Goal: Task Accomplishment & Management: Use online tool/utility

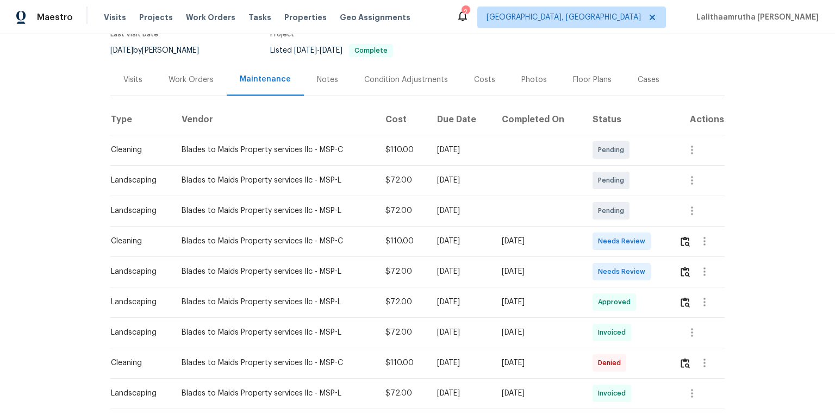
scroll to position [131, 0]
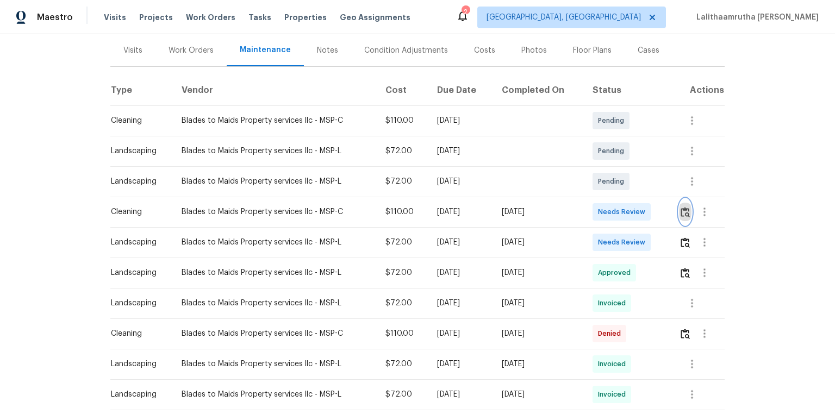
click at [594, 213] on img "button" at bounding box center [685, 212] width 9 height 10
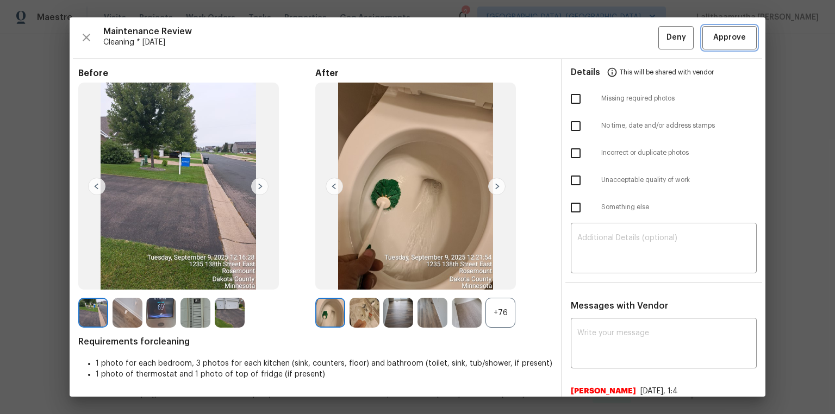
click at [594, 39] on span "Approve" at bounding box center [730, 38] width 33 height 14
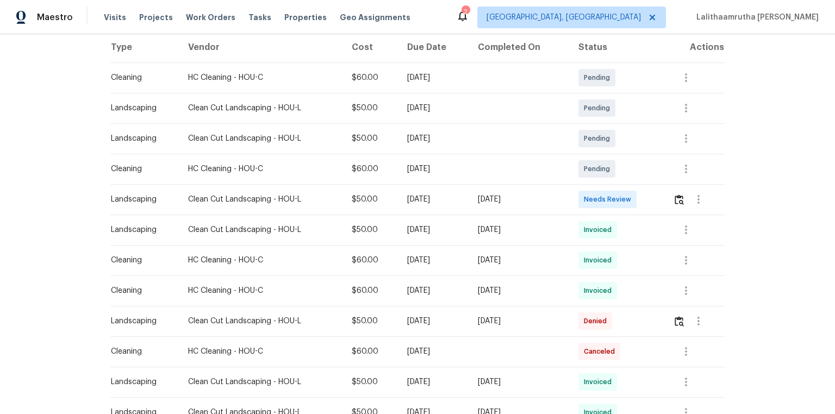
scroll to position [174, 0]
click at [594, 193] on button "button" at bounding box center [679, 199] width 13 height 26
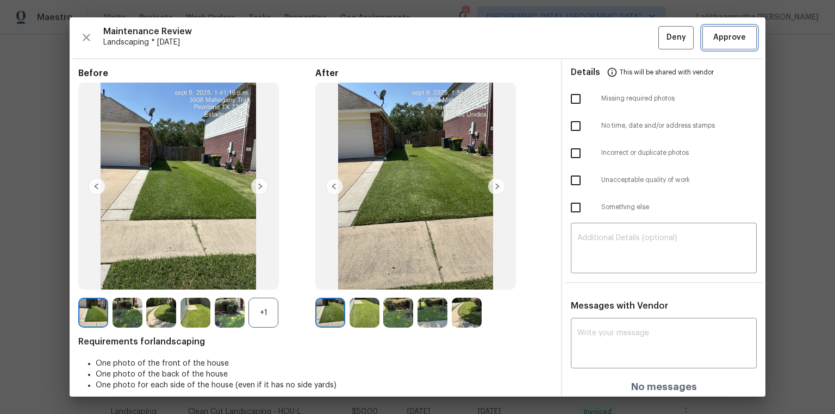
click at [594, 31] on span "Approve" at bounding box center [730, 38] width 33 height 14
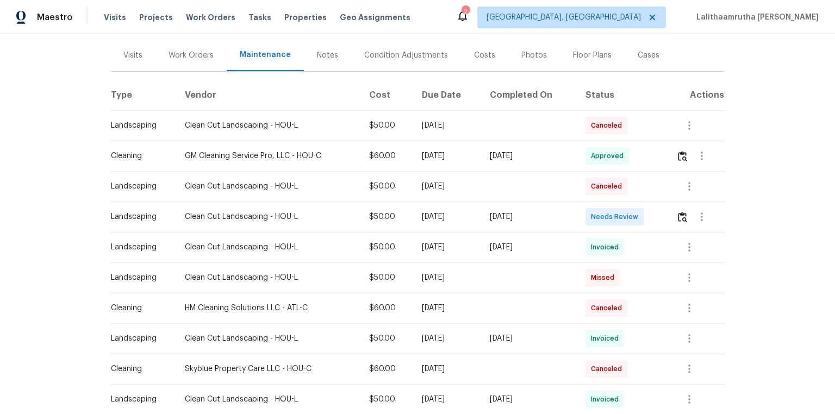
scroll to position [131, 0]
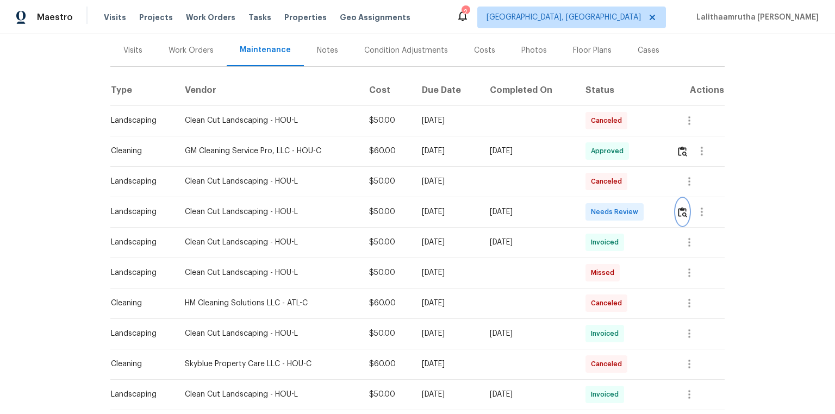
click at [594, 213] on img "button" at bounding box center [682, 212] width 9 height 10
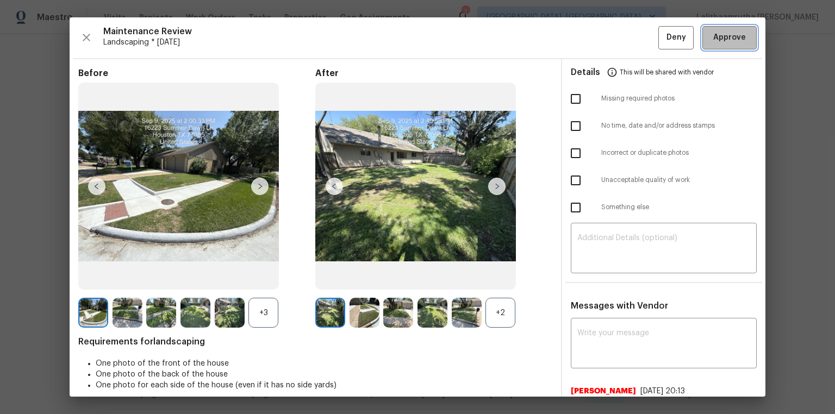
click at [594, 40] on span "Approve" at bounding box center [730, 38] width 33 height 14
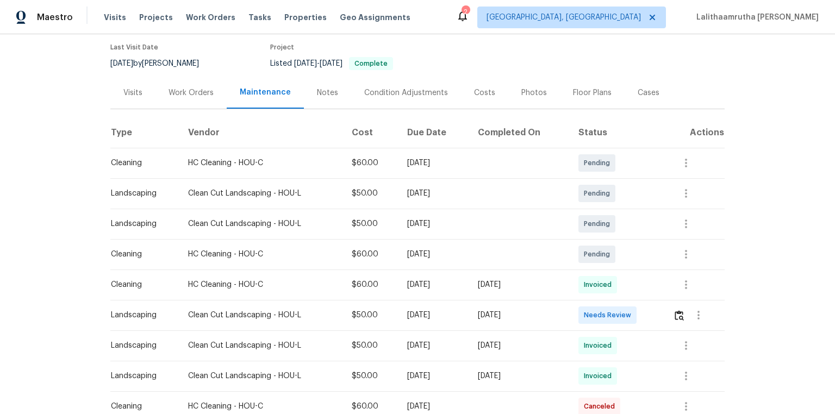
scroll to position [174, 0]
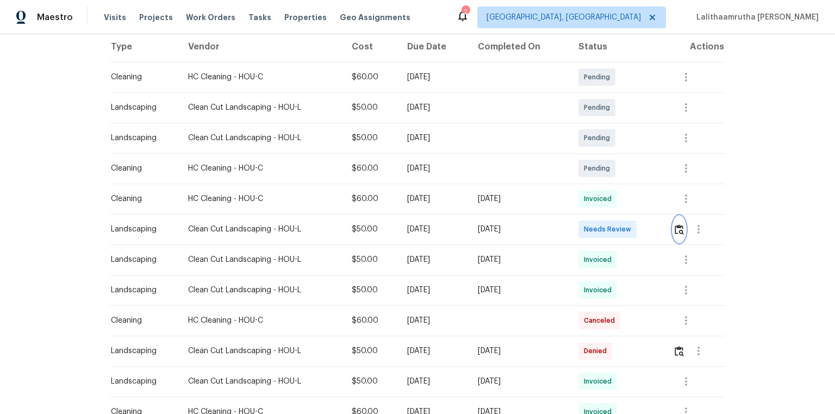
click at [594, 227] on img "button" at bounding box center [679, 230] width 9 height 10
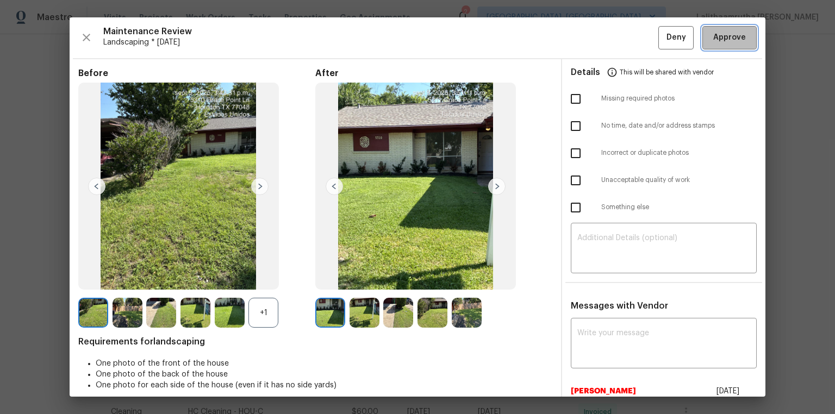
click at [594, 32] on span "Approve" at bounding box center [730, 38] width 33 height 14
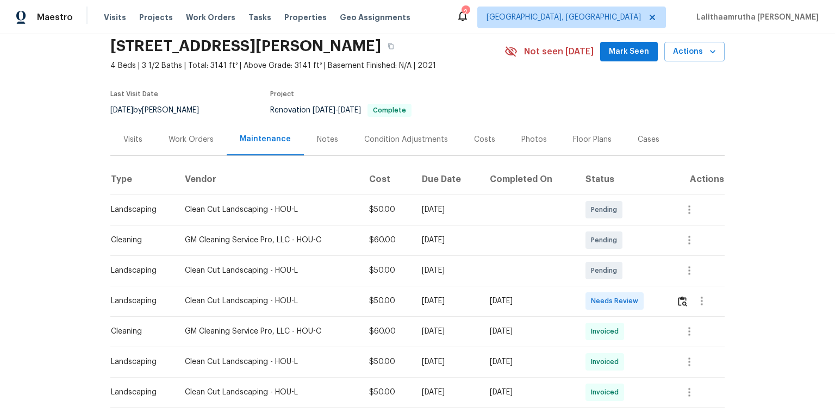
scroll to position [87, 0]
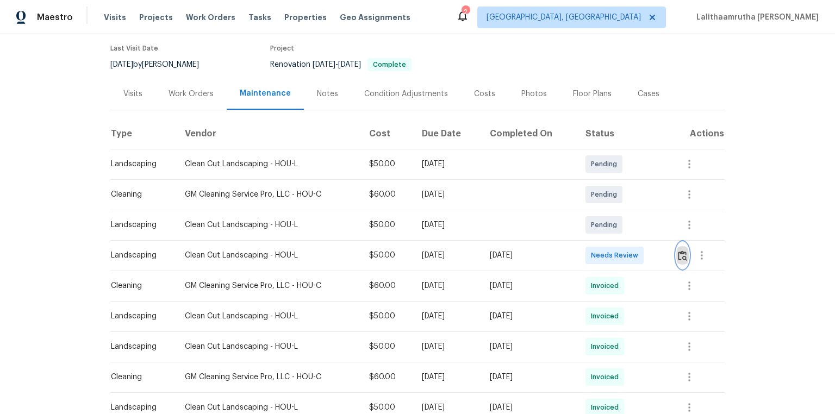
click at [594, 256] on img "button" at bounding box center [682, 256] width 9 height 10
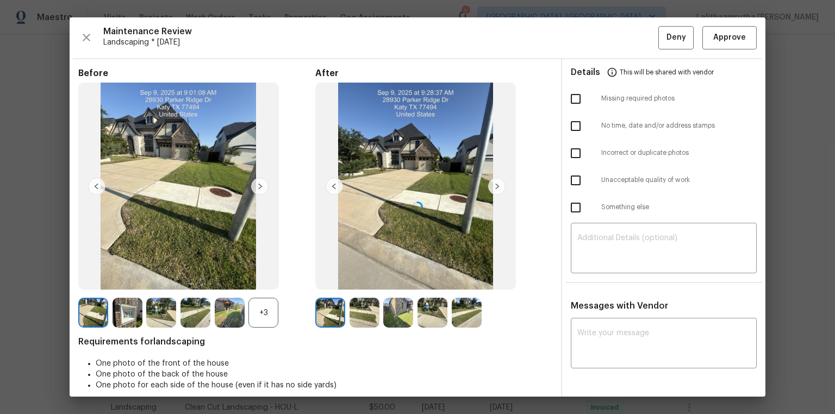
click at [594, 49] on div at bounding box center [418, 207] width 696 height 380
click at [594, 38] on div at bounding box center [418, 207] width 696 height 380
click at [594, 38] on span "Approve" at bounding box center [730, 38] width 33 height 14
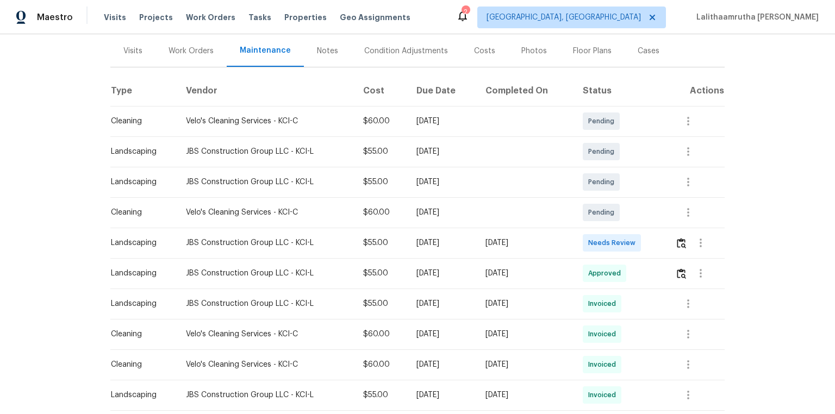
scroll to position [131, 0]
click at [594, 241] on img "button" at bounding box center [681, 243] width 9 height 10
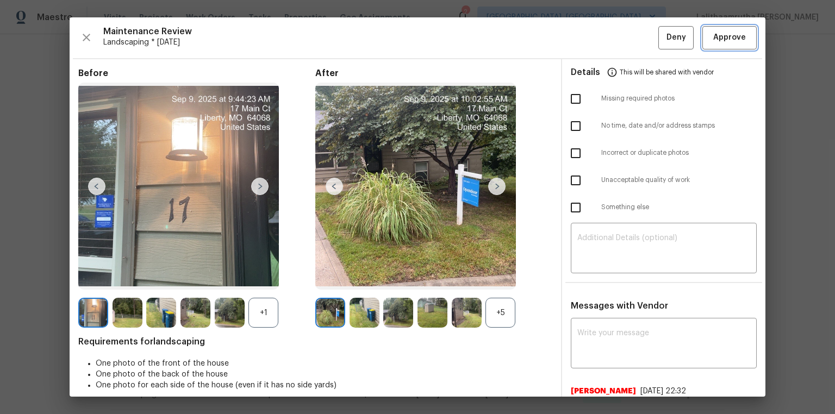
click at [594, 32] on span "Approve" at bounding box center [730, 38] width 33 height 14
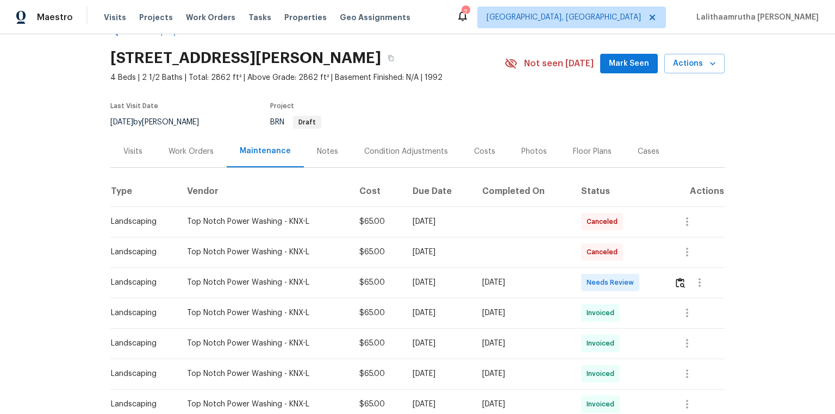
scroll to position [44, 0]
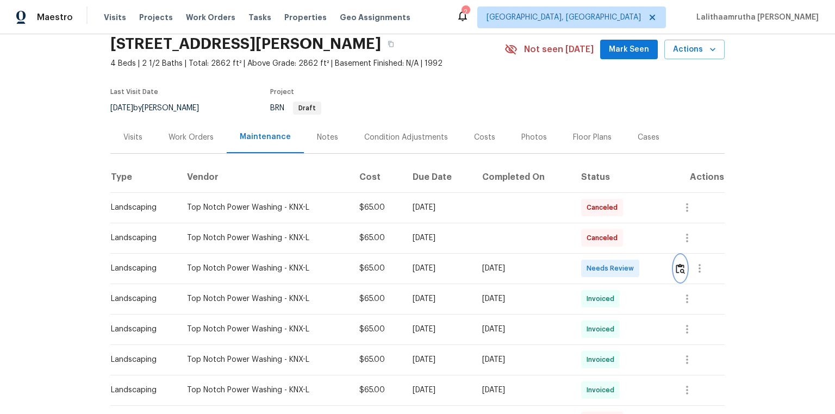
click at [594, 270] on img "button" at bounding box center [680, 269] width 9 height 10
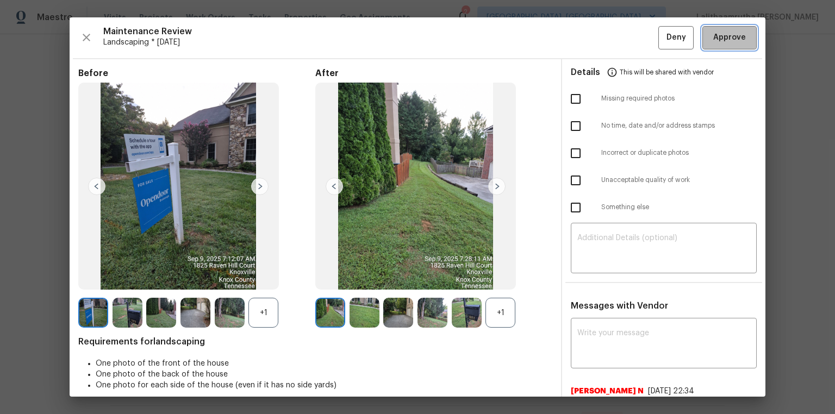
click at [594, 33] on span "Approve" at bounding box center [730, 38] width 33 height 14
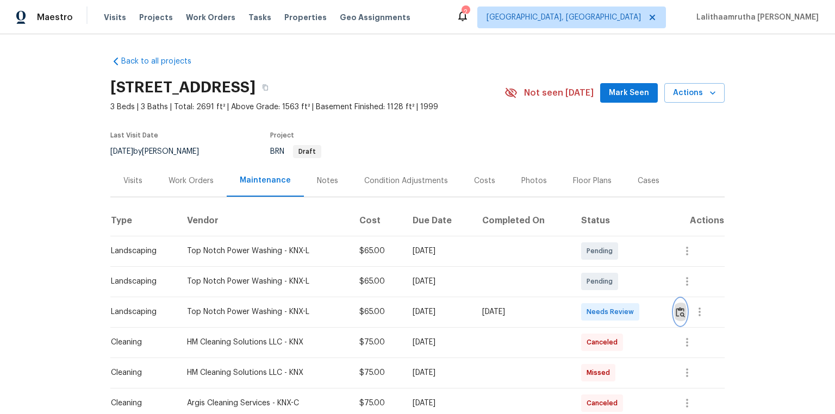
click at [594, 278] on img "button" at bounding box center [680, 312] width 9 height 10
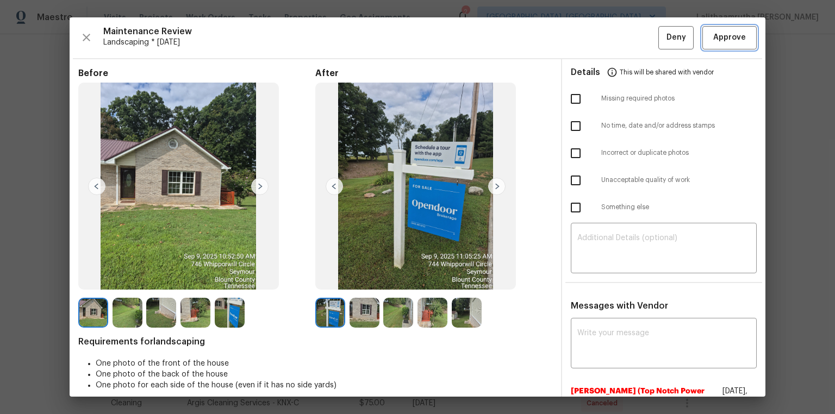
click at [594, 47] on button "Approve" at bounding box center [730, 37] width 54 height 23
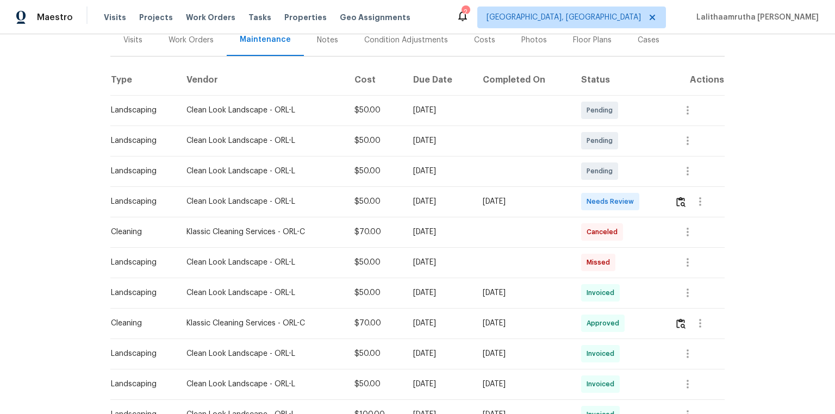
scroll to position [174, 0]
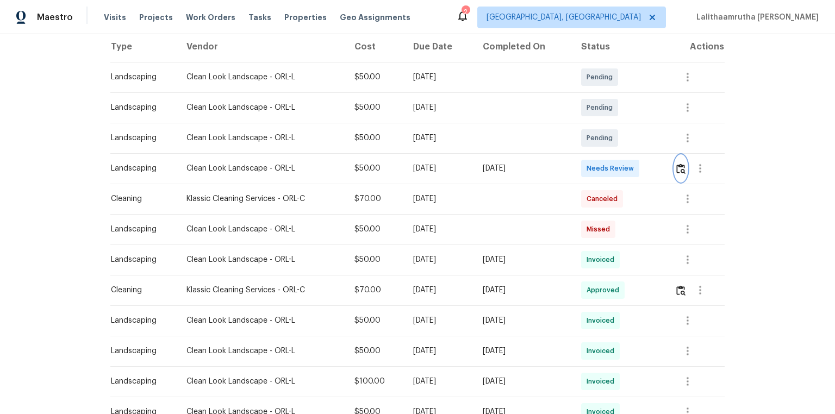
click at [594, 172] on button "button" at bounding box center [681, 169] width 13 height 26
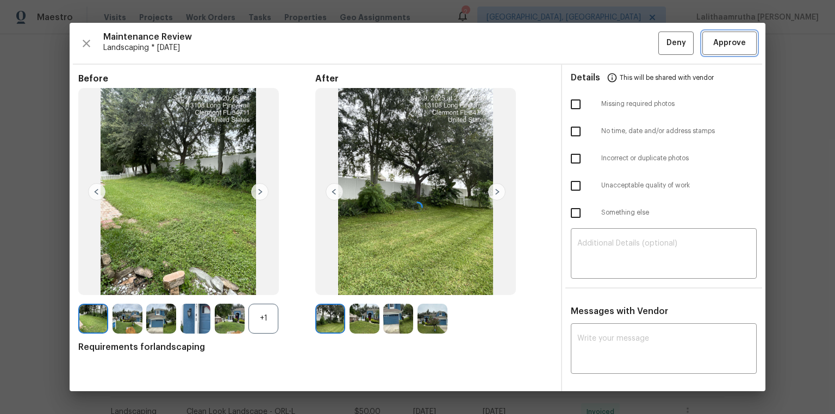
click at [594, 45] on button "Approve" at bounding box center [730, 43] width 54 height 23
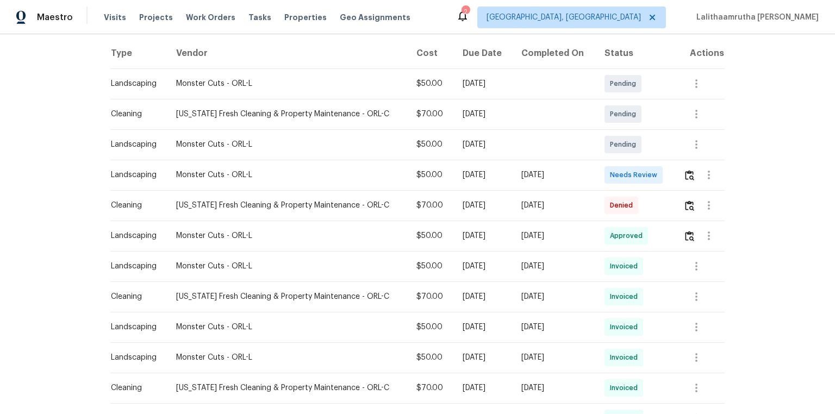
scroll to position [174, 0]
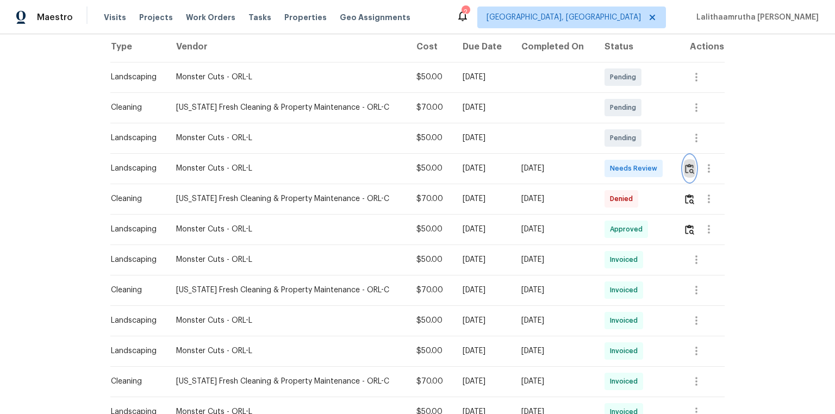
click at [594, 168] on img "button" at bounding box center [689, 169] width 9 height 10
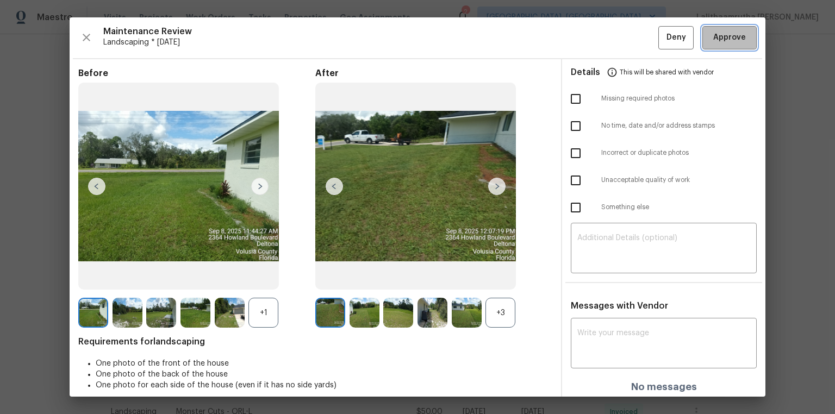
click at [594, 37] on span "Approve" at bounding box center [730, 38] width 33 height 14
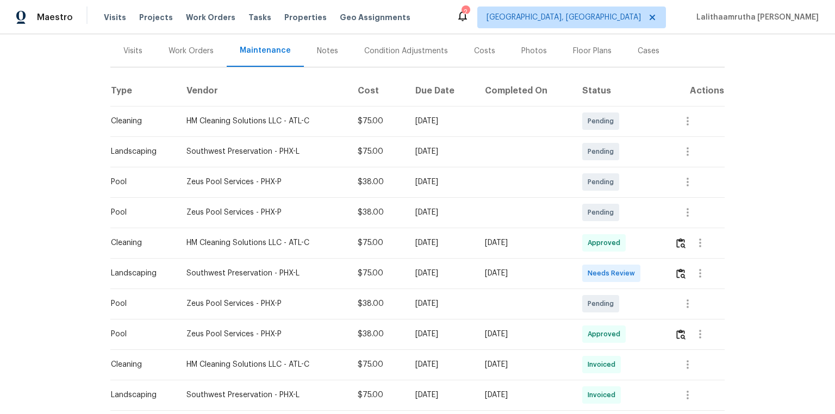
scroll to position [131, 0]
click at [594, 271] on td at bounding box center [695, 273] width 59 height 30
click at [594, 271] on button "button" at bounding box center [681, 273] width 13 height 26
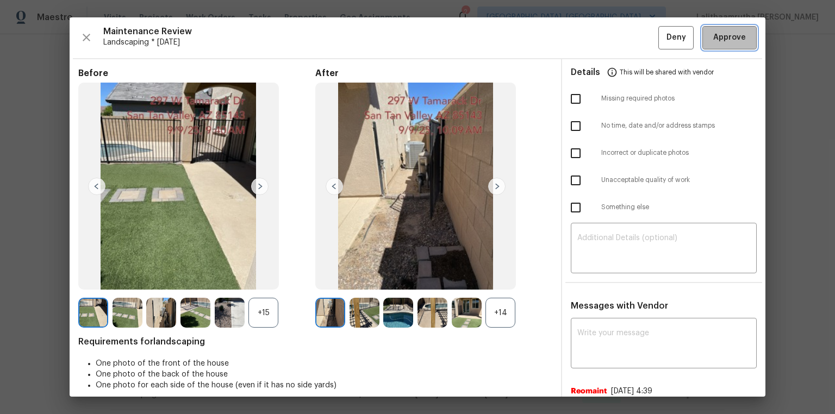
click at [594, 36] on span "Approve" at bounding box center [730, 38] width 33 height 14
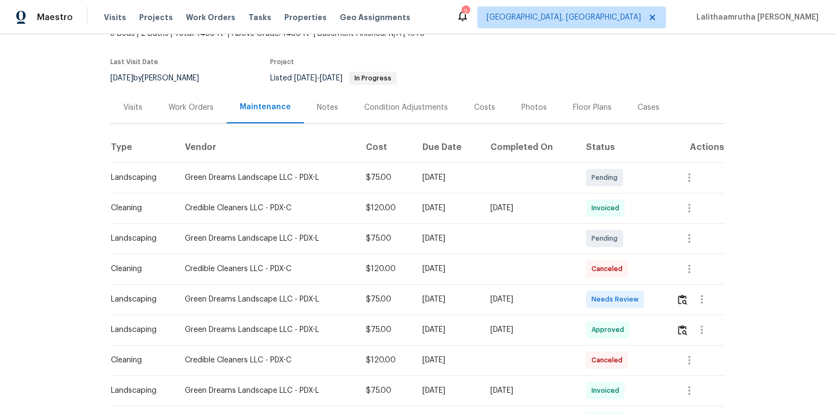
scroll to position [87, 0]
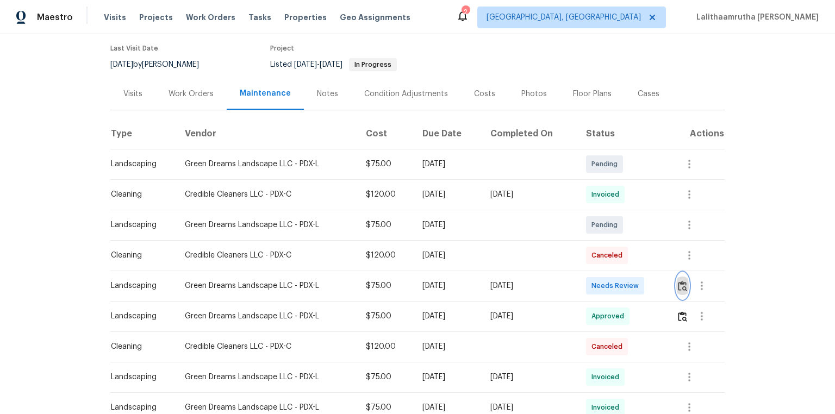
click at [594, 278] on img "button" at bounding box center [682, 286] width 9 height 10
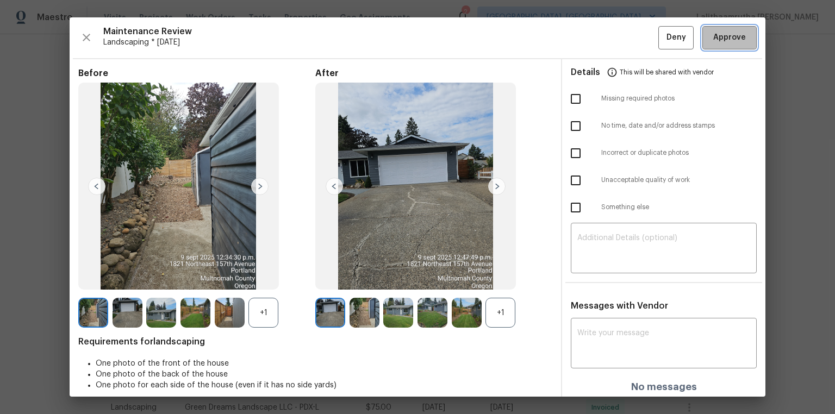
click at [594, 44] on button "Approve" at bounding box center [730, 37] width 54 height 23
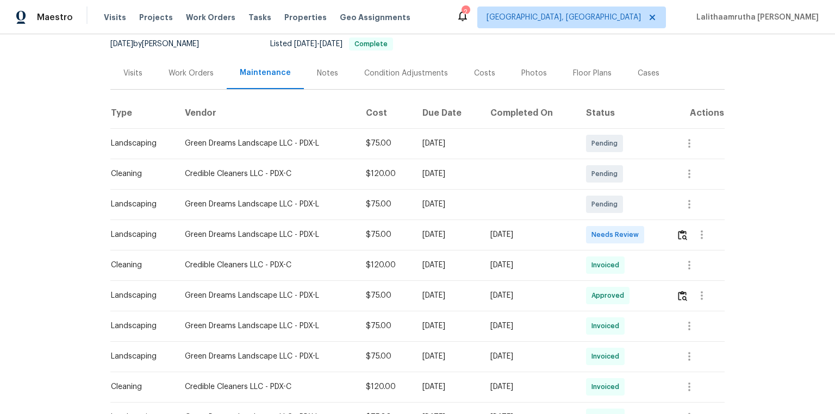
scroll to position [131, 0]
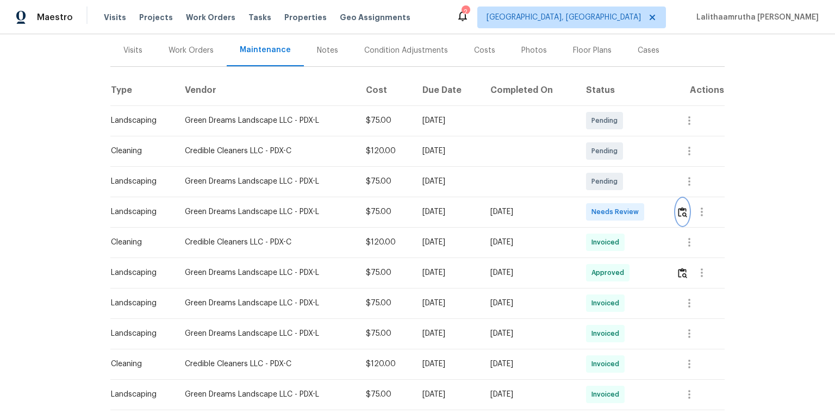
click at [594, 214] on img "button" at bounding box center [682, 212] width 9 height 10
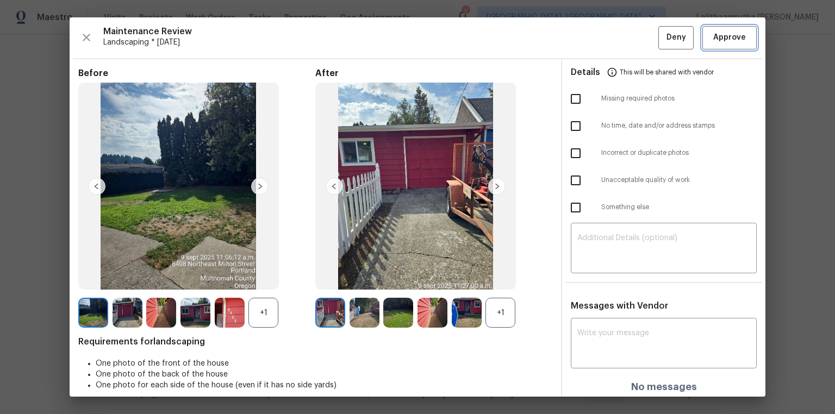
click at [594, 40] on span "Approve" at bounding box center [730, 38] width 33 height 14
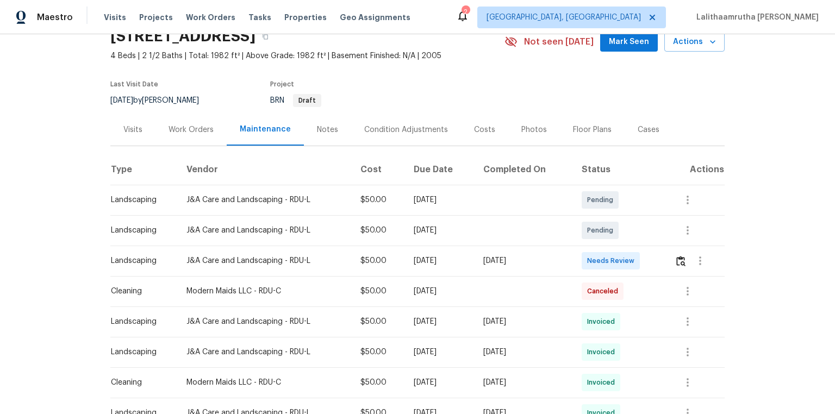
scroll to position [131, 0]
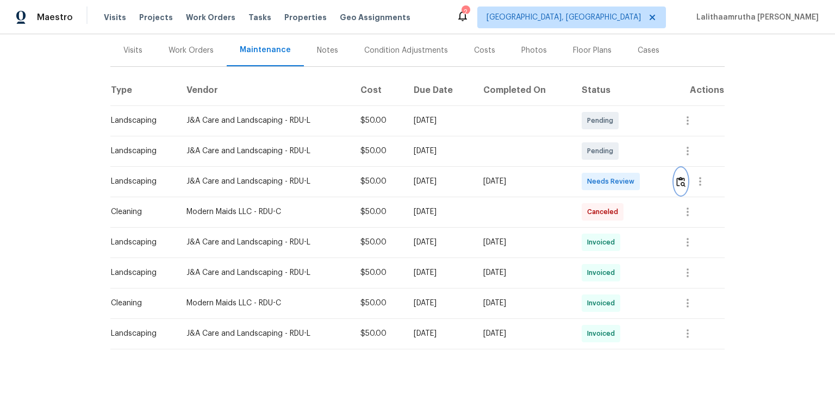
click at [594, 185] on img "button" at bounding box center [681, 182] width 9 height 10
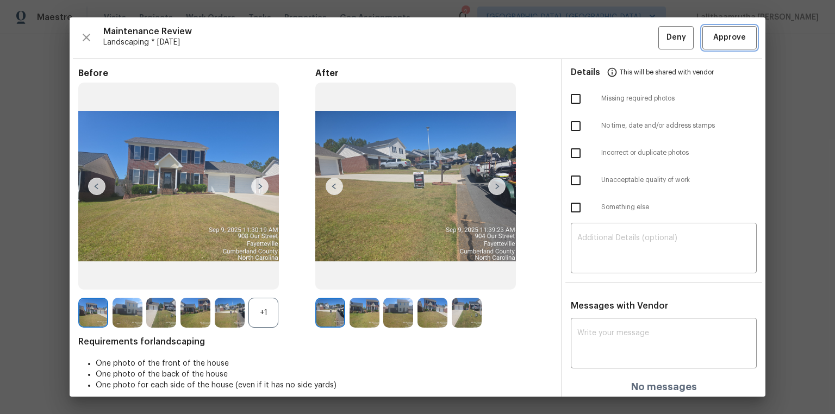
click at [594, 42] on span "Approve" at bounding box center [730, 38] width 33 height 14
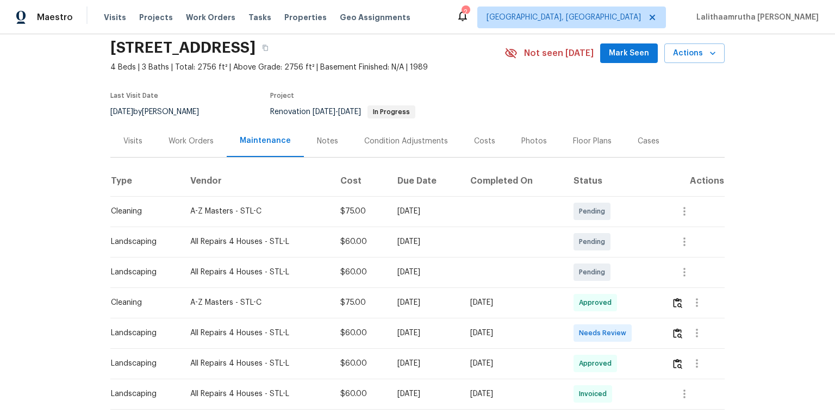
scroll to position [131, 0]
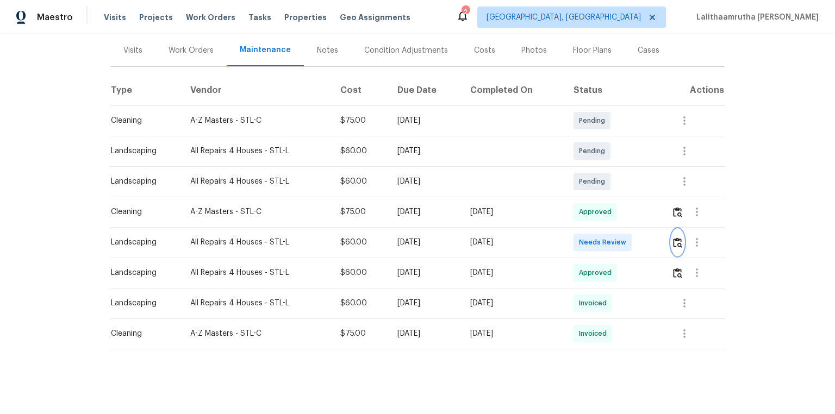
click at [594, 244] on button "button" at bounding box center [678, 243] width 13 height 26
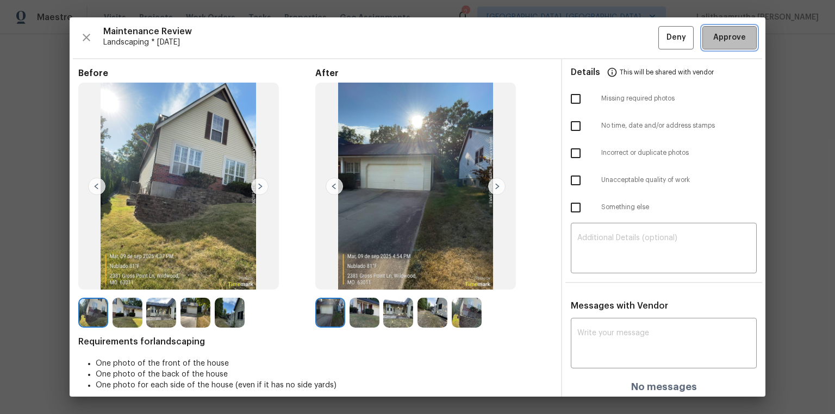
click at [594, 37] on span "Approve" at bounding box center [730, 38] width 33 height 14
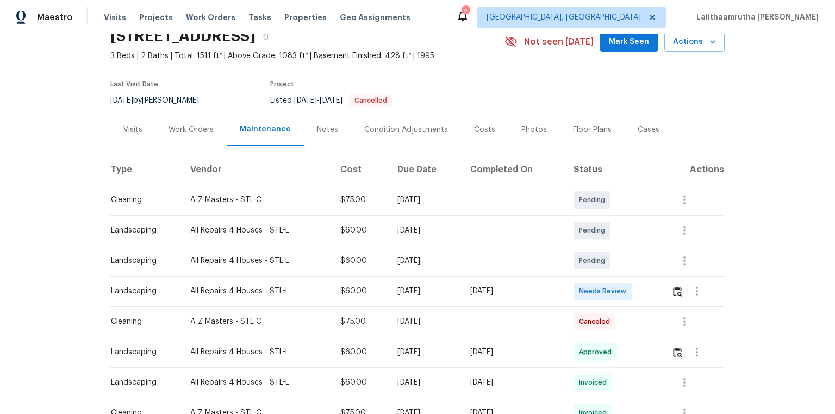
scroll to position [131, 0]
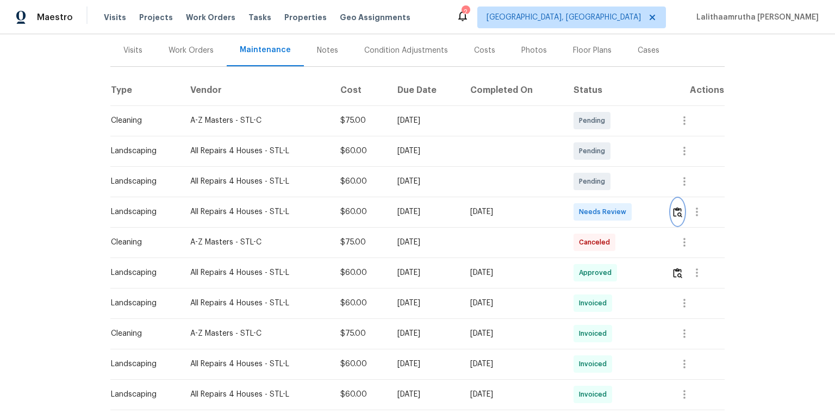
click at [594, 215] on img "button" at bounding box center [677, 212] width 9 height 10
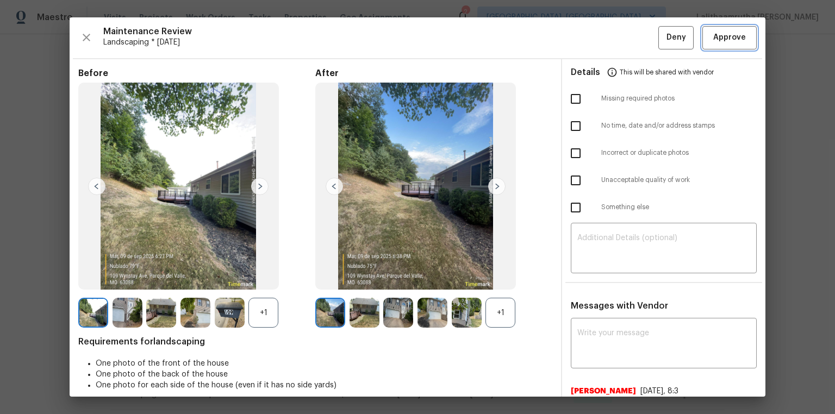
click at [594, 44] on span "Approve" at bounding box center [730, 38] width 33 height 14
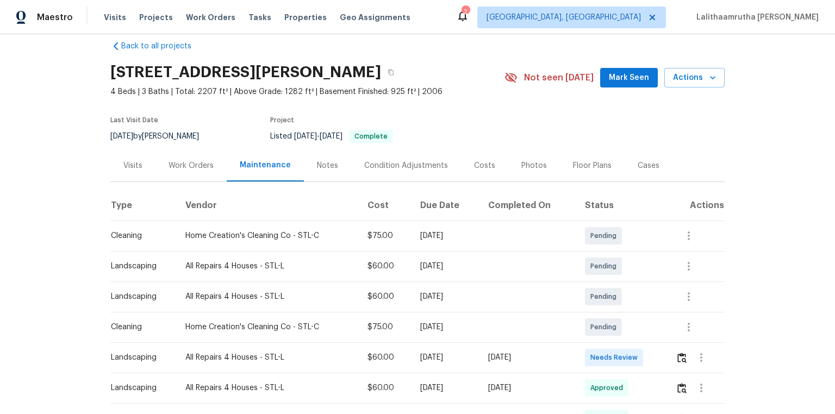
scroll to position [44, 0]
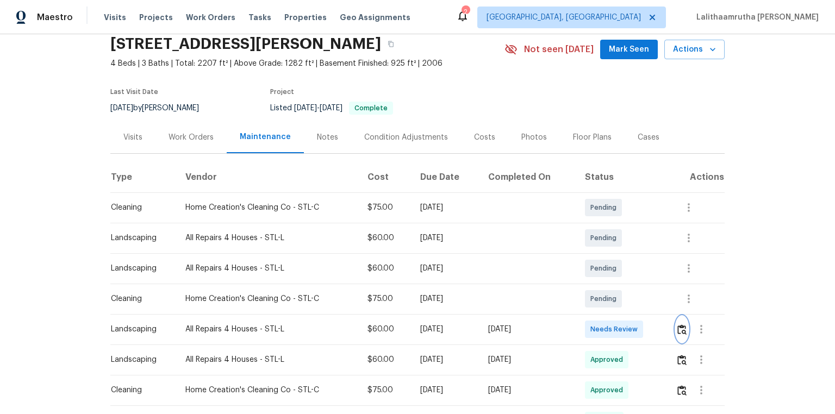
click at [594, 278] on button "button" at bounding box center [682, 330] width 13 height 26
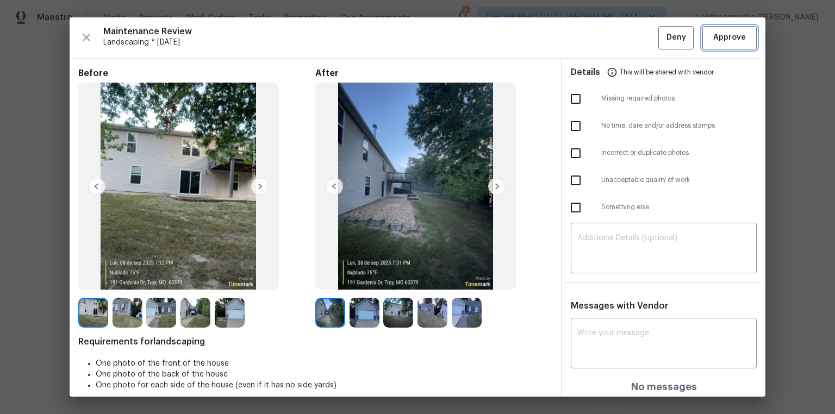
click at [594, 29] on button "Approve" at bounding box center [730, 37] width 54 height 23
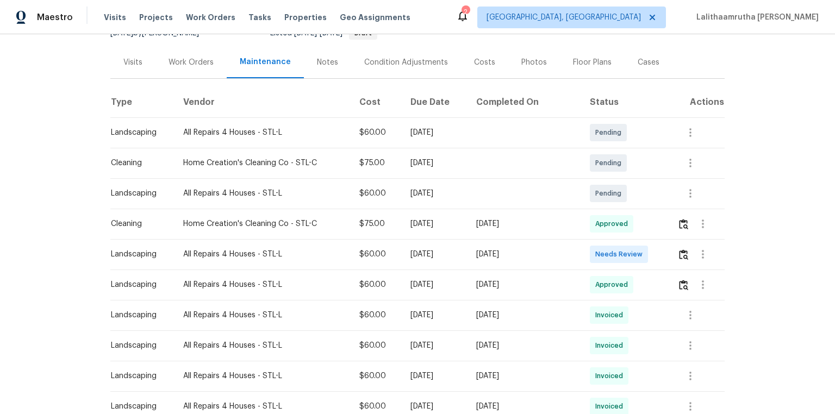
scroll to position [131, 0]
click at [594, 245] on button "button" at bounding box center [703, 253] width 26 height 26
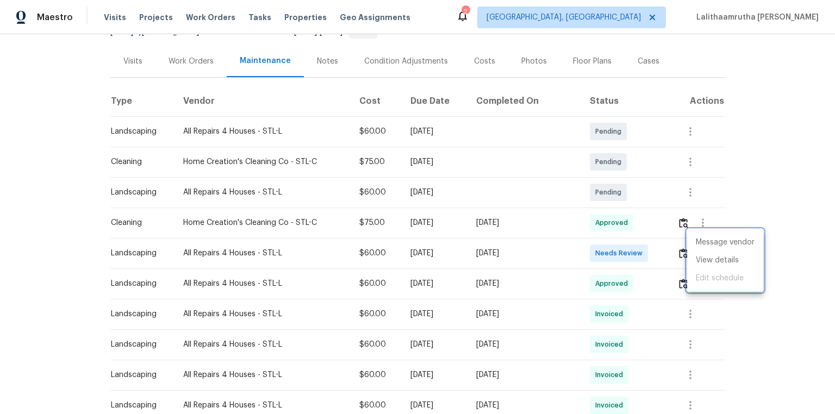
click at [594, 246] on div at bounding box center [417, 207] width 835 height 414
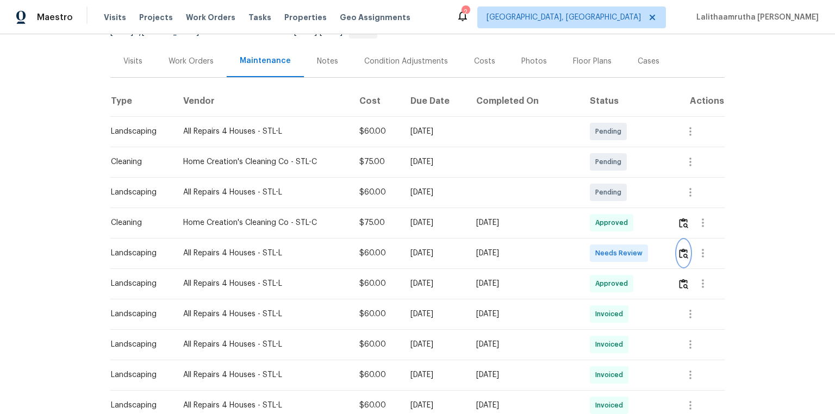
click at [594, 249] on img "button" at bounding box center [683, 254] width 9 height 10
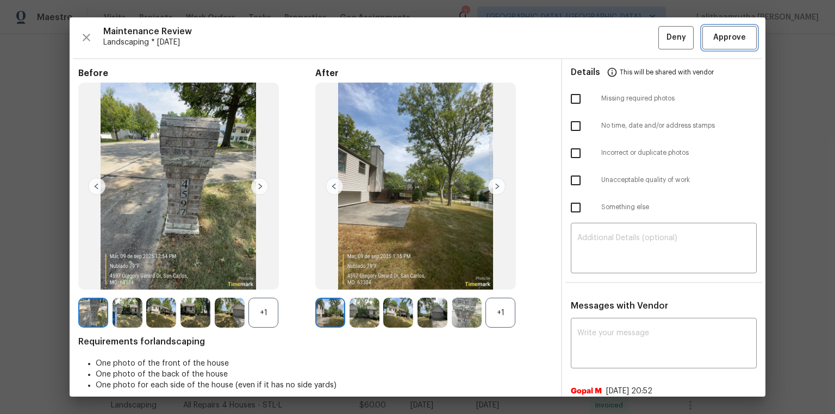
click at [594, 41] on span "Approve" at bounding box center [730, 38] width 33 height 14
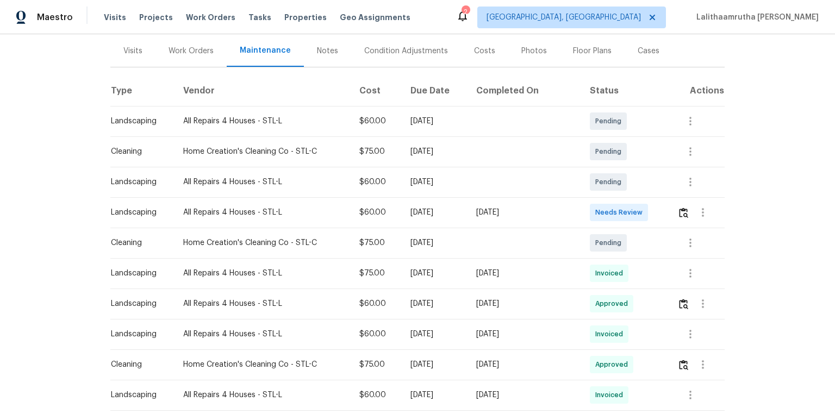
scroll to position [131, 0]
click at [594, 209] on img "button" at bounding box center [683, 212] width 9 height 10
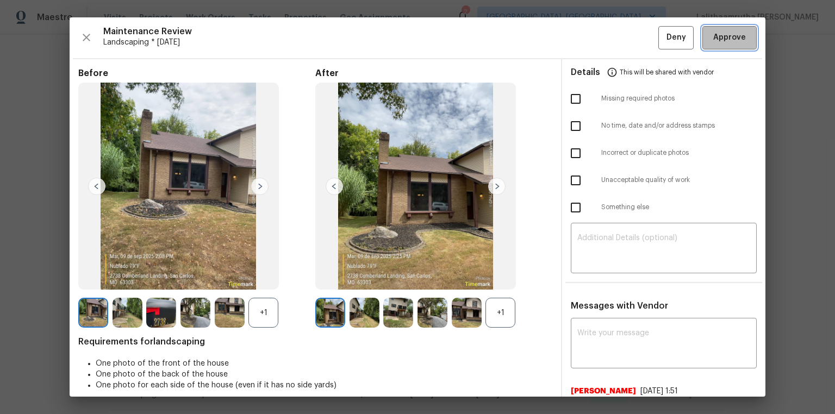
click at [594, 48] on button "Approve" at bounding box center [730, 37] width 54 height 23
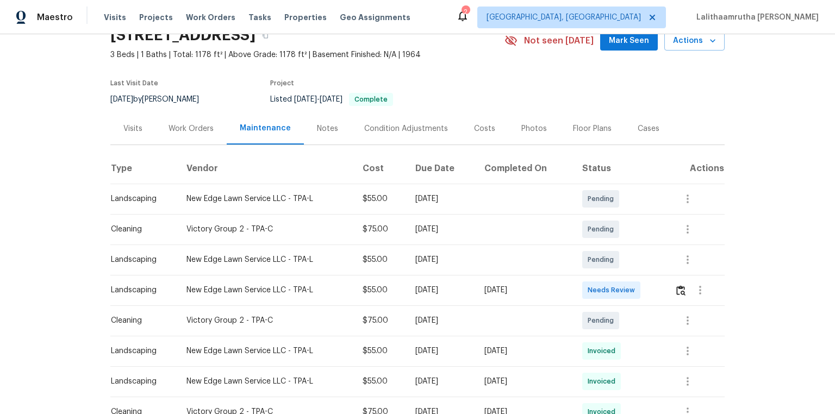
scroll to position [174, 0]
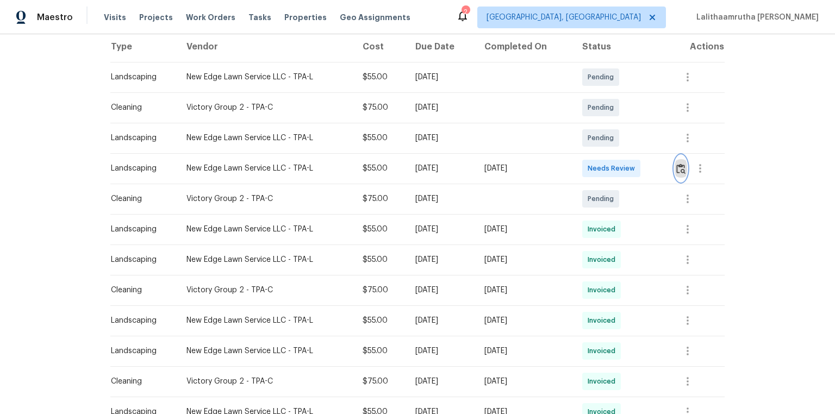
click at [594, 172] on img "button" at bounding box center [681, 169] width 9 height 10
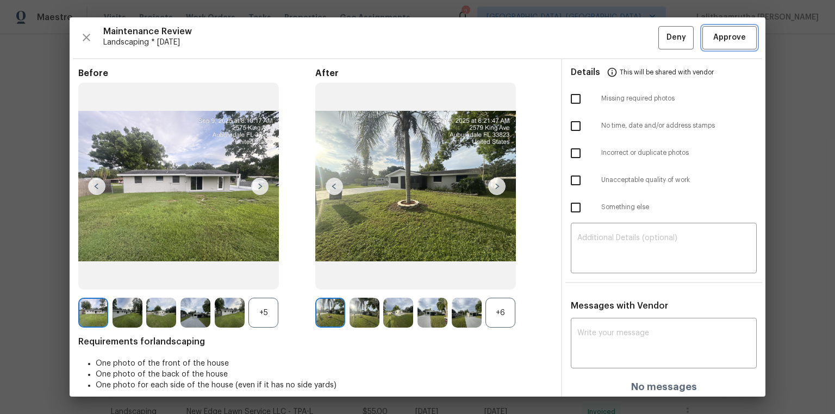
click at [594, 37] on span "Approve" at bounding box center [730, 38] width 33 height 14
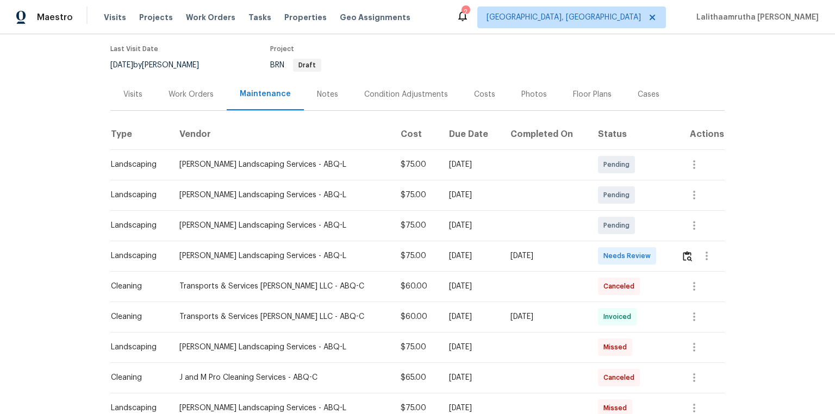
scroll to position [87, 0]
click at [594, 257] on img "button" at bounding box center [687, 256] width 9 height 10
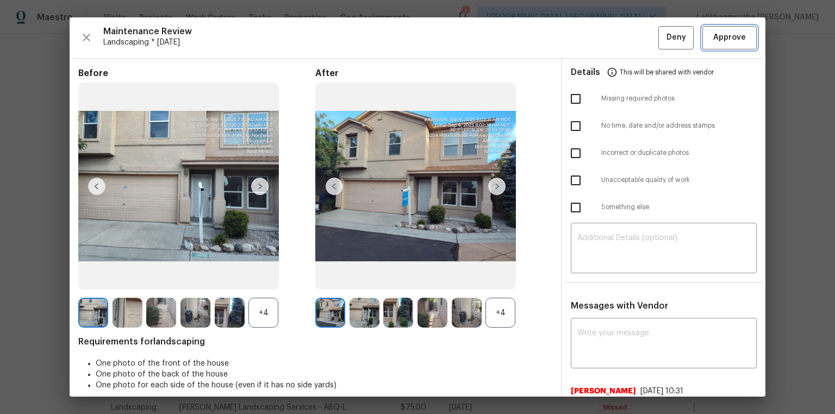
click at [594, 42] on span "Approve" at bounding box center [730, 38] width 33 height 14
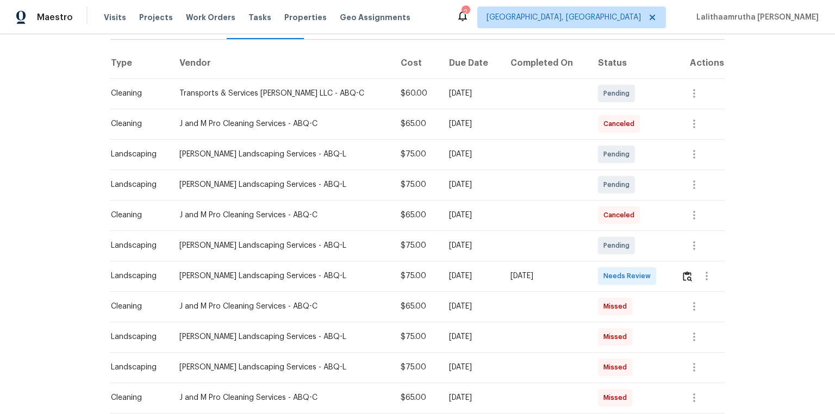
scroll to position [174, 0]
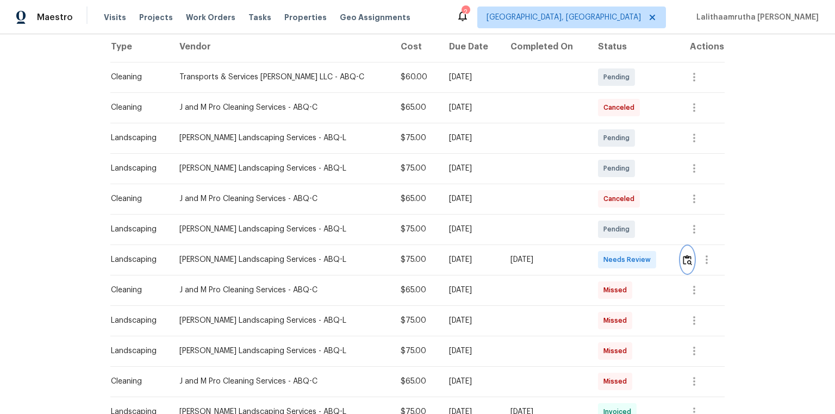
click at [594, 261] on img "button" at bounding box center [687, 260] width 9 height 10
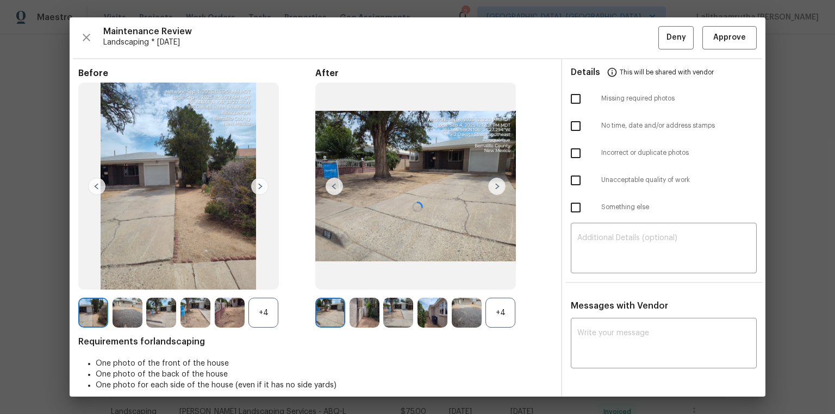
click at [594, 40] on div at bounding box center [418, 207] width 696 height 380
click at [594, 36] on span "Approve" at bounding box center [730, 38] width 33 height 14
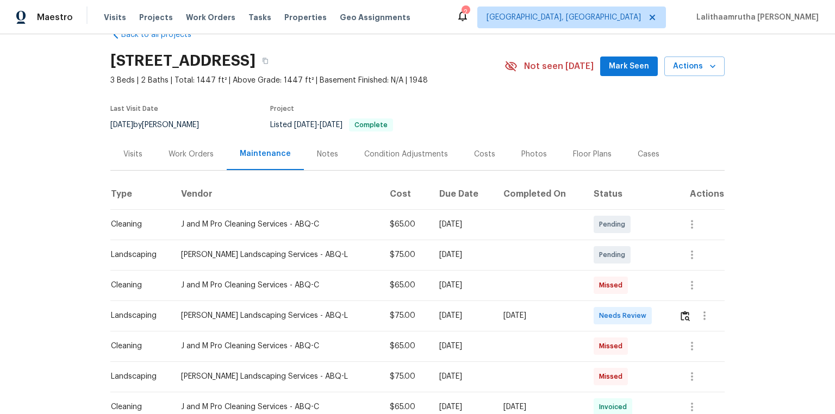
scroll to position [131, 0]
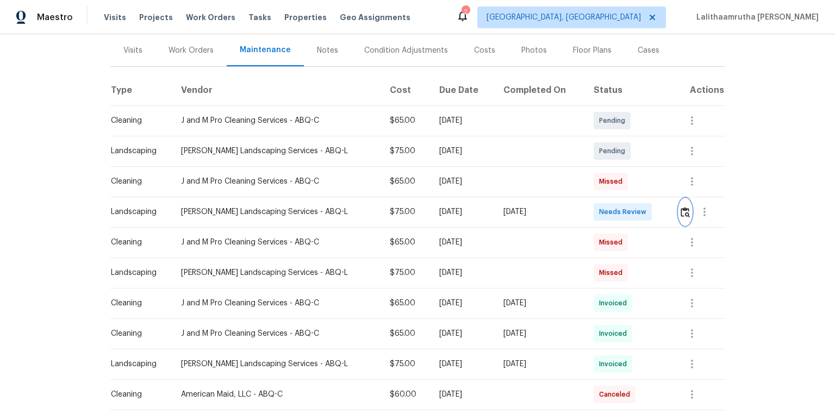
click at [594, 206] on button "button" at bounding box center [685, 212] width 13 height 26
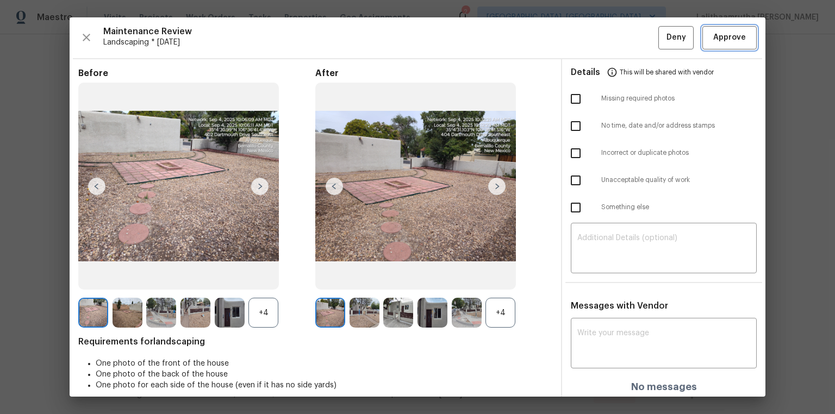
click at [594, 39] on span "Approve" at bounding box center [730, 38] width 33 height 14
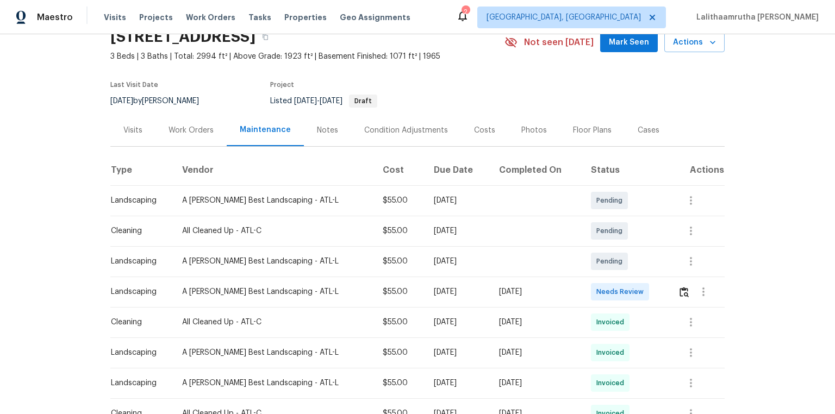
scroll to position [131, 0]
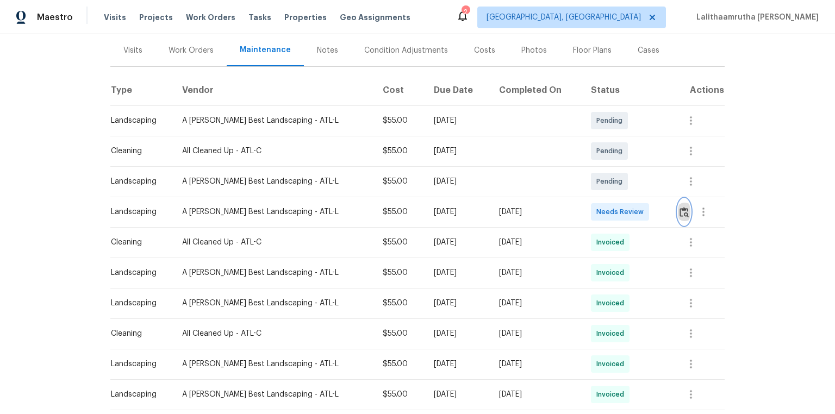
click at [594, 208] on img "button" at bounding box center [684, 212] width 9 height 10
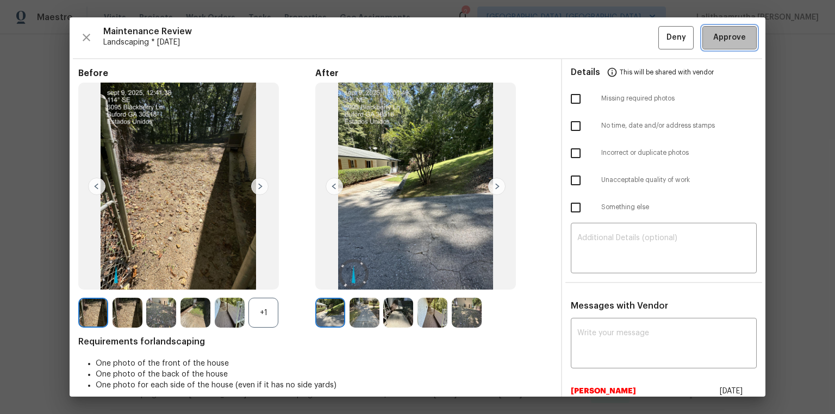
click at [594, 42] on span "Approve" at bounding box center [730, 38] width 33 height 14
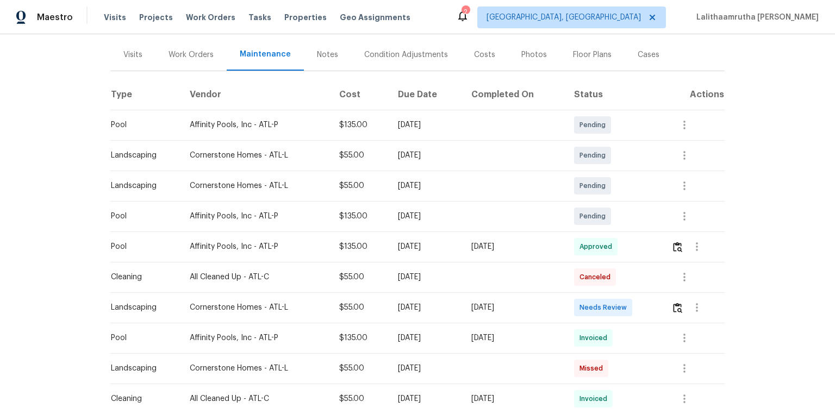
scroll to position [131, 0]
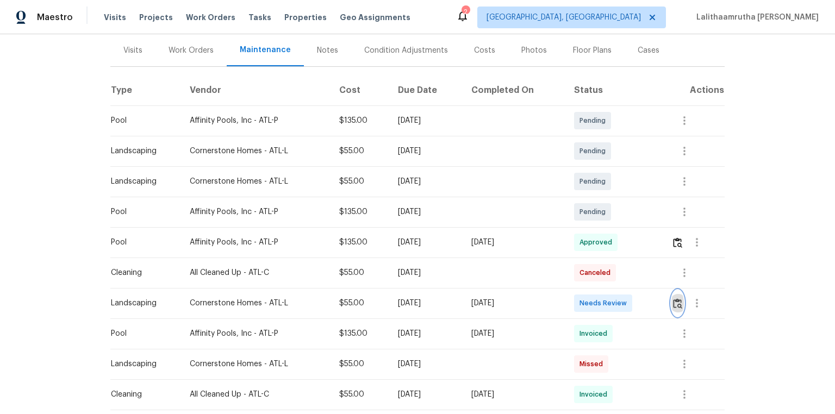
click at [594, 278] on button "button" at bounding box center [678, 303] width 13 height 26
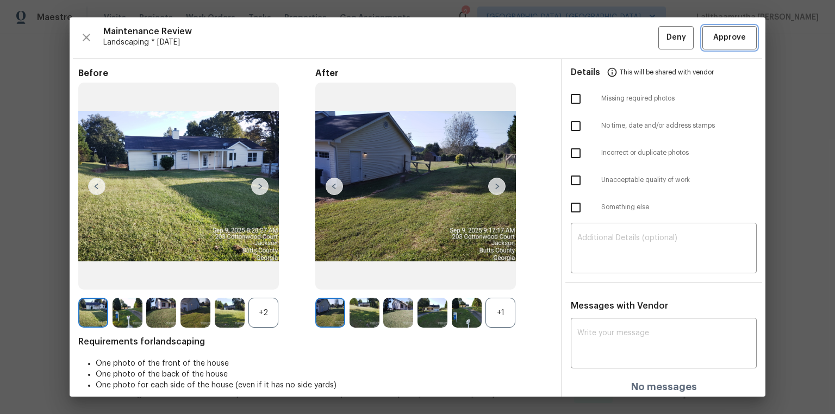
click at [594, 45] on button "Approve" at bounding box center [730, 37] width 54 height 23
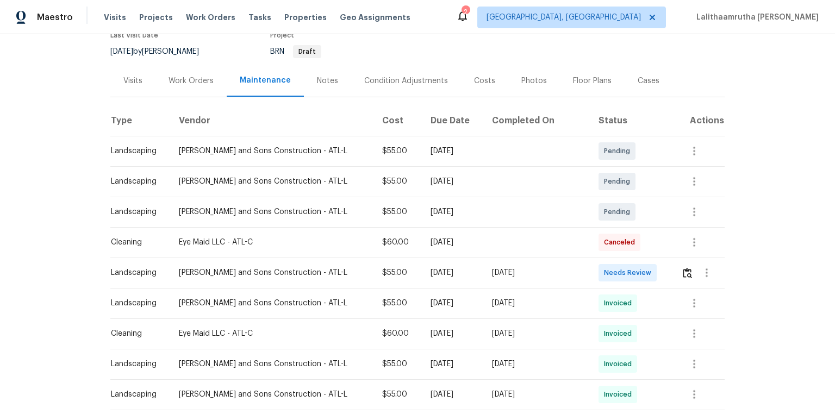
scroll to position [174, 0]
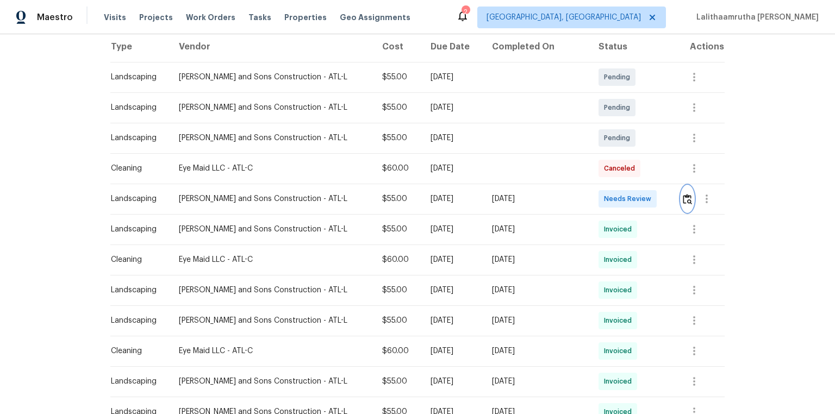
click at [594, 198] on img "button" at bounding box center [687, 199] width 9 height 10
click at [594, 200] on img "button" at bounding box center [687, 199] width 9 height 10
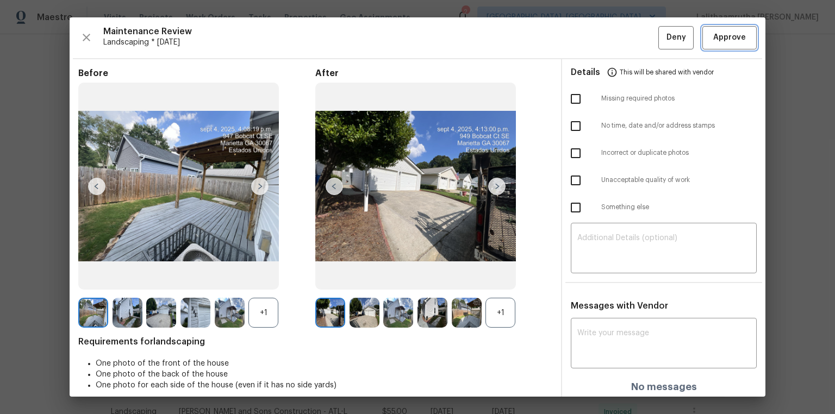
click at [594, 42] on span "Approve" at bounding box center [730, 38] width 33 height 14
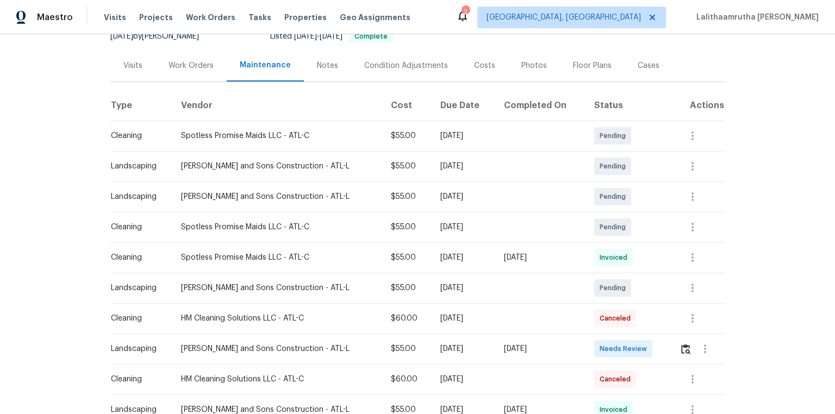
scroll to position [131, 0]
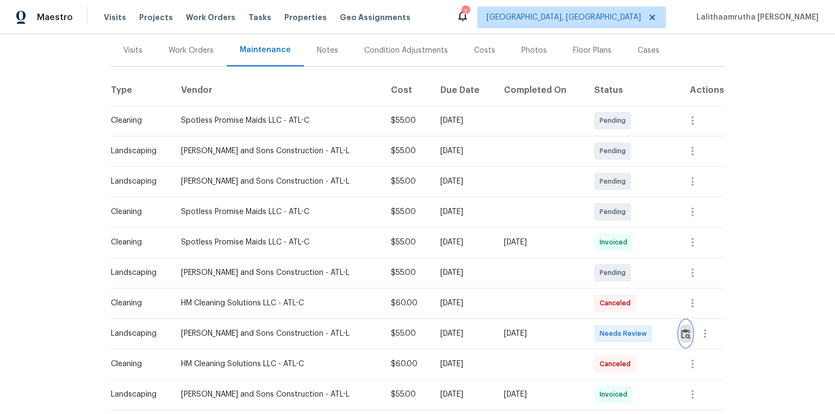
click at [594, 278] on img "button" at bounding box center [685, 334] width 9 height 10
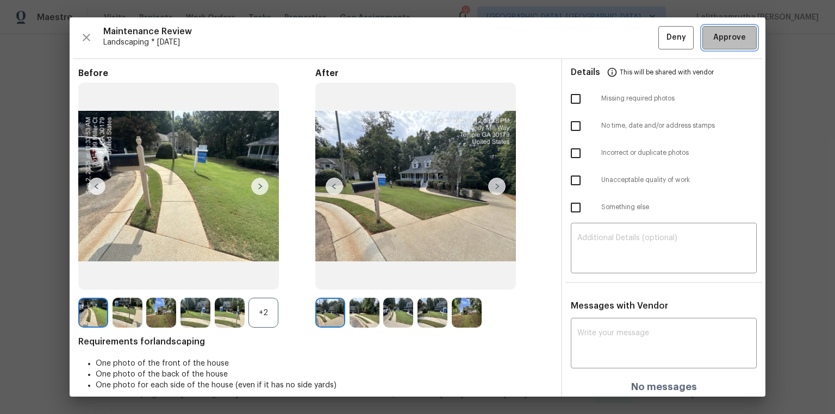
click at [594, 38] on span "Approve" at bounding box center [730, 38] width 33 height 14
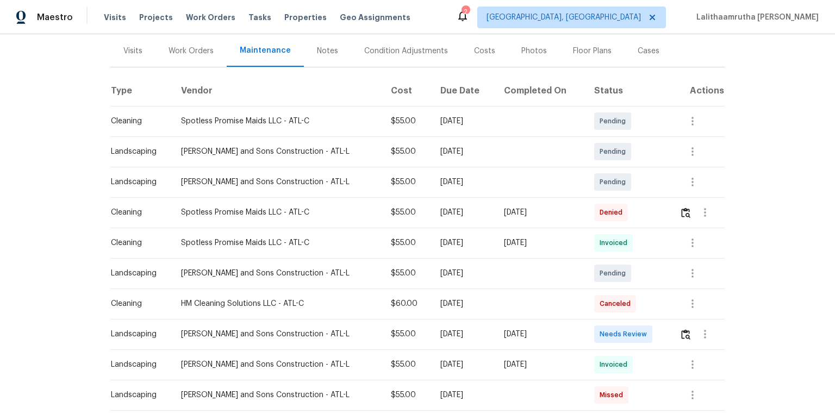
scroll to position [131, 0]
click at [594, 278] on img "button" at bounding box center [685, 334] width 9 height 10
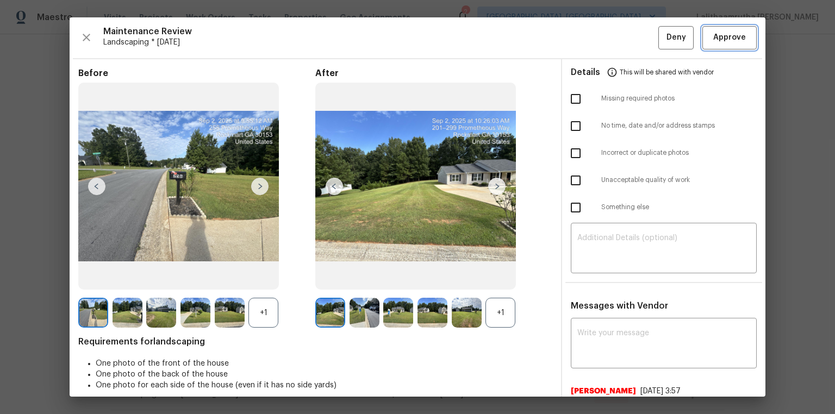
click at [594, 35] on span "Approve" at bounding box center [730, 38] width 33 height 14
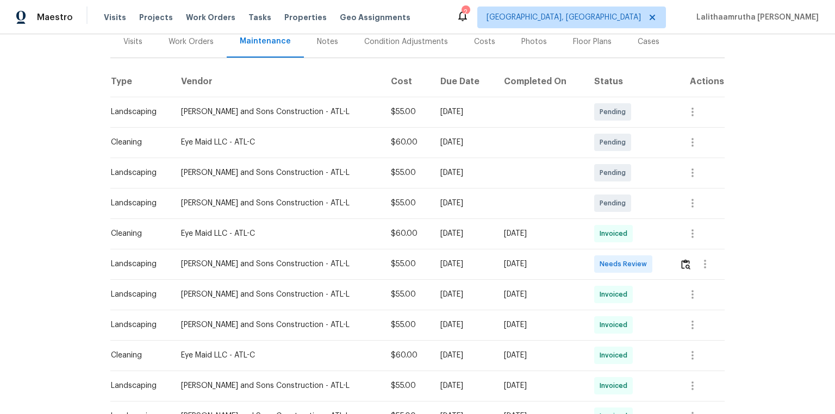
scroll to position [174, 0]
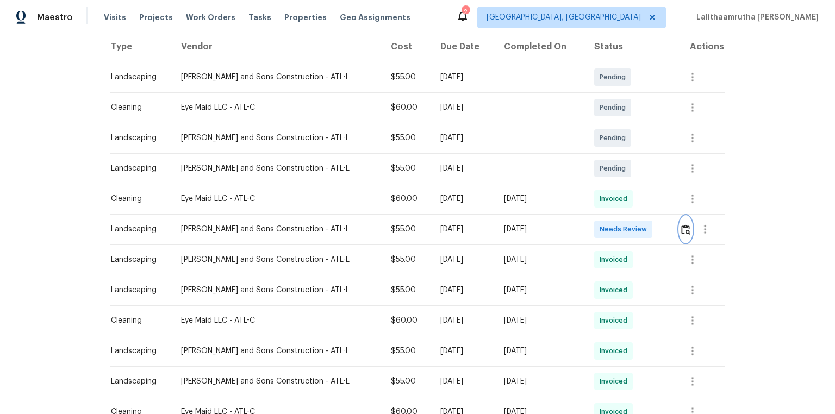
click at [594, 235] on button "button" at bounding box center [686, 229] width 13 height 26
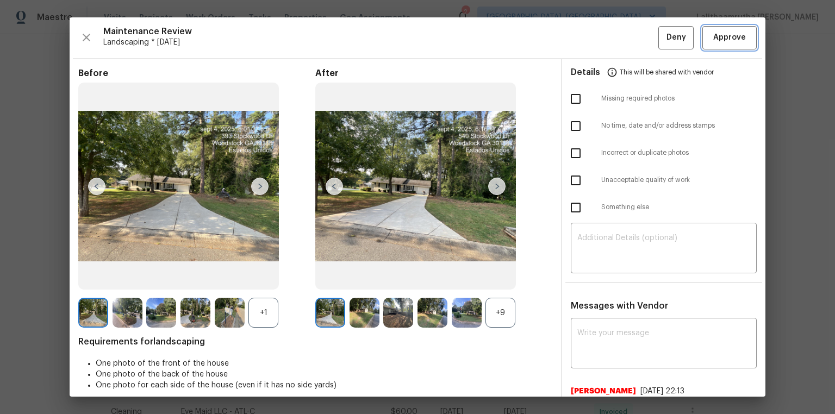
click at [594, 37] on span "Approve" at bounding box center [730, 38] width 33 height 14
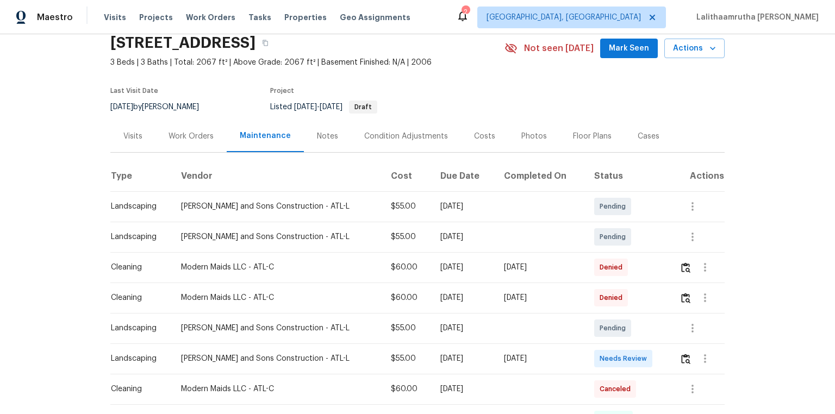
scroll to position [87, 0]
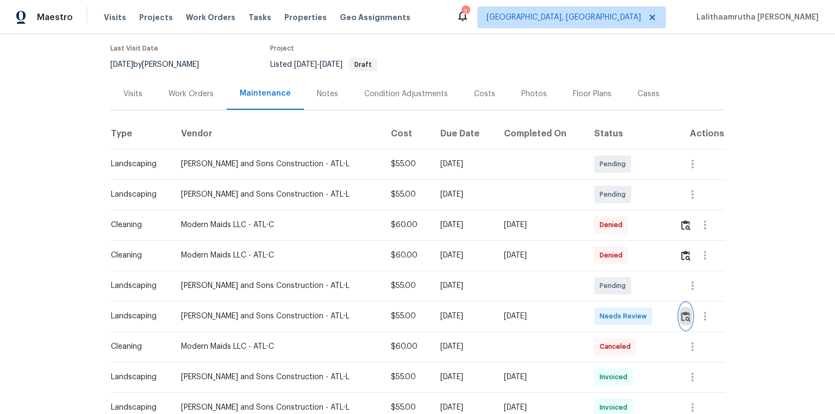
click at [594, 278] on img "button" at bounding box center [685, 317] width 9 height 10
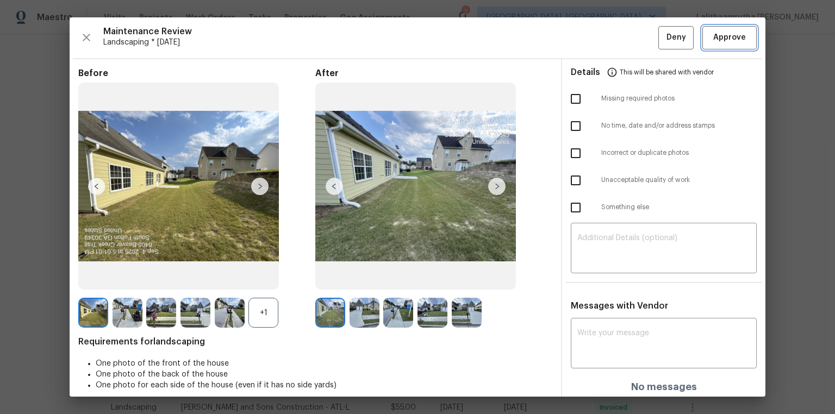
click at [594, 39] on span "Approve" at bounding box center [730, 38] width 33 height 14
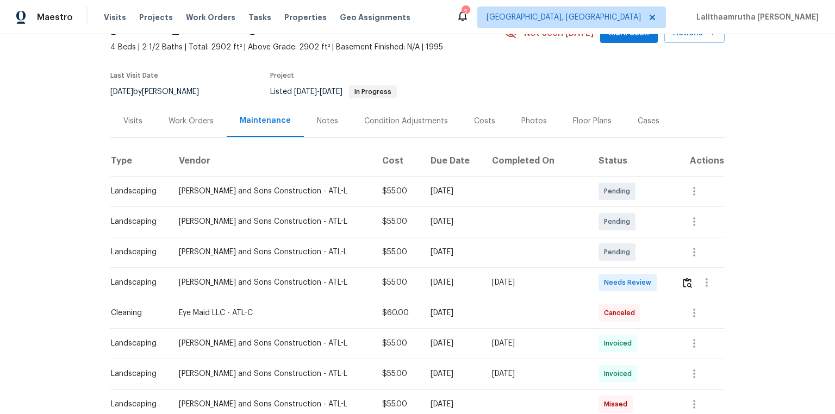
scroll to position [131, 0]
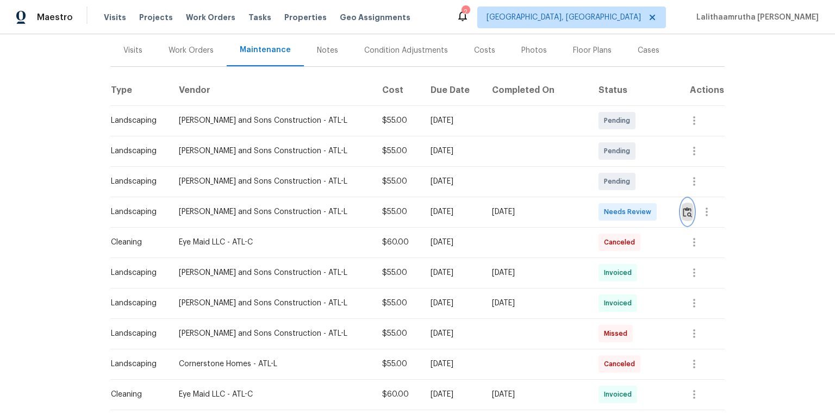
click at [594, 215] on img "button" at bounding box center [687, 212] width 9 height 10
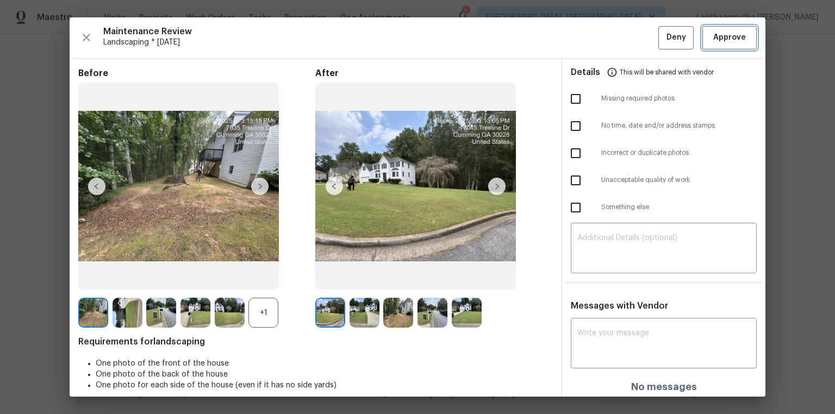
click at [594, 36] on span "Approve" at bounding box center [730, 38] width 33 height 14
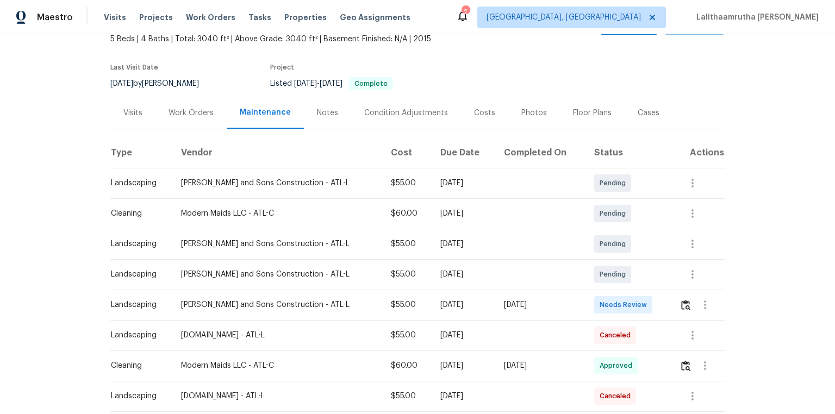
scroll to position [218, 0]
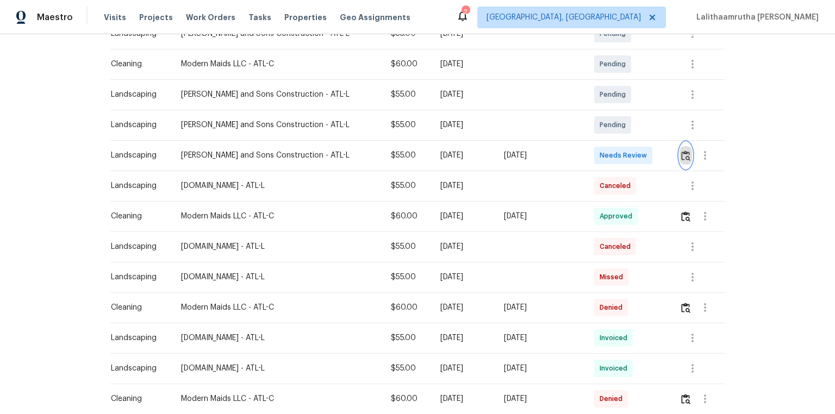
click at [680, 154] on button "button" at bounding box center [686, 155] width 13 height 26
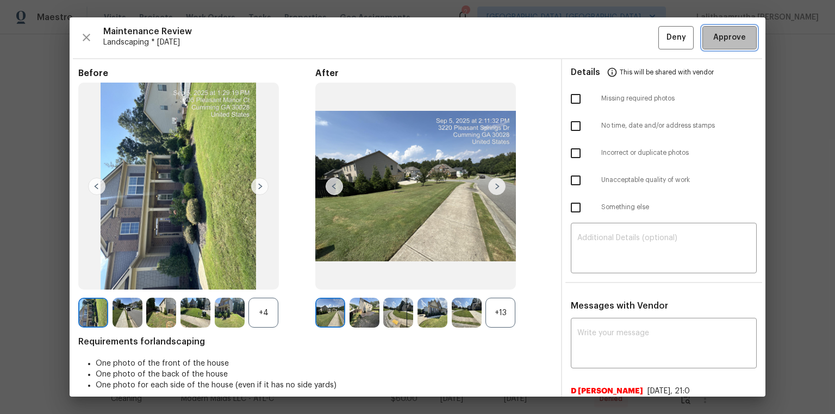
click at [714, 38] on span "Approve" at bounding box center [730, 38] width 33 height 14
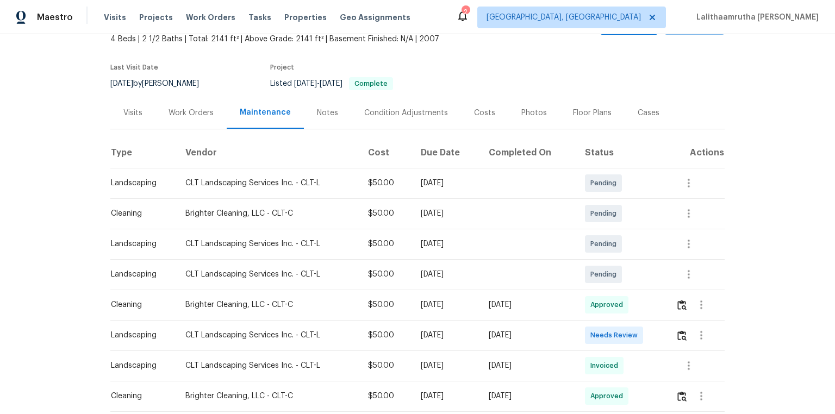
scroll to position [131, 0]
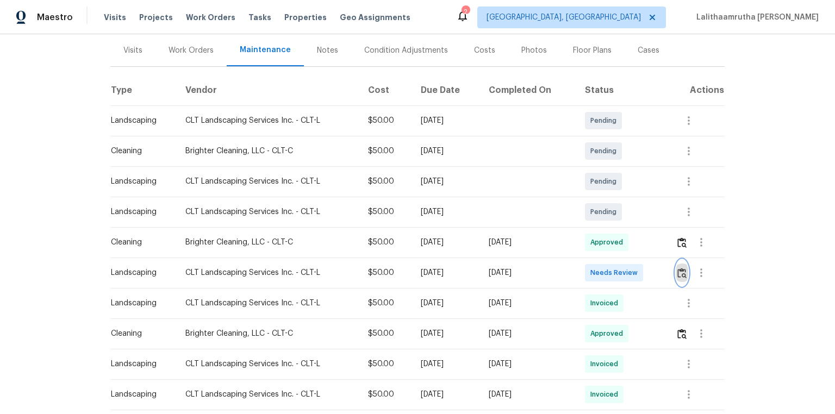
click at [594, 276] on img "button" at bounding box center [682, 273] width 9 height 10
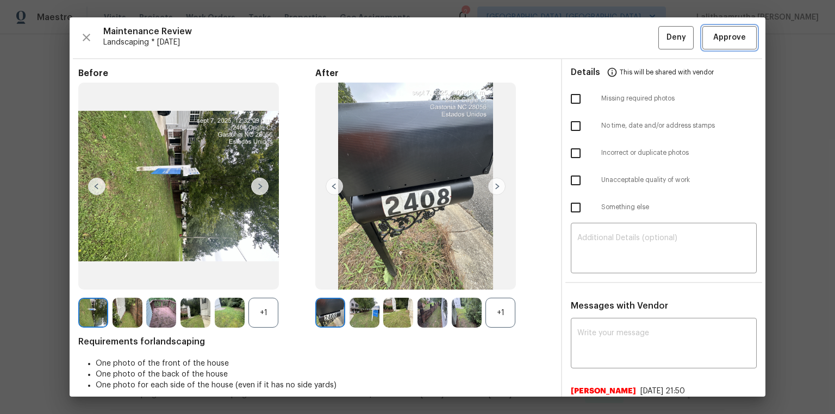
click at [594, 35] on span "Approve" at bounding box center [730, 38] width 33 height 14
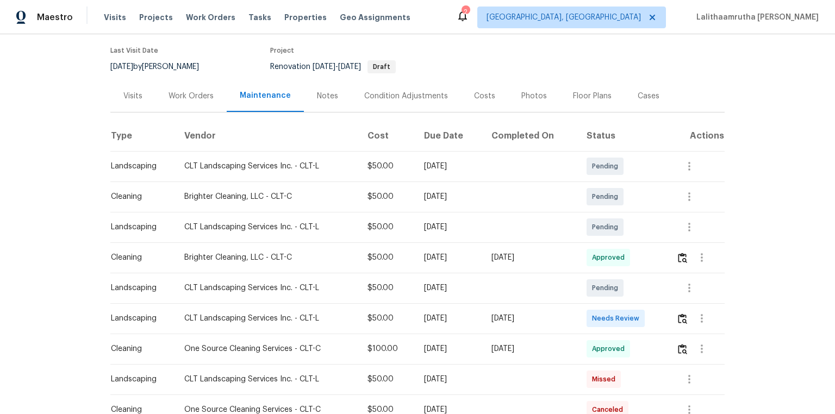
scroll to position [87, 0]
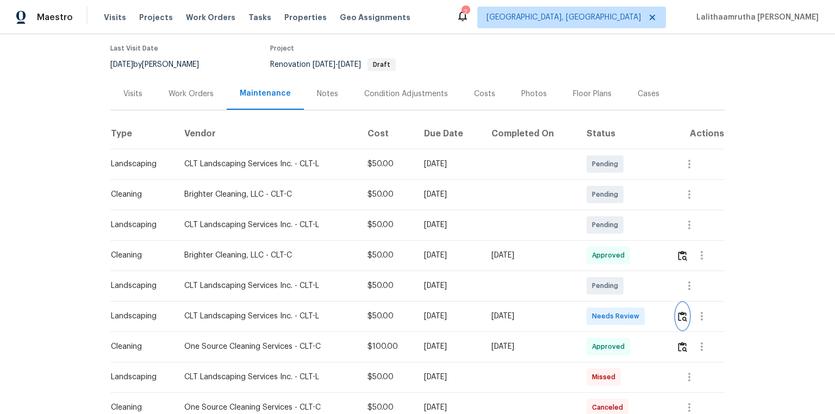
click at [594, 278] on img "button" at bounding box center [682, 317] width 9 height 10
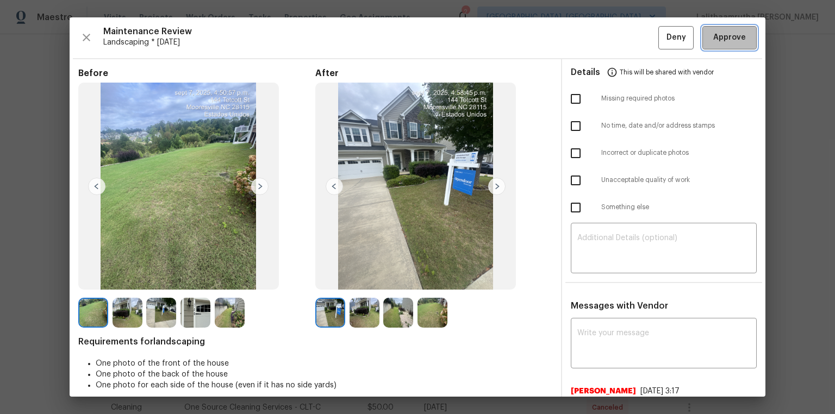
click at [594, 39] on span "Approve" at bounding box center [730, 38] width 33 height 14
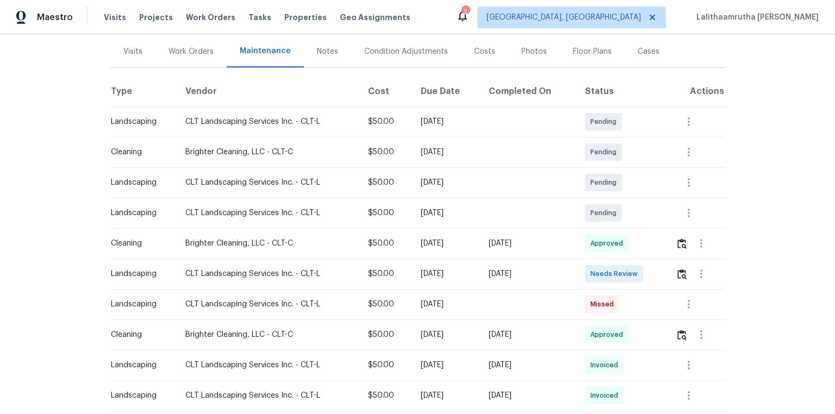
scroll to position [131, 0]
click at [679, 274] on img "button" at bounding box center [682, 273] width 9 height 10
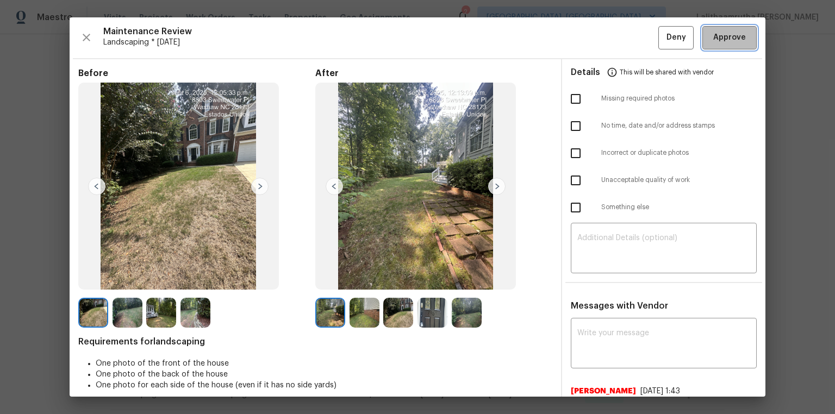
click at [725, 38] on span "Approve" at bounding box center [730, 38] width 33 height 14
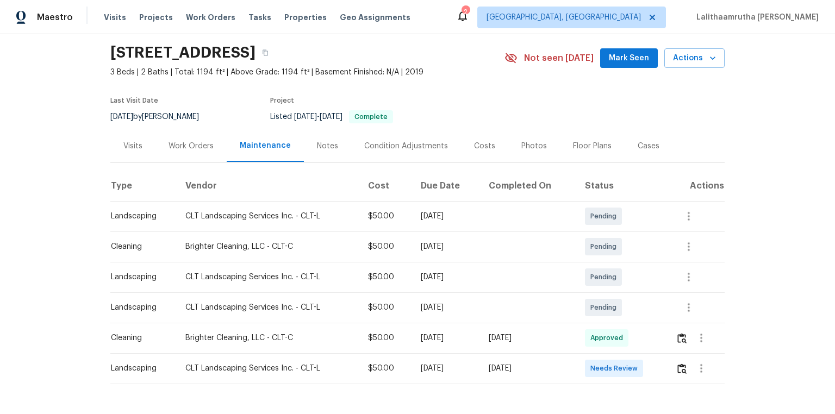
scroll to position [76, 0]
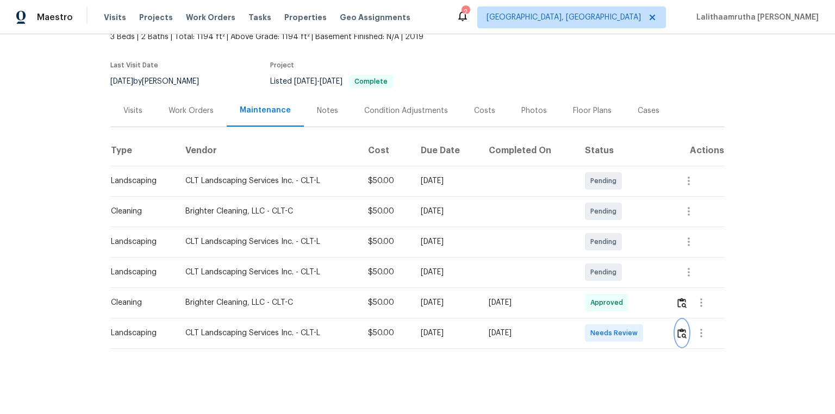
click at [594, 278] on img "button" at bounding box center [682, 333] width 9 height 10
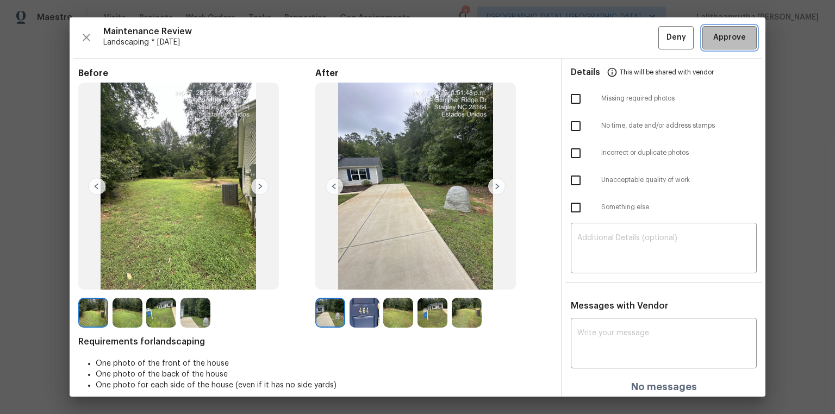
click at [594, 39] on span "Approve" at bounding box center [730, 38] width 33 height 14
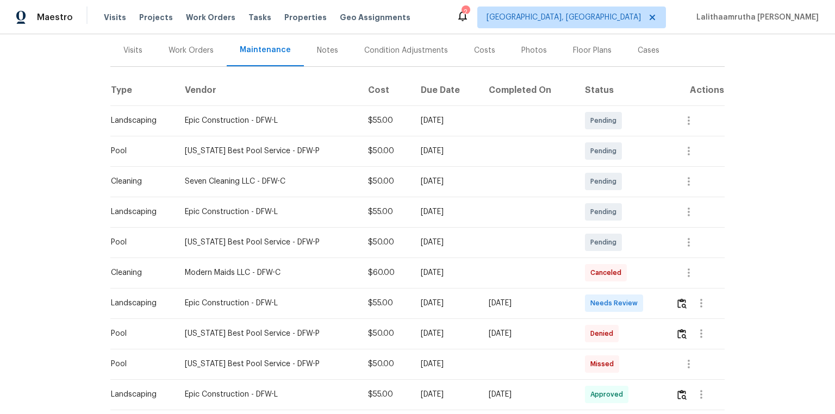
scroll to position [174, 0]
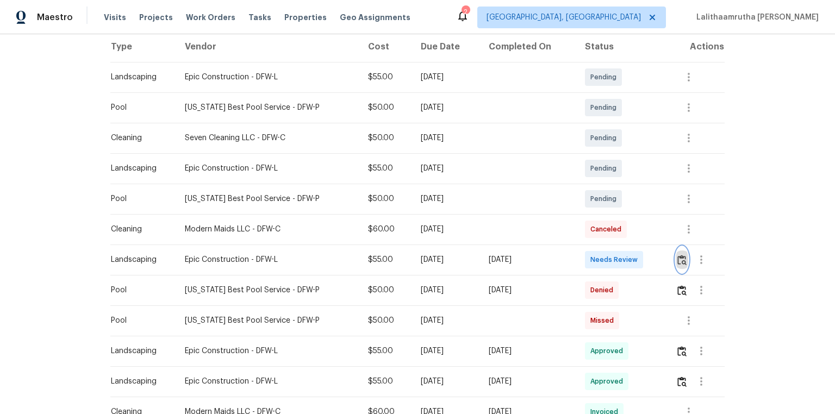
click at [594, 260] on img "button" at bounding box center [682, 260] width 9 height 10
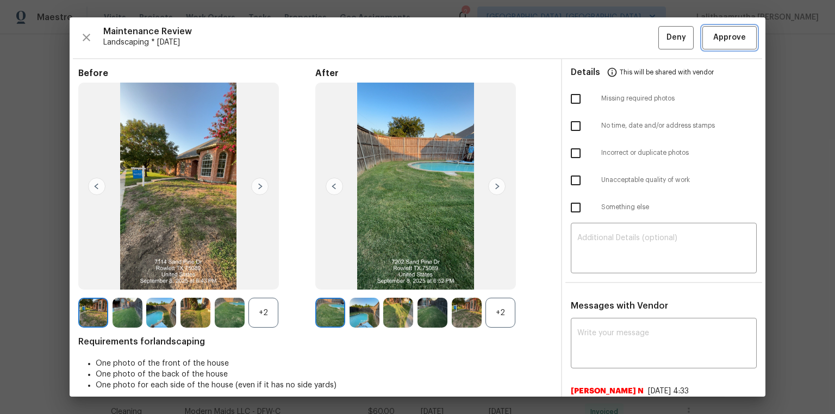
click at [594, 41] on span "Approve" at bounding box center [730, 38] width 33 height 14
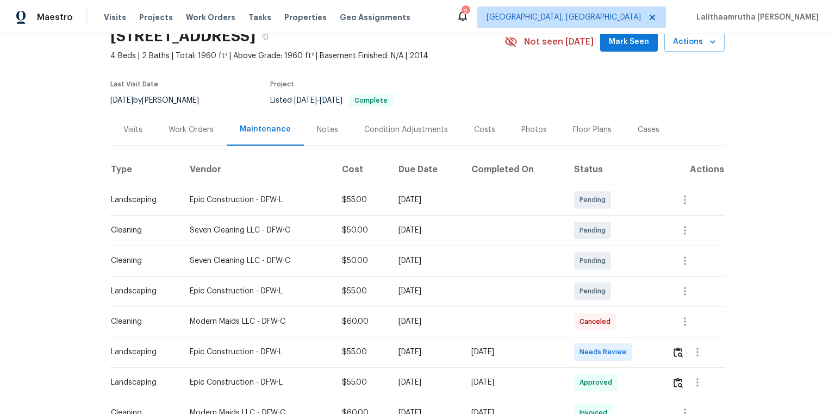
scroll to position [131, 0]
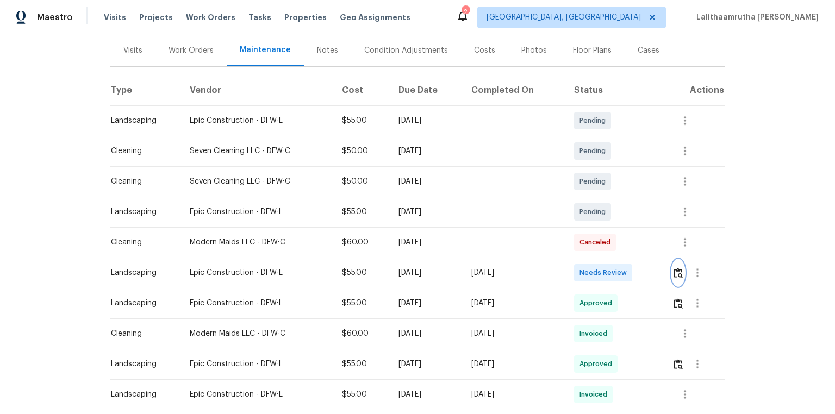
click at [594, 273] on img "button" at bounding box center [678, 273] width 9 height 10
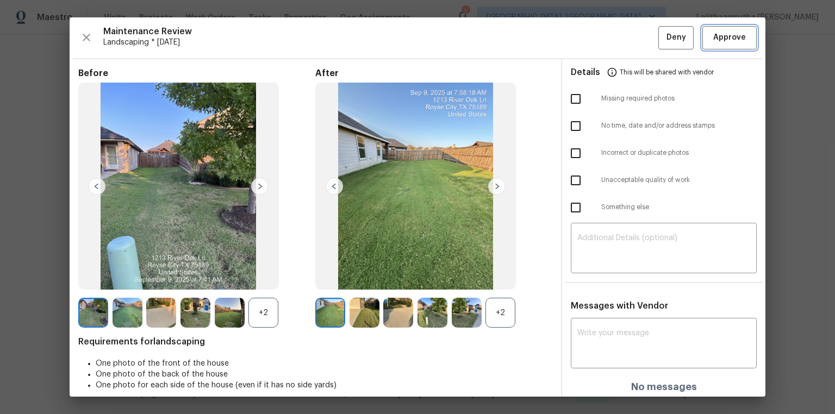
click at [594, 38] on span "Approve" at bounding box center [730, 38] width 33 height 14
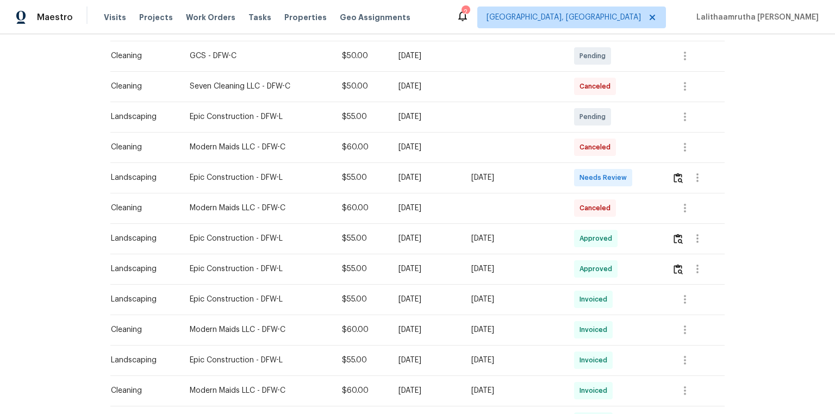
scroll to position [261, 0]
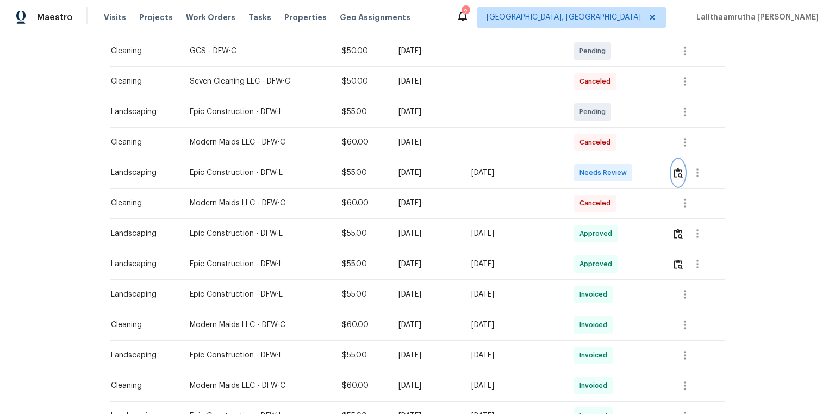
click at [594, 172] on img "button" at bounding box center [678, 173] width 9 height 10
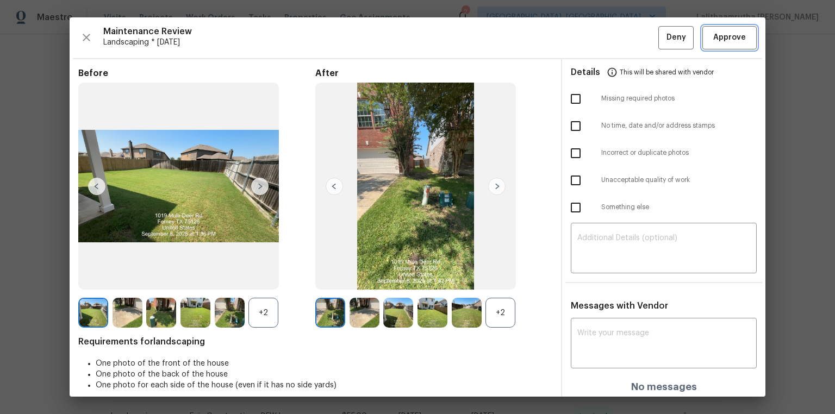
click at [594, 33] on span "Approve" at bounding box center [730, 38] width 33 height 14
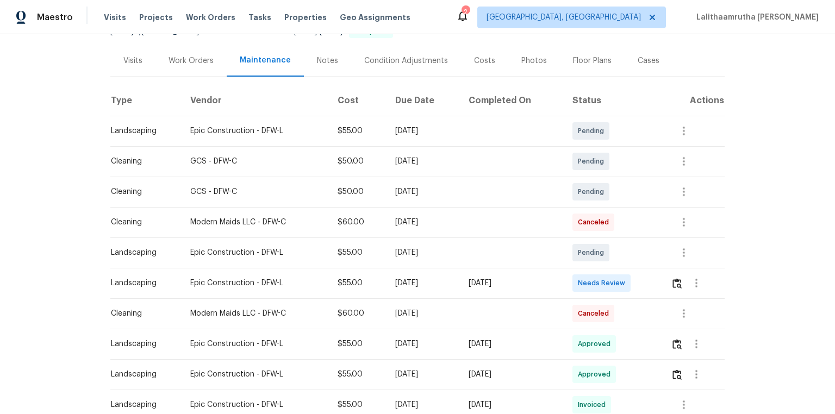
scroll to position [174, 0]
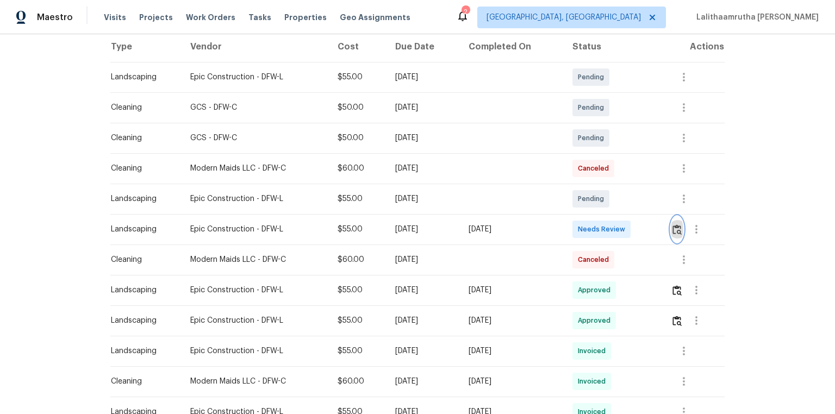
click at [594, 228] on img "button" at bounding box center [677, 230] width 9 height 10
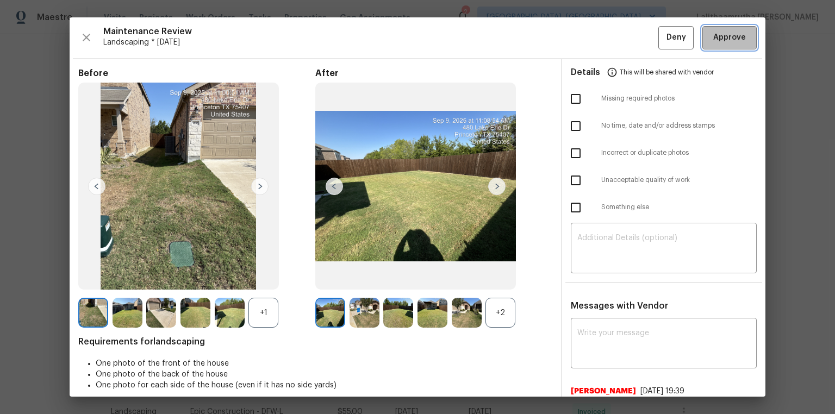
click at [594, 38] on span "Approve" at bounding box center [730, 38] width 33 height 14
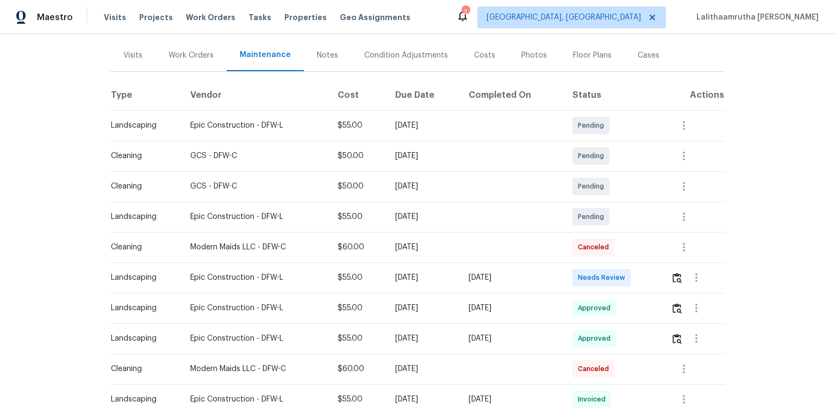
scroll to position [131, 0]
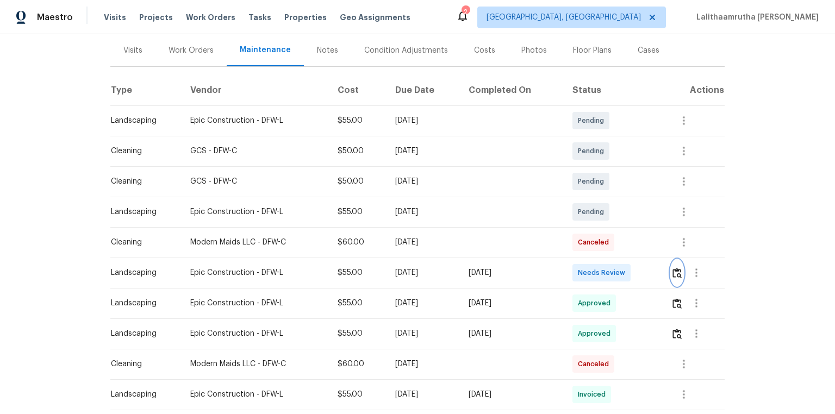
click at [594, 272] on img "button" at bounding box center [677, 273] width 9 height 10
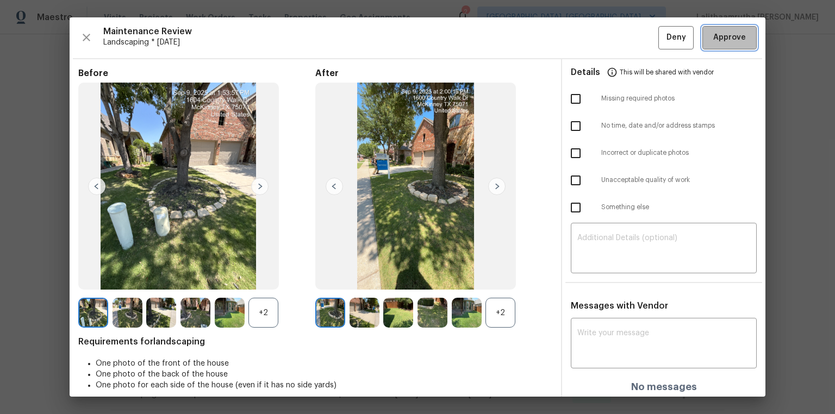
click at [594, 38] on span "Approve" at bounding box center [729, 38] width 37 height 14
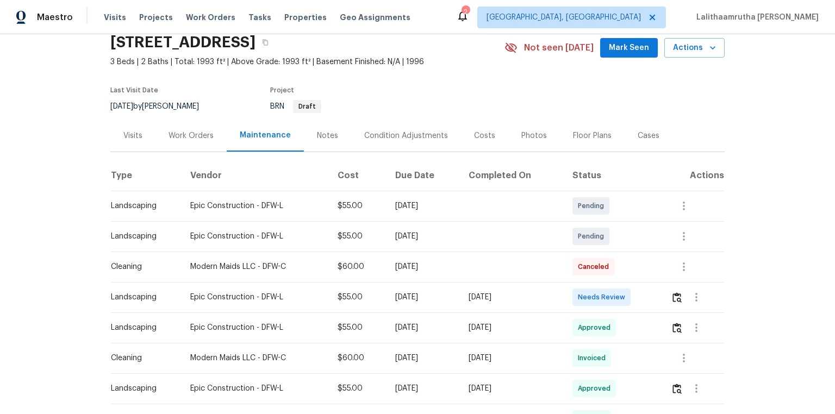
scroll to position [87, 0]
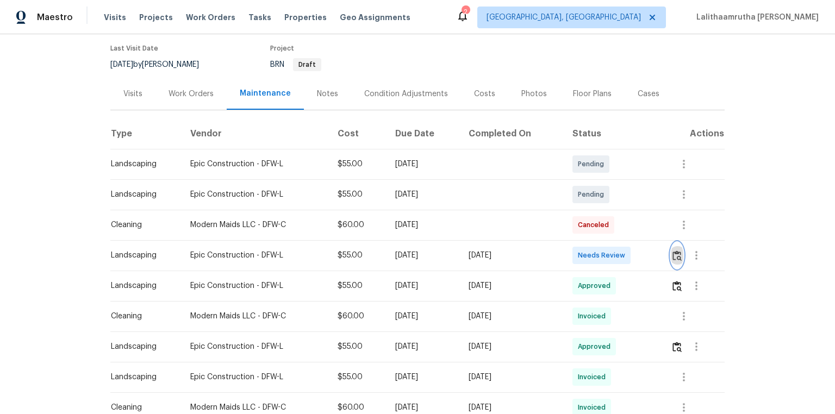
click at [594, 256] on img "button" at bounding box center [677, 256] width 9 height 10
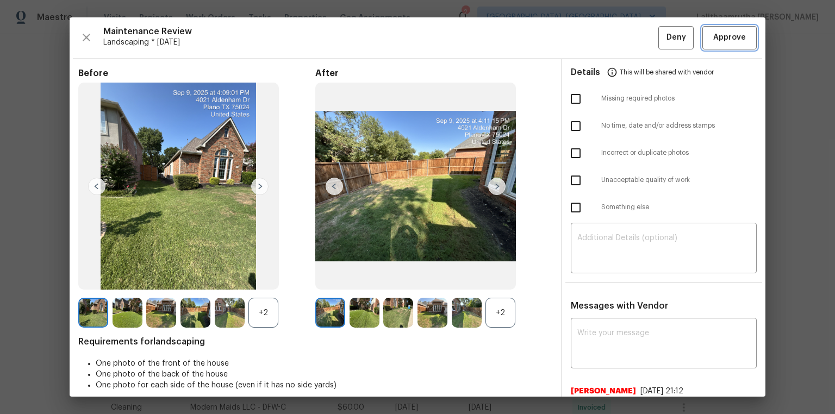
click at [594, 37] on span "Approve" at bounding box center [730, 38] width 33 height 14
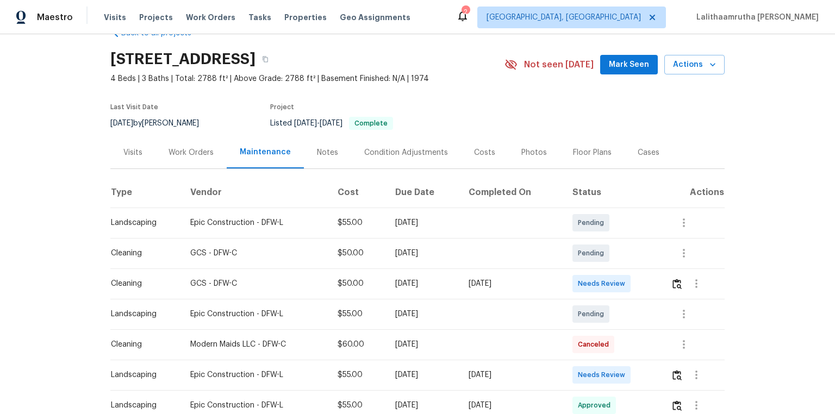
scroll to position [44, 0]
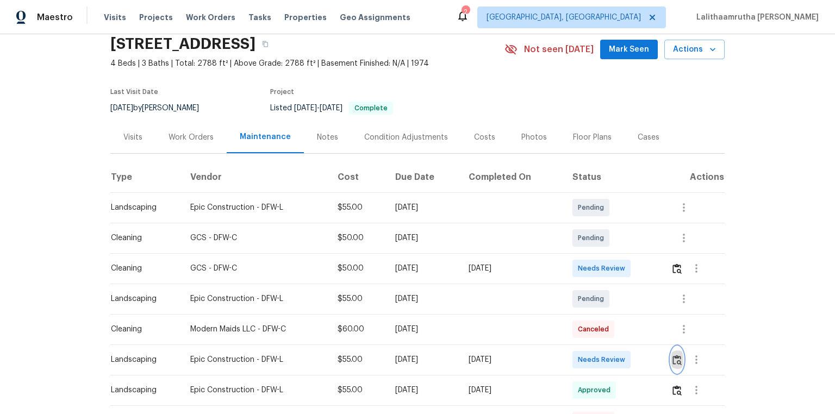
click at [594, 278] on img "button" at bounding box center [677, 360] width 9 height 10
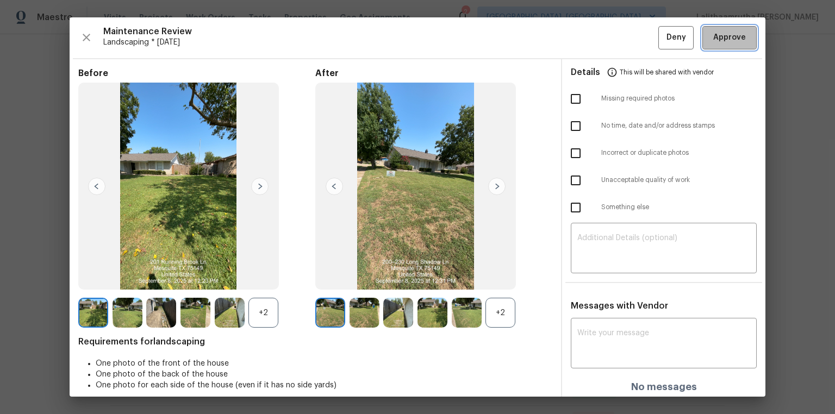
click at [594, 43] on span "Approve" at bounding box center [730, 38] width 33 height 14
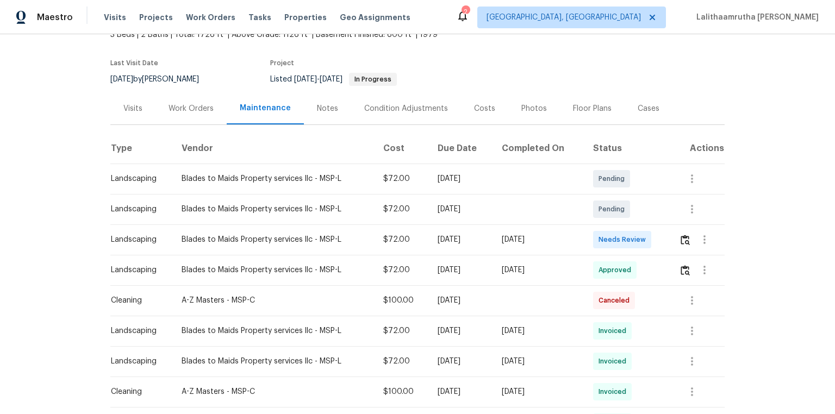
scroll to position [174, 0]
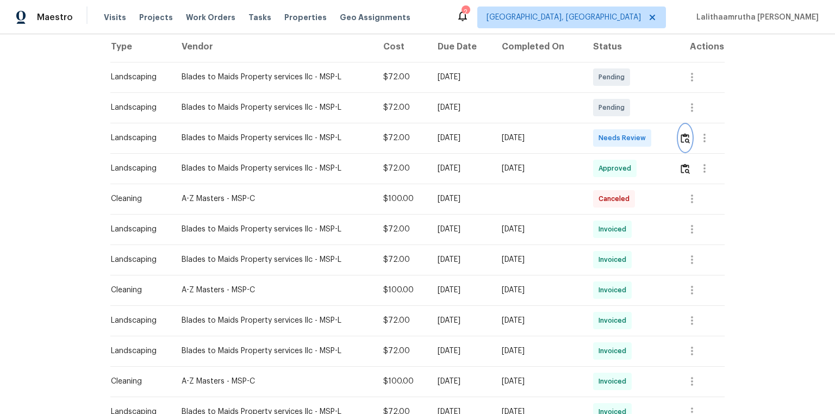
click at [594, 138] on img "button" at bounding box center [685, 138] width 9 height 10
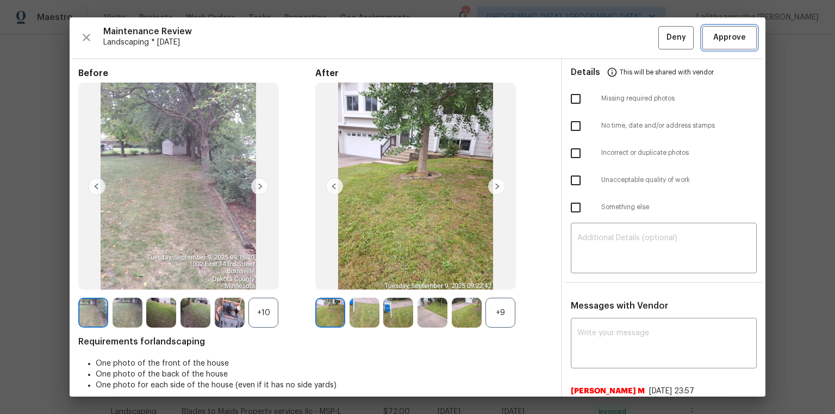
click at [594, 41] on span "Approve" at bounding box center [730, 38] width 33 height 14
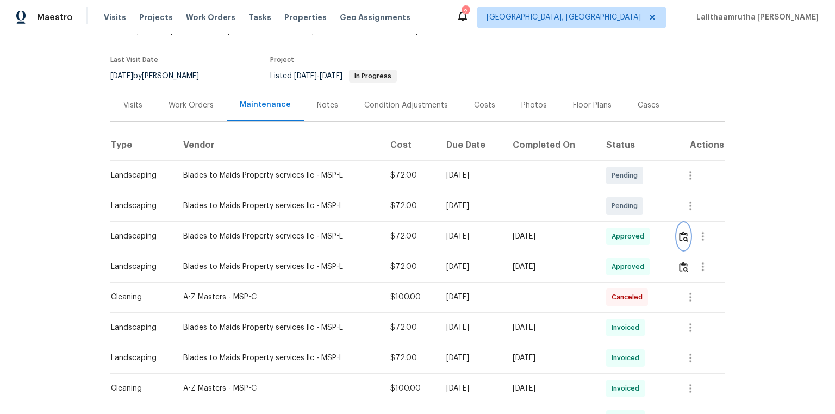
scroll to position [0, 0]
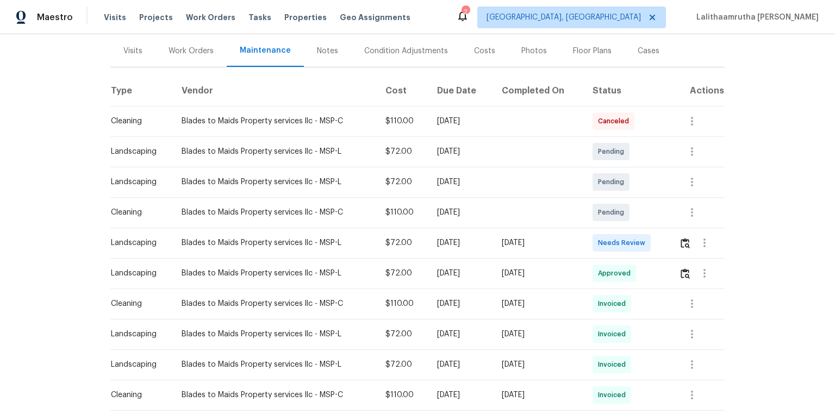
scroll to position [131, 0]
click at [594, 244] on img "button" at bounding box center [685, 243] width 9 height 10
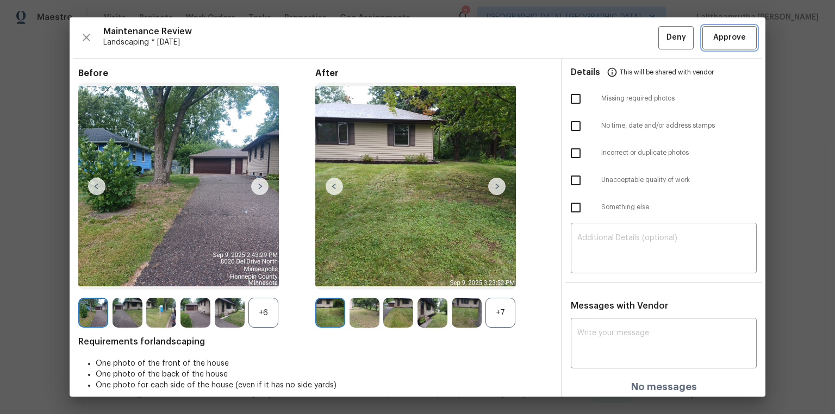
click at [594, 40] on span "Approve" at bounding box center [730, 38] width 33 height 14
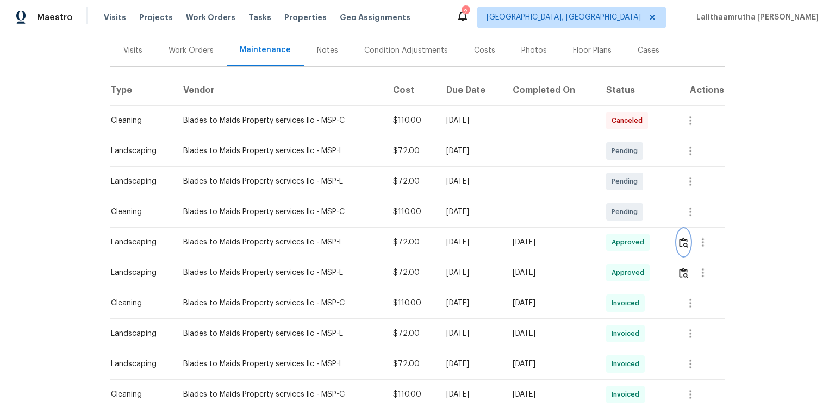
scroll to position [0, 0]
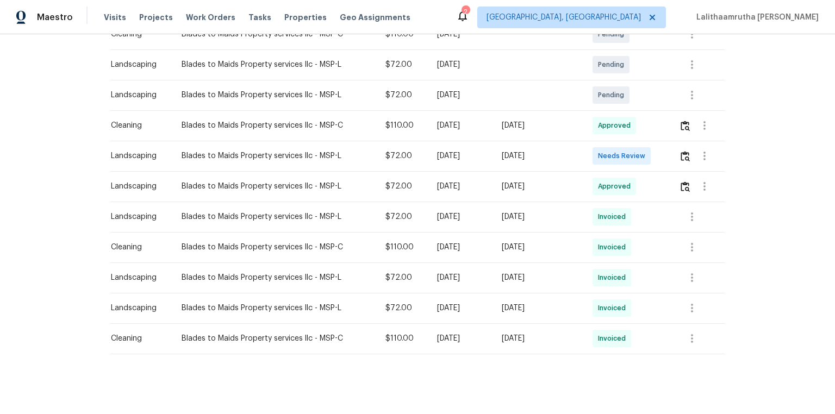
scroll to position [218, 0]
click at [594, 148] on button "button" at bounding box center [685, 155] width 13 height 26
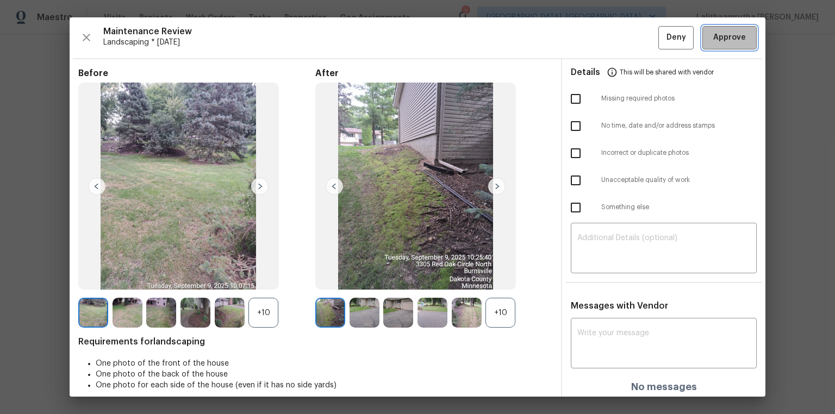
click at [594, 40] on span "Approve" at bounding box center [730, 38] width 33 height 14
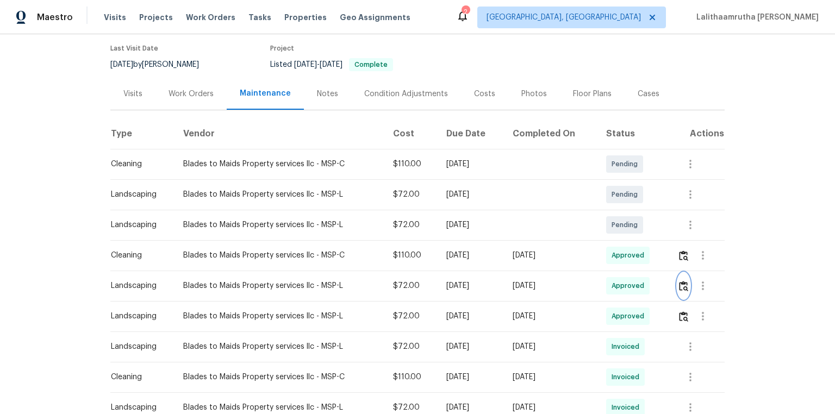
scroll to position [87, 0]
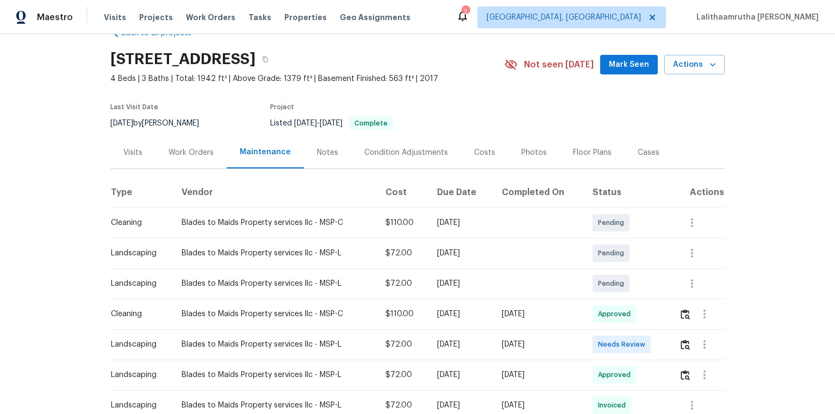
scroll to position [44, 0]
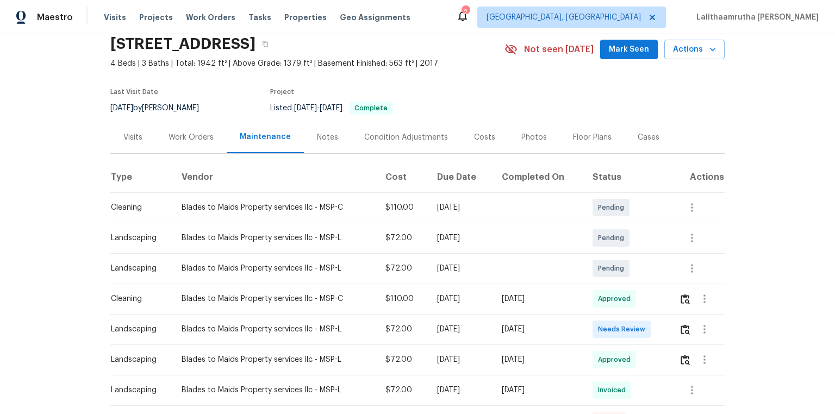
click at [594, 278] on td at bounding box center [698, 329] width 54 height 30
click at [594, 278] on img "button" at bounding box center [685, 330] width 9 height 10
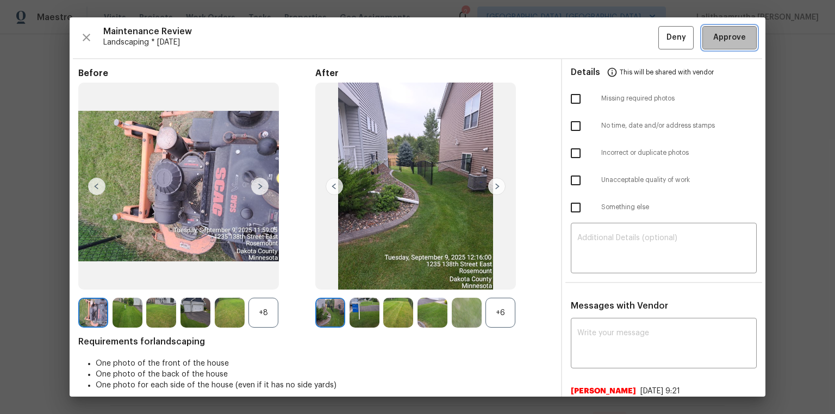
click at [594, 37] on span "Approve" at bounding box center [730, 38] width 33 height 14
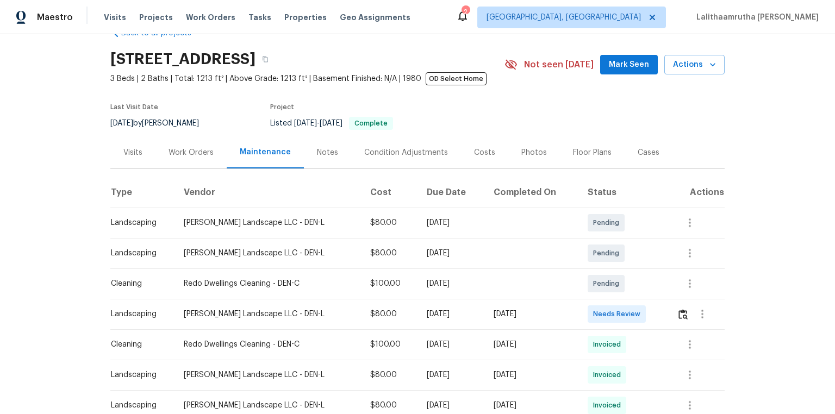
scroll to position [44, 0]
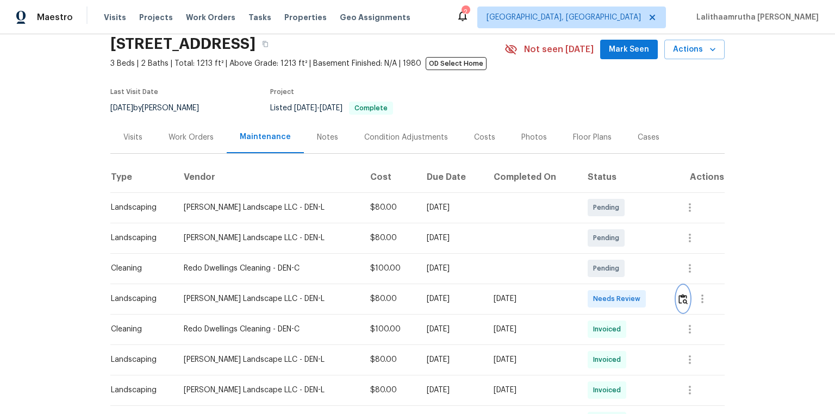
click at [594, 278] on img "button" at bounding box center [683, 299] width 9 height 10
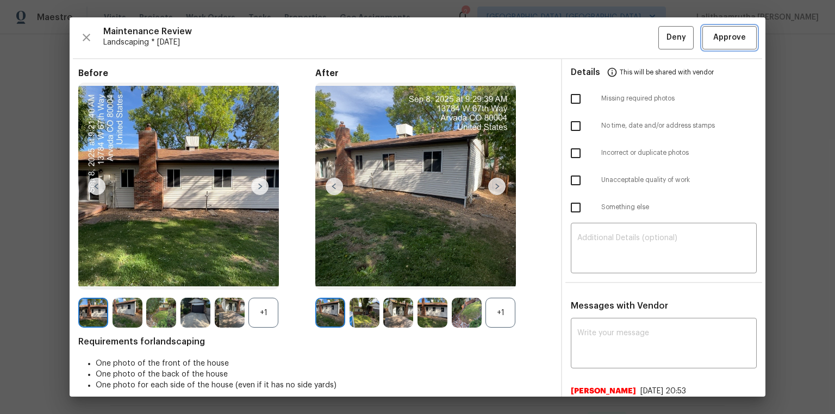
click at [594, 44] on span "Approve" at bounding box center [730, 38] width 33 height 14
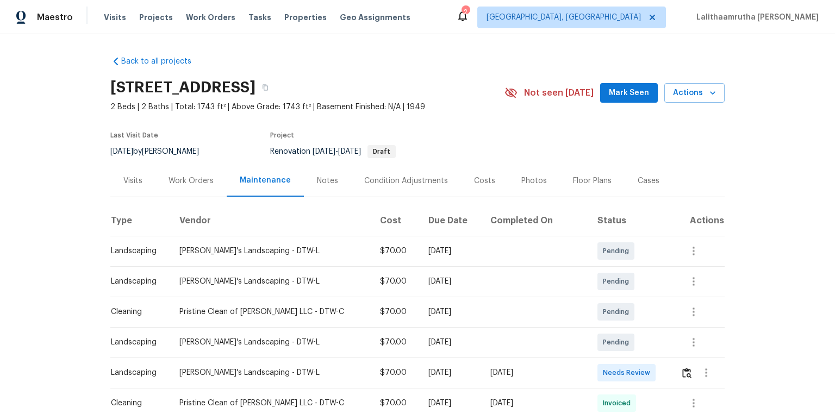
scroll to position [131, 0]
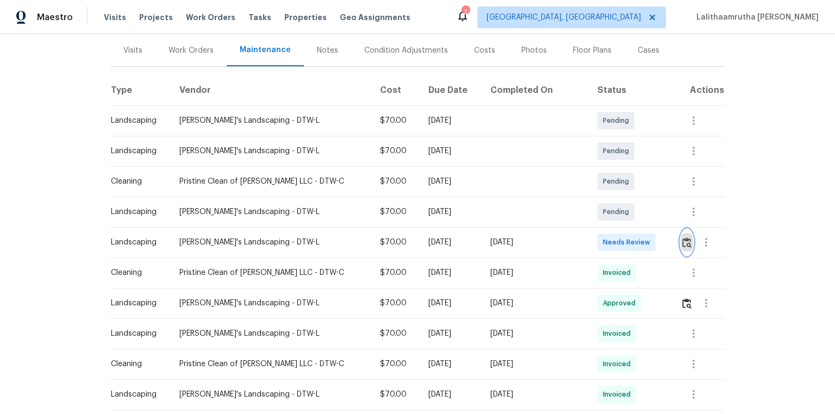
click at [594, 241] on img "button" at bounding box center [687, 243] width 9 height 10
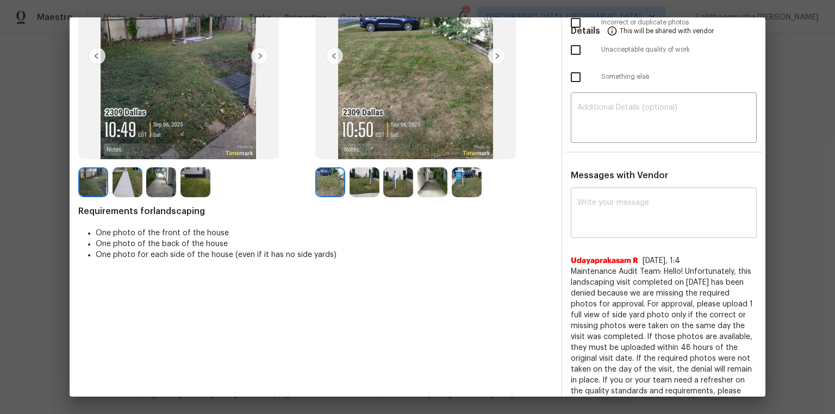
click at [594, 215] on textarea at bounding box center [664, 214] width 173 height 30
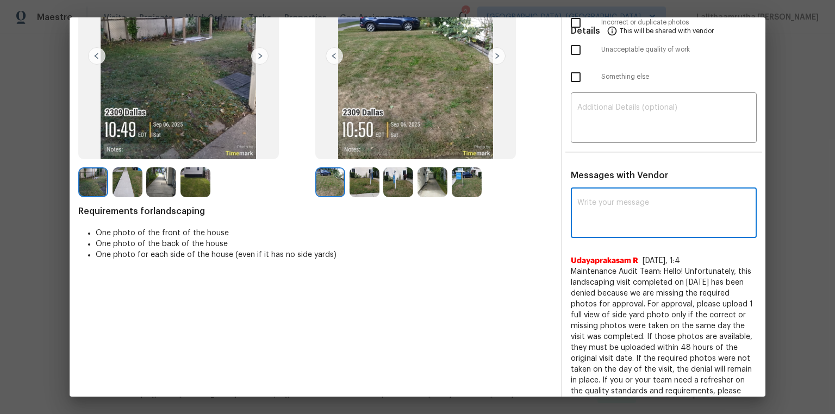
paste textarea "Maintenance Audit Team: Hello! Unfortunately, this landscaping visit completed …"
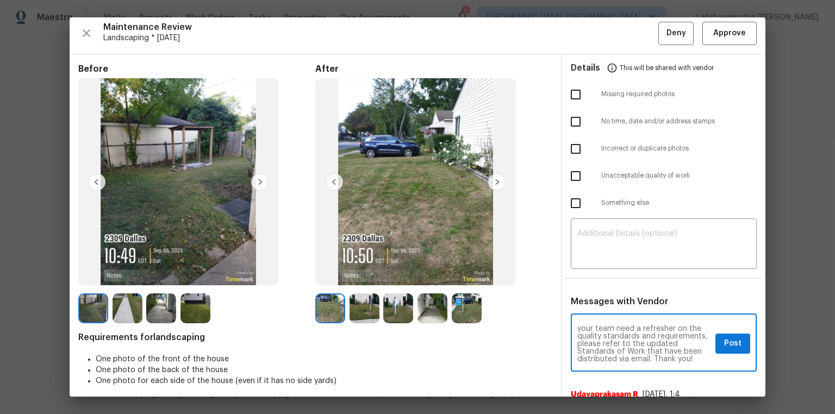
scroll to position [0, 0]
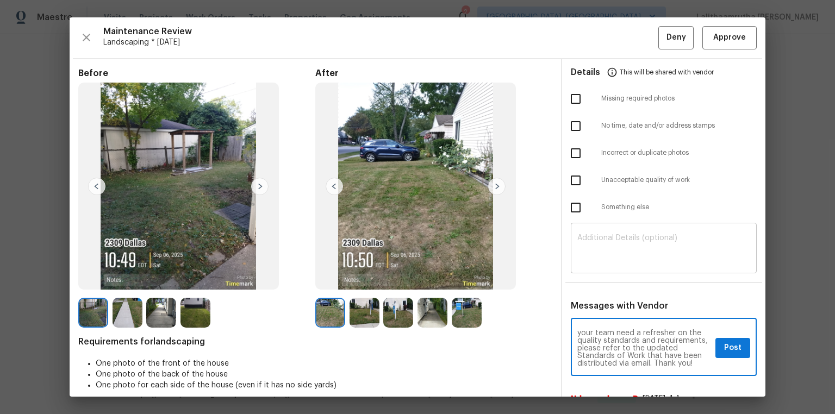
type textarea "Maintenance Audit Team: Hello! Unfortunately, this landscaping visit completed …"
click at [594, 245] on textarea at bounding box center [664, 249] width 173 height 30
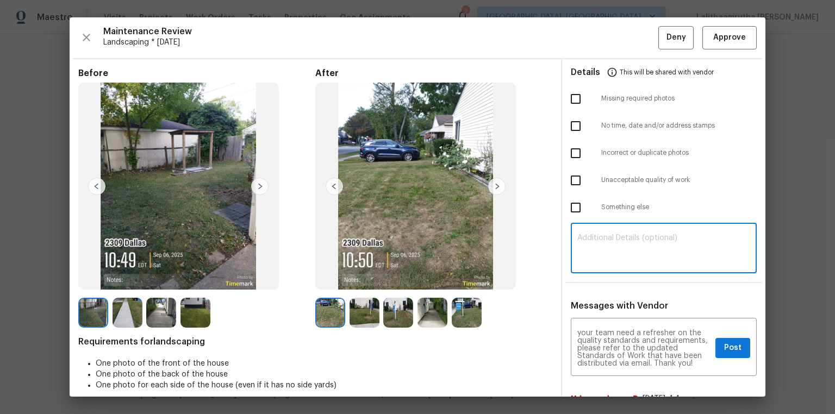
paste textarea "Maintenance Audit Team: Hello! Unfortunately, this landscaping visit completed …"
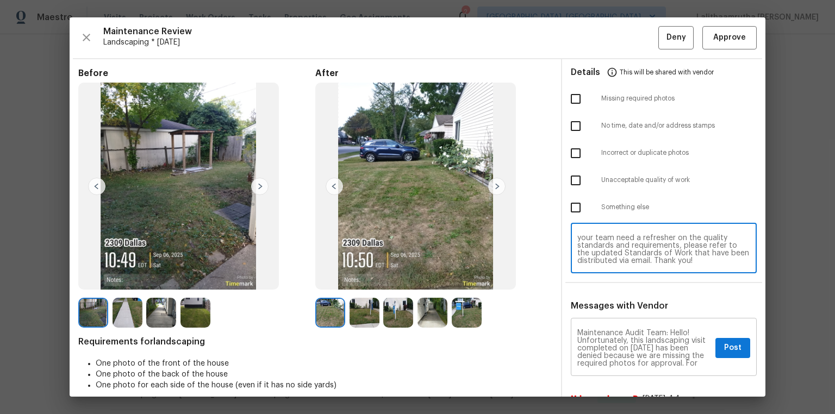
type textarea "Maintenance Audit Team: Hello! Unfortunately, this landscaping visit completed …"
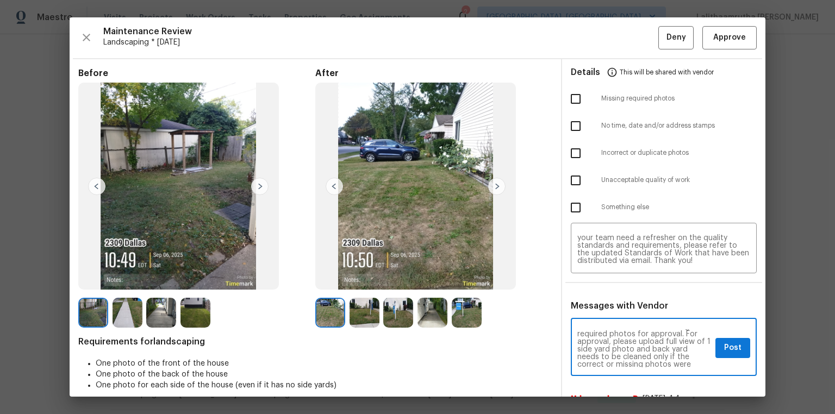
scroll to position [35, 0]
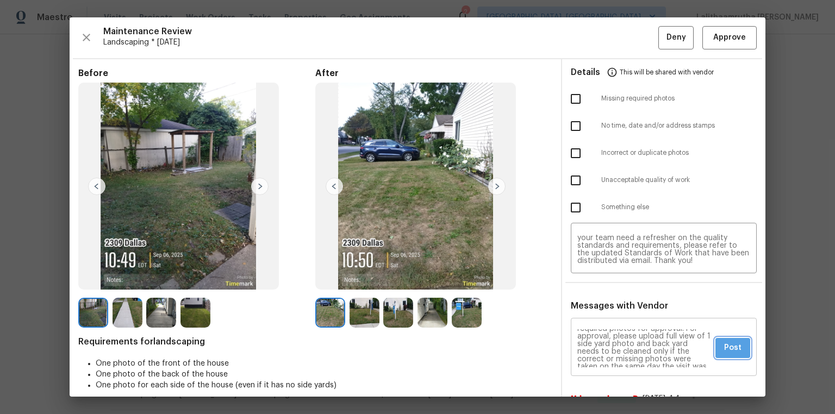
click at [594, 278] on span "Post" at bounding box center [732, 349] width 17 height 14
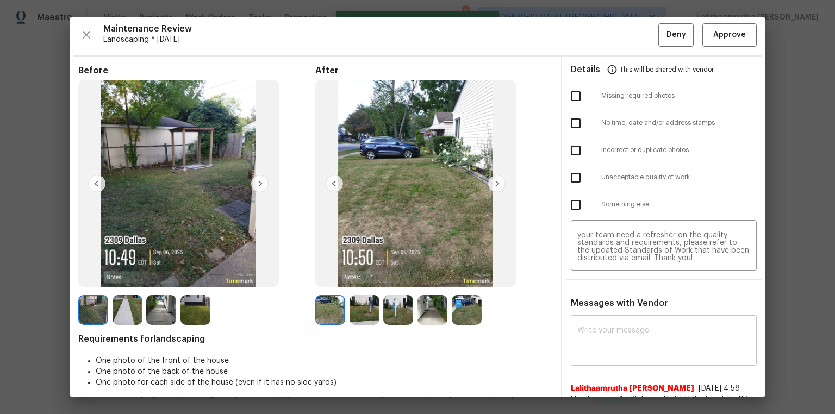
scroll to position [0, 0]
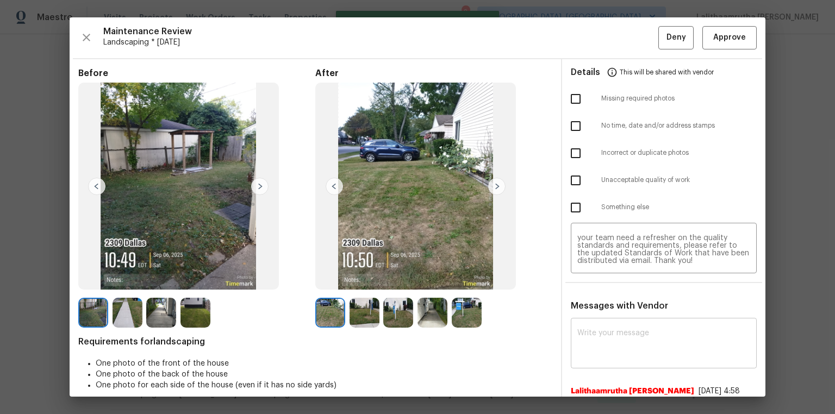
click at [571, 95] on input "checkbox" at bounding box center [576, 99] width 23 height 23
checkbox input "true"
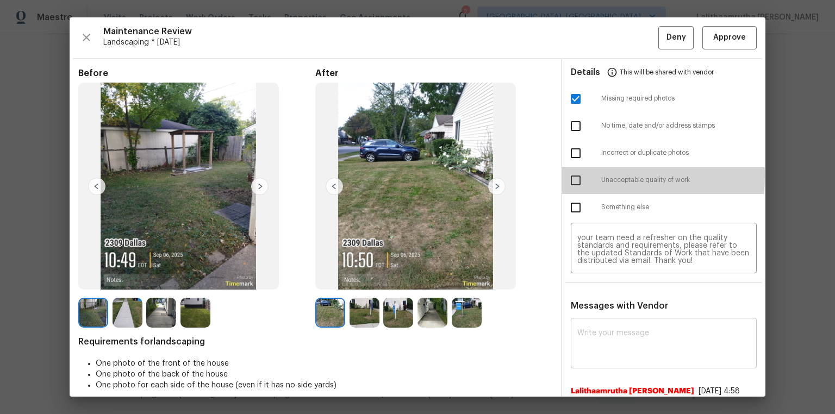
click at [573, 176] on input "checkbox" at bounding box center [576, 180] width 23 height 23
checkbox input "true"
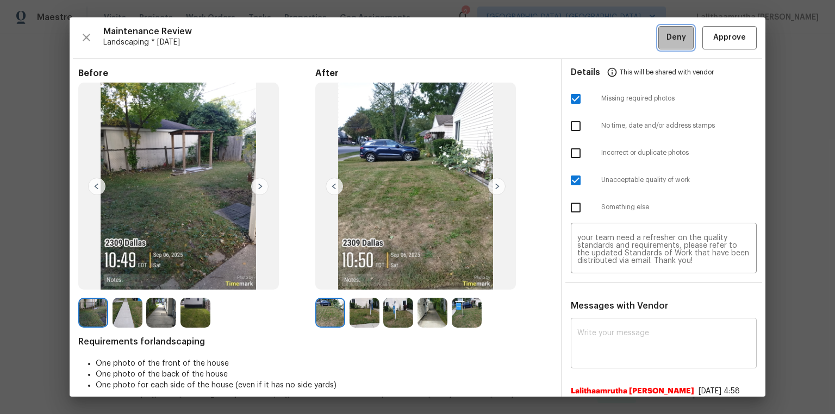
click at [594, 38] on button "Deny" at bounding box center [676, 37] width 35 height 23
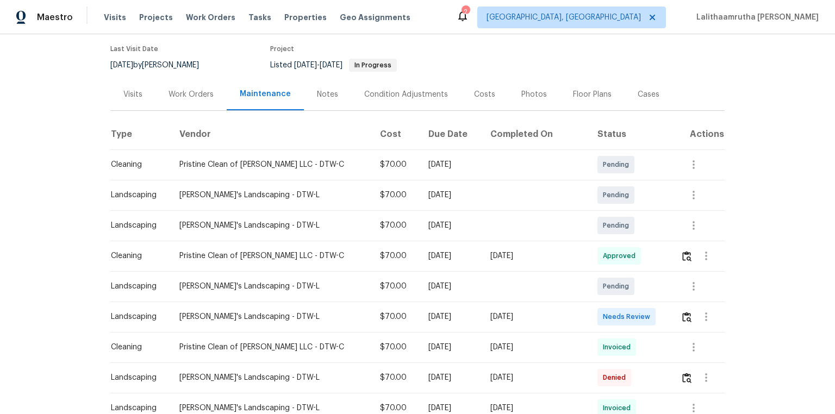
scroll to position [87, 0]
click at [594, 278] on img "button" at bounding box center [687, 317] width 9 height 10
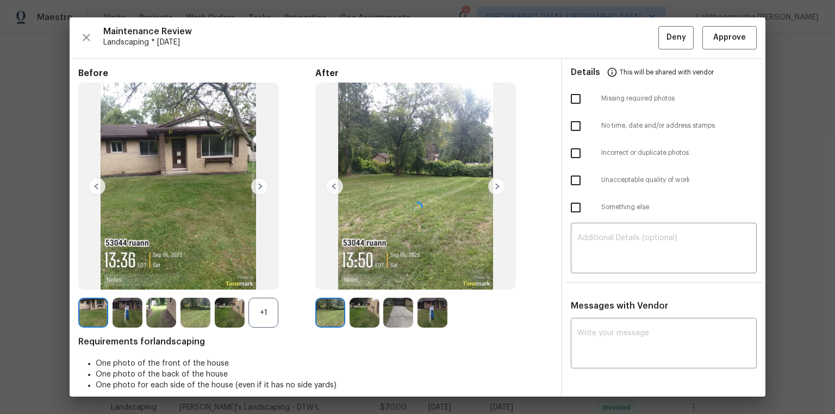
click at [594, 278] on div at bounding box center [418, 207] width 696 height 380
click at [594, 278] on textarea at bounding box center [664, 345] width 173 height 30
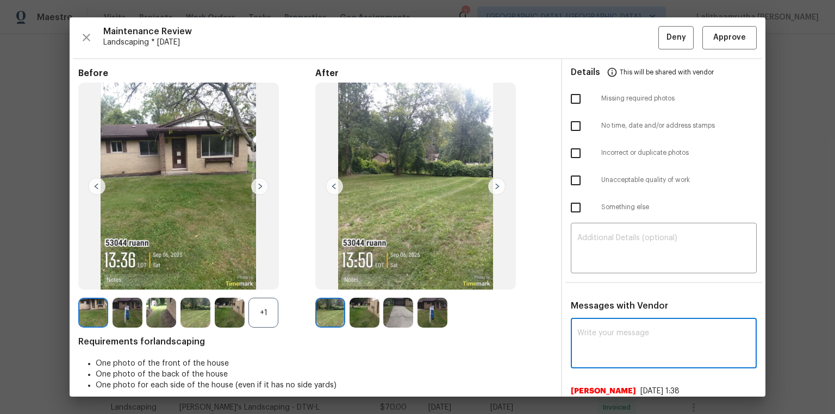
click at [594, 278] on textarea at bounding box center [664, 345] width 173 height 30
paste textarea "Maintenance Audit Team: Hello! Unfortunately, this landscaping visit completed …"
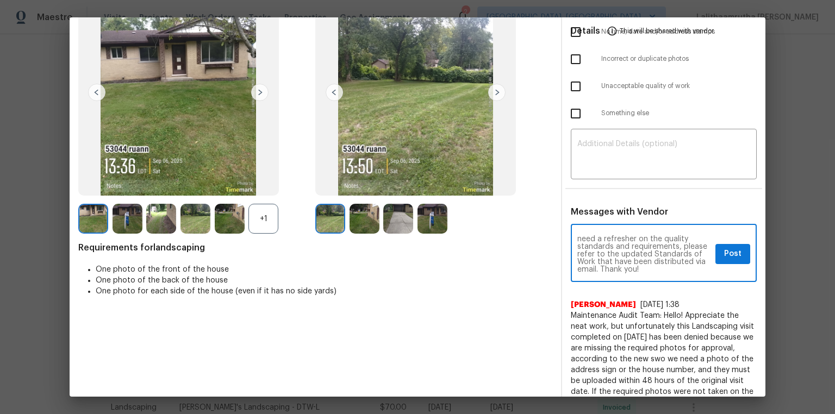
scroll to position [0, 0]
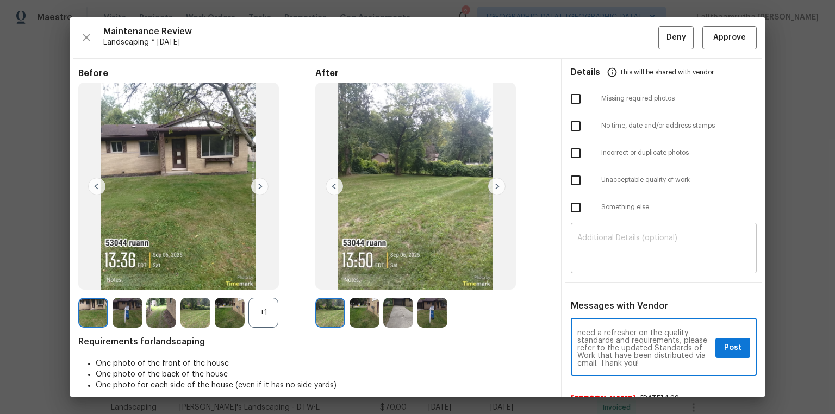
type textarea "Maintenance Audit Team: Hello! Unfortunately, this landscaping visit completed …"
click at [594, 257] on textarea at bounding box center [664, 249] width 173 height 30
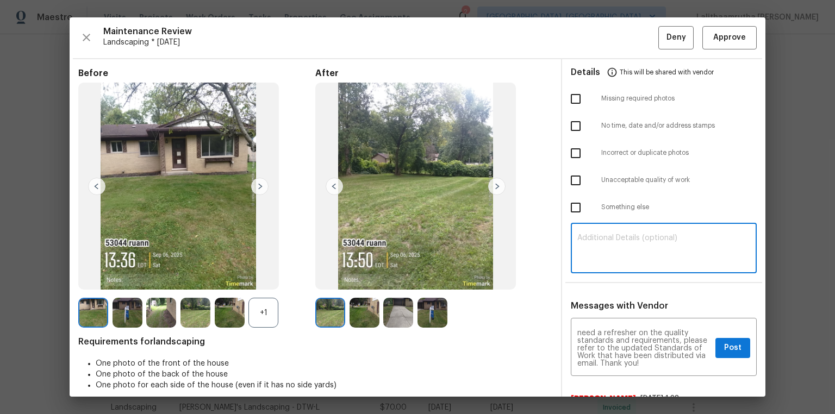
paste textarea "Maintenance Audit Team: Hello! Unfortunately, this landscaping visit completed …"
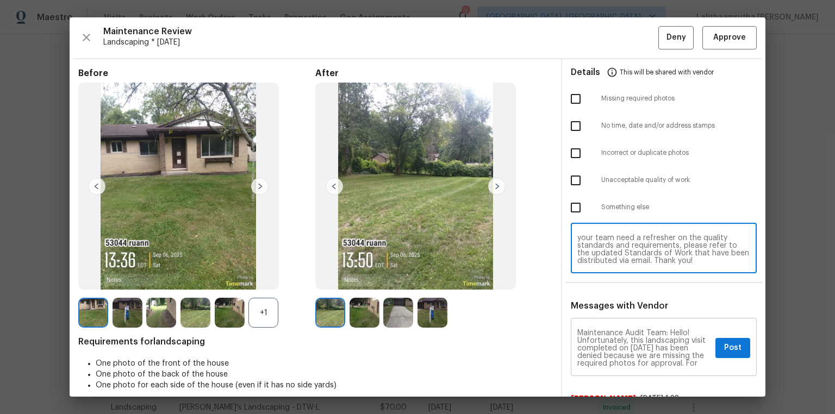
type textarea "Maintenance Audit Team: Hello! Unfortunately, this landscaping visit completed …"
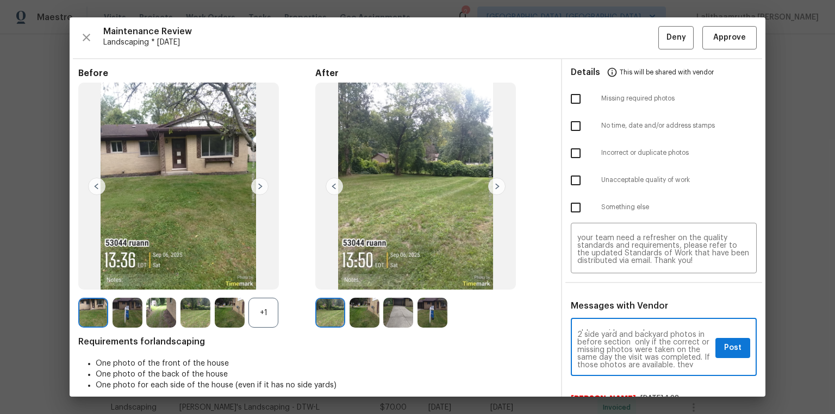
scroll to position [52, 0]
click at [594, 278] on span "Post" at bounding box center [732, 349] width 17 height 14
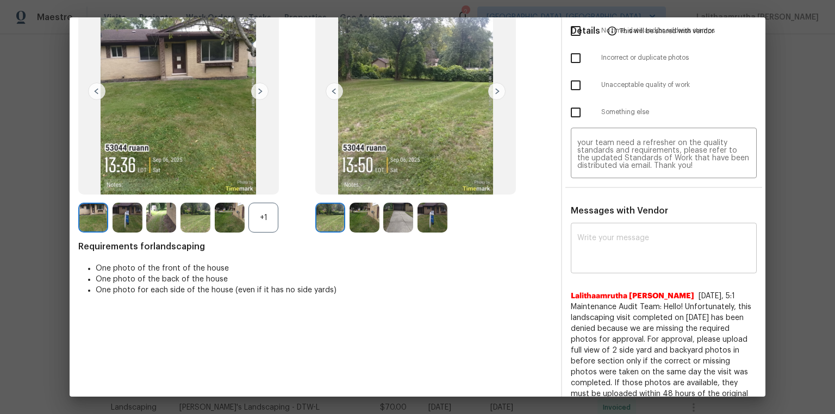
scroll to position [0, 0]
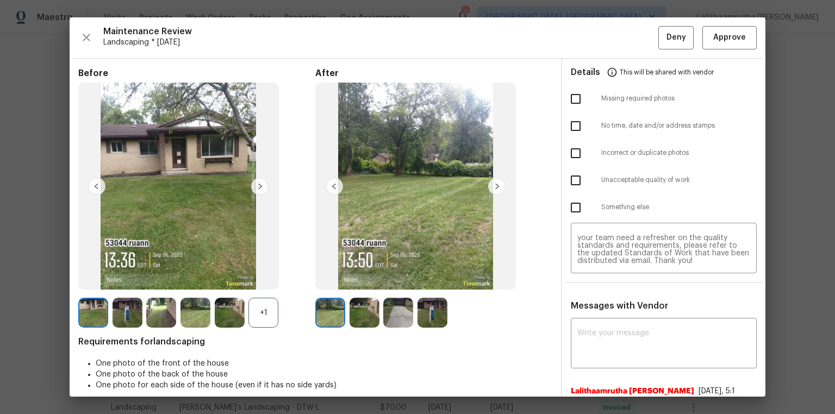
click at [575, 105] on input "checkbox" at bounding box center [576, 99] width 23 height 23
checkbox input "true"
click at [594, 39] on span "Deny" at bounding box center [677, 38] width 20 height 14
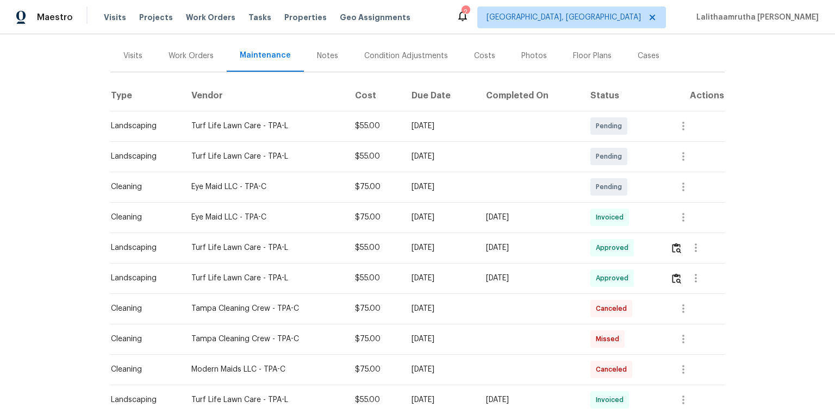
scroll to position [131, 0]
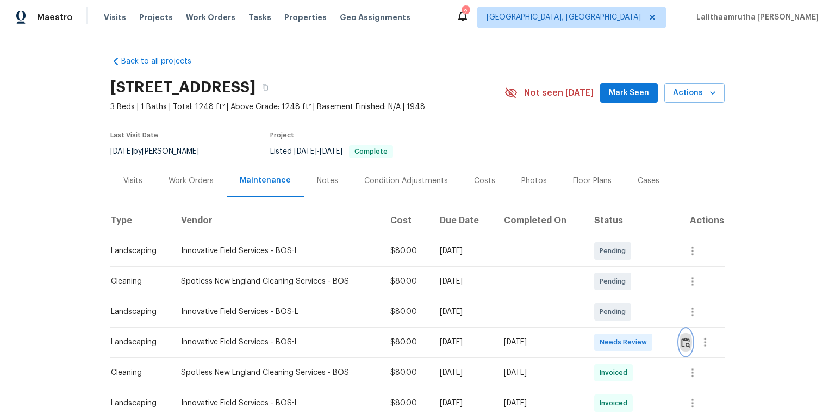
click at [594, 278] on img "button" at bounding box center [685, 343] width 9 height 10
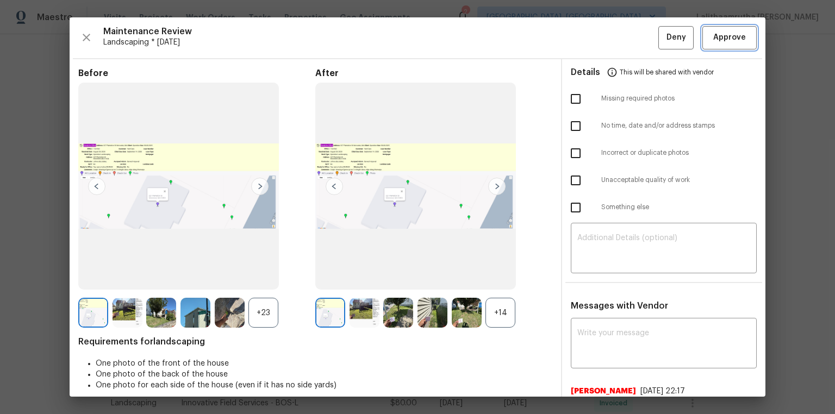
click at [594, 27] on button "Approve" at bounding box center [730, 37] width 54 height 23
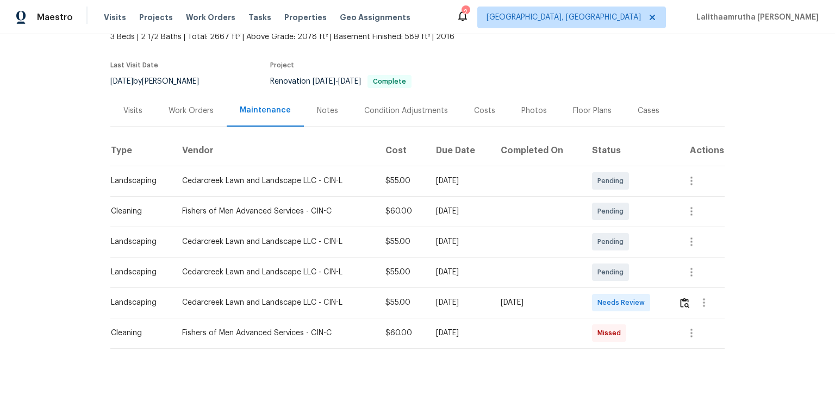
scroll to position [76, 0]
click at [594, 278] on img "button" at bounding box center [684, 303] width 9 height 10
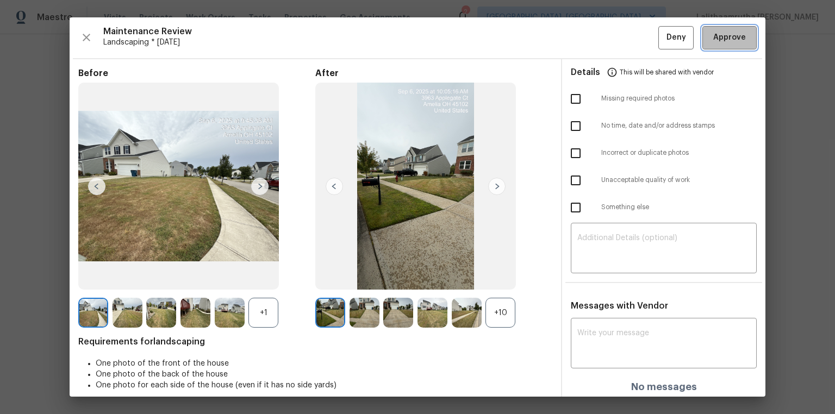
click at [594, 35] on span "Approve" at bounding box center [730, 38] width 33 height 14
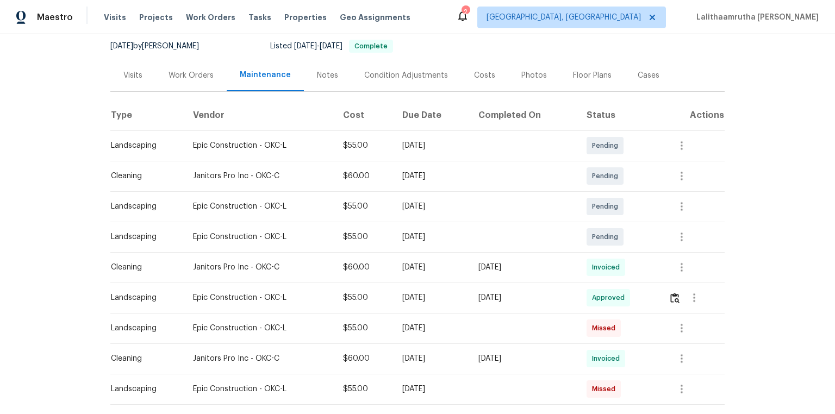
scroll to position [131, 0]
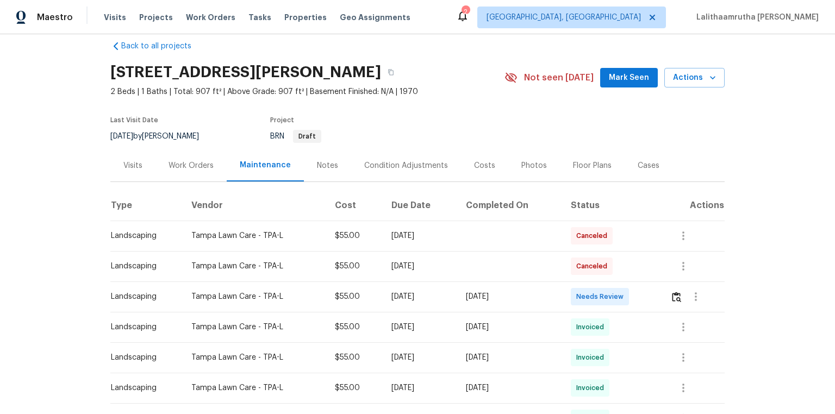
scroll to position [44, 0]
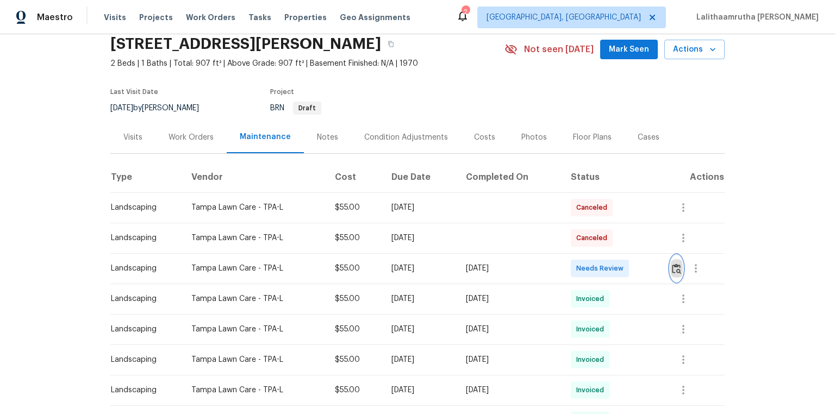
click at [594, 267] on img "button" at bounding box center [676, 269] width 9 height 10
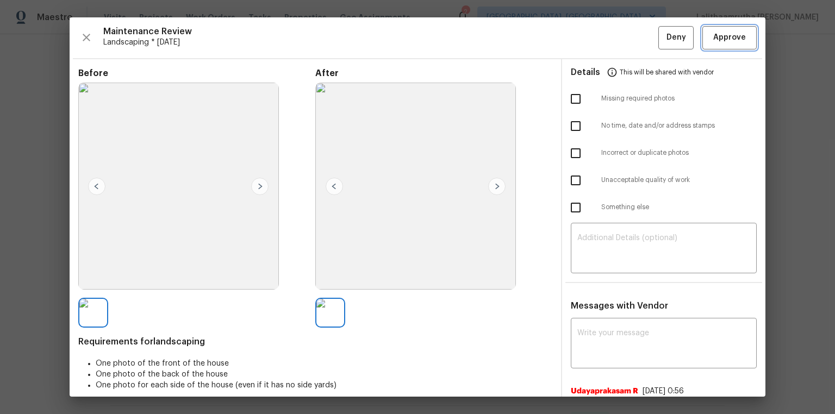
click at [594, 42] on span "Approve" at bounding box center [730, 38] width 33 height 14
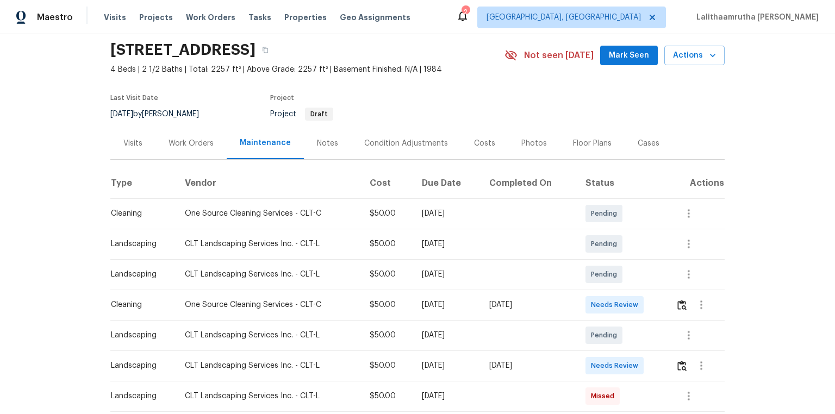
scroll to position [87, 0]
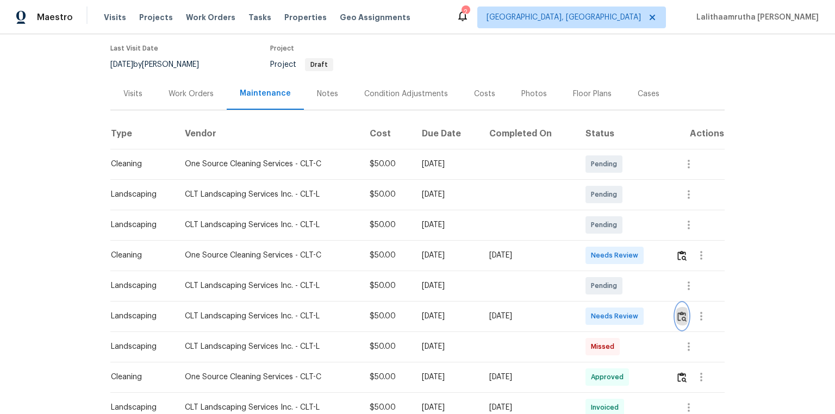
click at [594, 278] on img "button" at bounding box center [682, 317] width 9 height 10
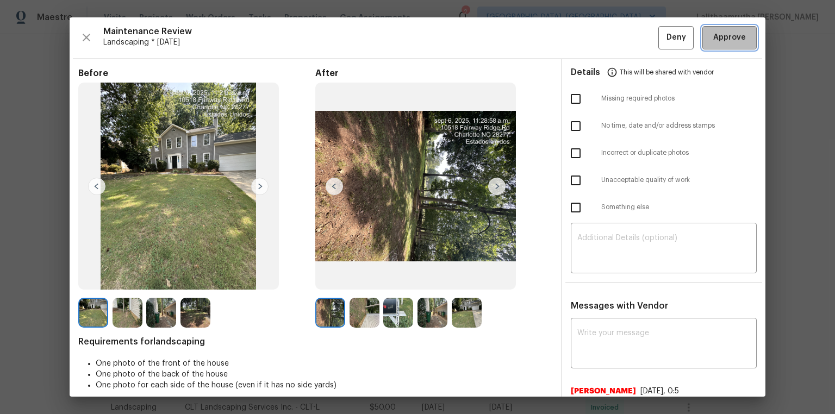
click at [594, 41] on span "Approve" at bounding box center [730, 38] width 33 height 14
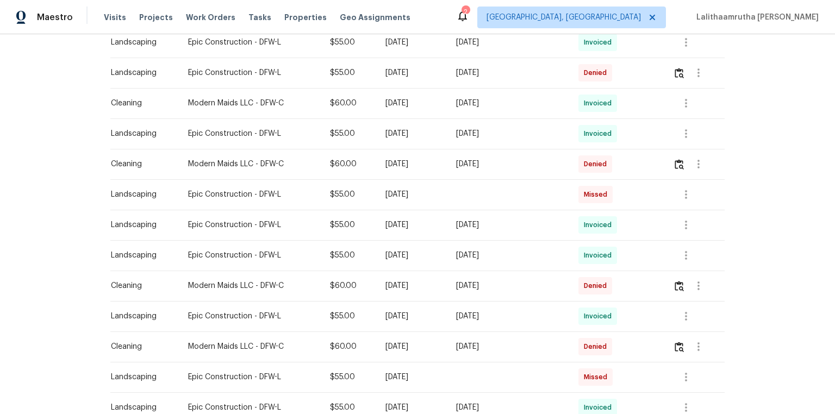
scroll to position [218, 0]
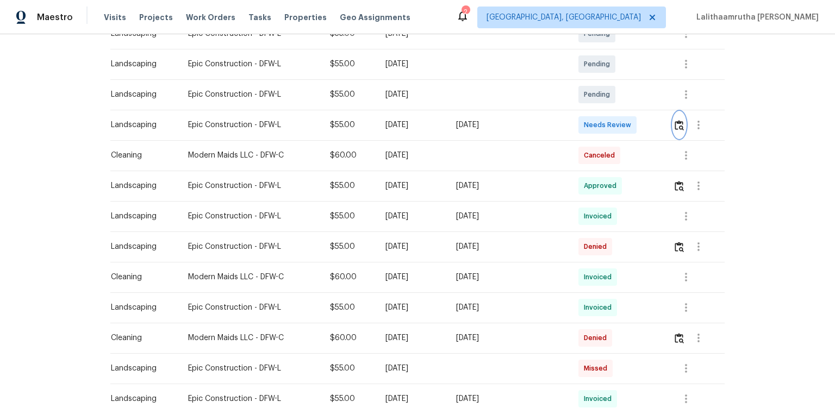
click at [594, 122] on img "button" at bounding box center [679, 125] width 9 height 10
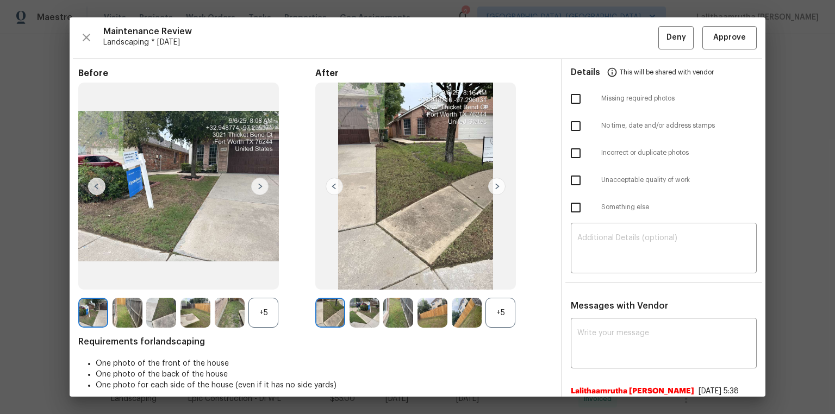
click at [492, 182] on img at bounding box center [496, 186] width 17 height 17
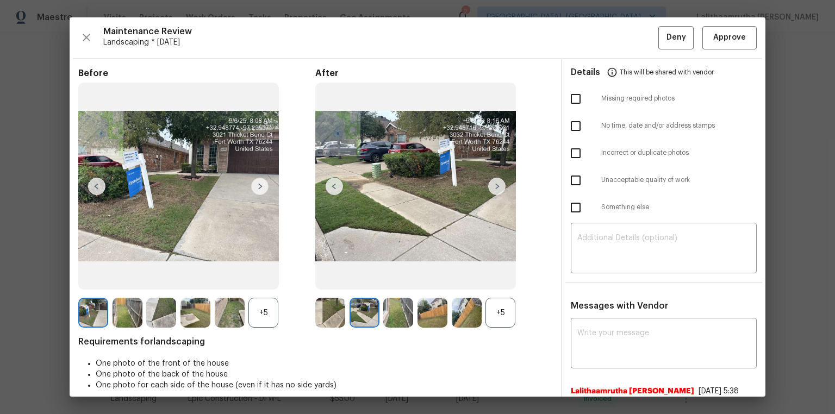
click at [491, 183] on img at bounding box center [496, 186] width 17 height 17
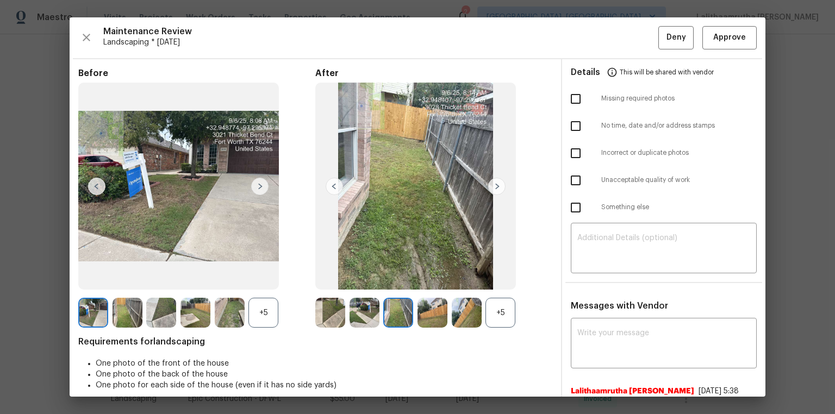
click at [491, 187] on img at bounding box center [496, 186] width 17 height 17
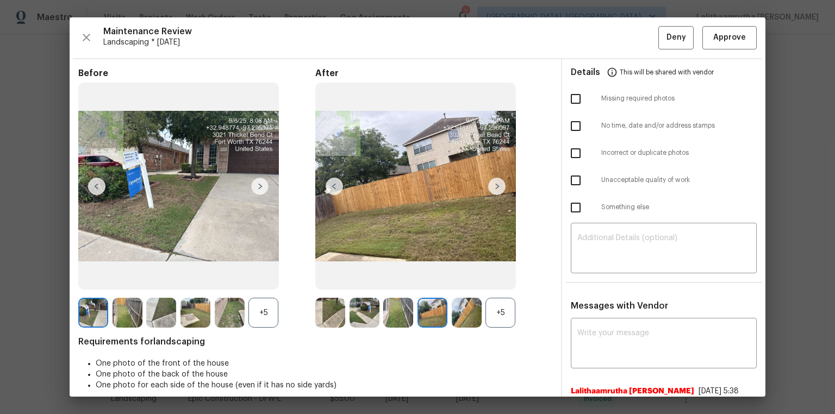
click at [491, 187] on img at bounding box center [496, 186] width 17 height 17
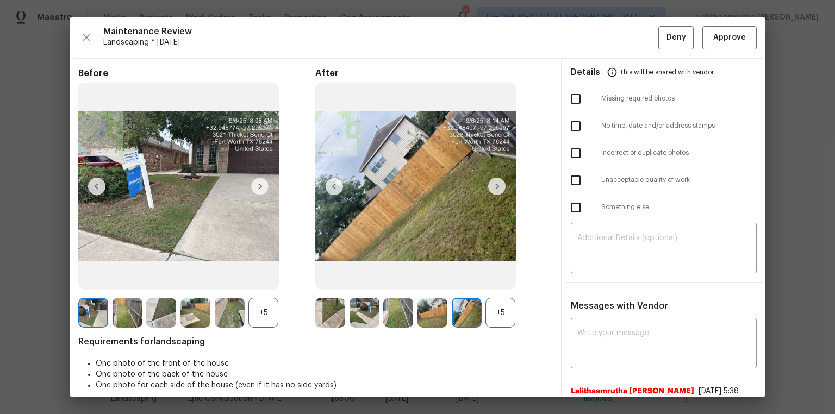
click at [491, 187] on img at bounding box center [496, 186] width 17 height 17
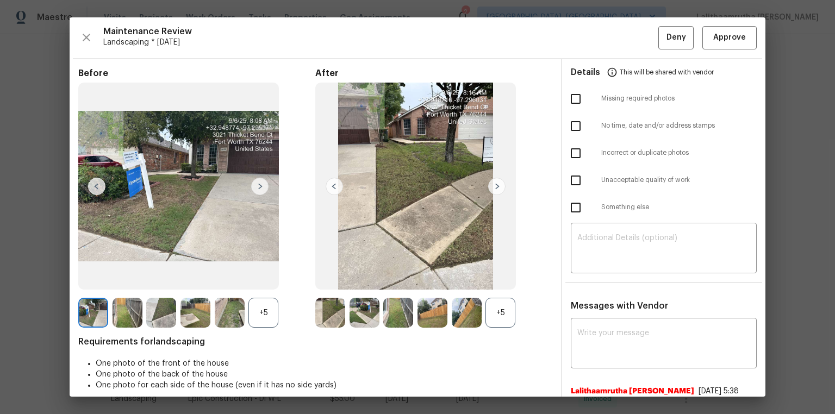
click at [491, 187] on img at bounding box center [496, 186] width 17 height 17
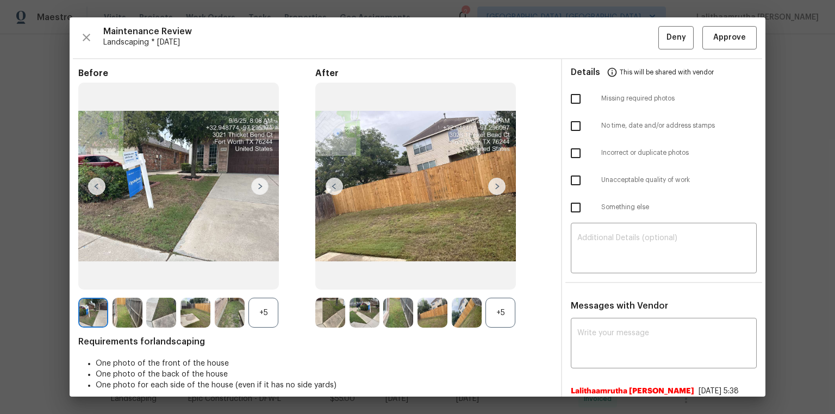
click at [491, 187] on img at bounding box center [496, 186] width 17 height 17
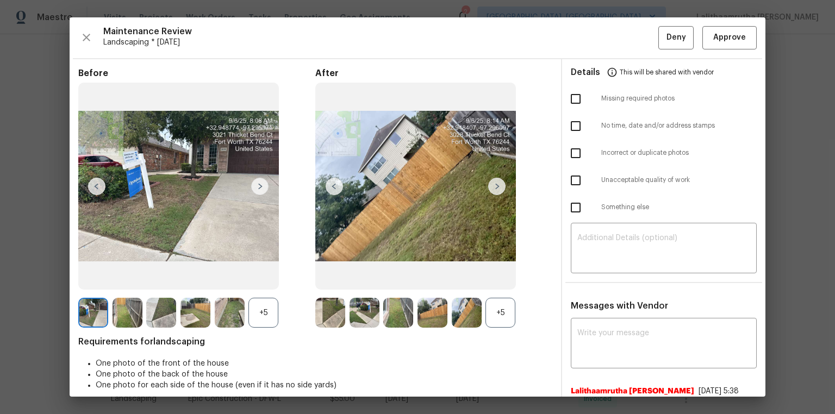
click at [491, 187] on img at bounding box center [496, 186] width 17 height 17
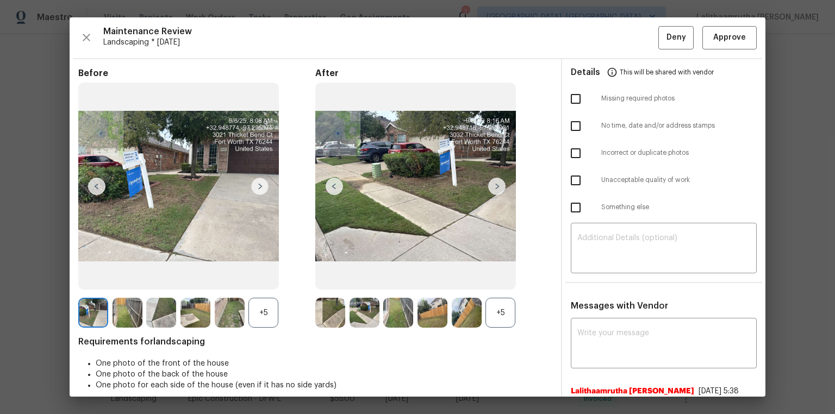
click at [491, 187] on img at bounding box center [496, 186] width 17 height 17
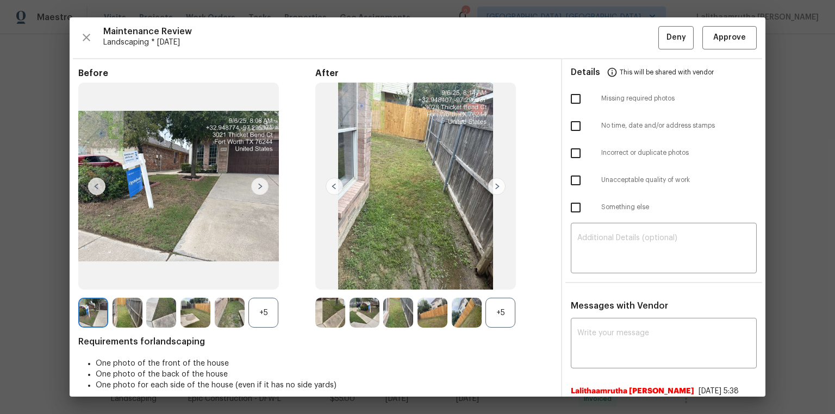
click at [491, 187] on img at bounding box center [496, 186] width 17 height 17
click at [594, 35] on span "Approve" at bounding box center [730, 38] width 33 height 14
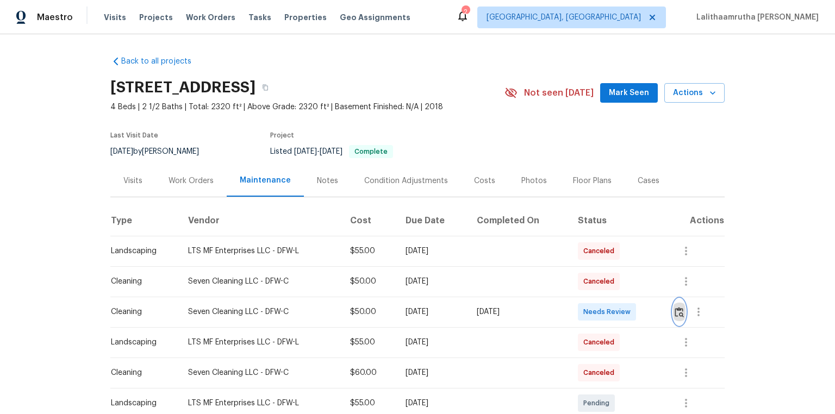
click at [594, 278] on img "button" at bounding box center [679, 312] width 9 height 10
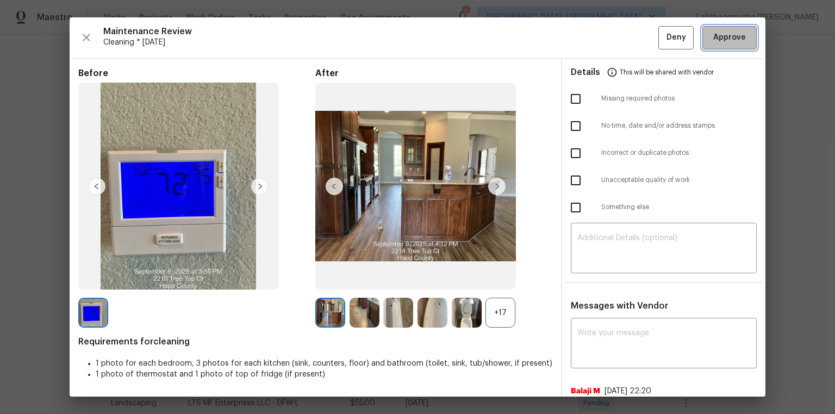
click at [594, 37] on span "Approve" at bounding box center [730, 38] width 33 height 14
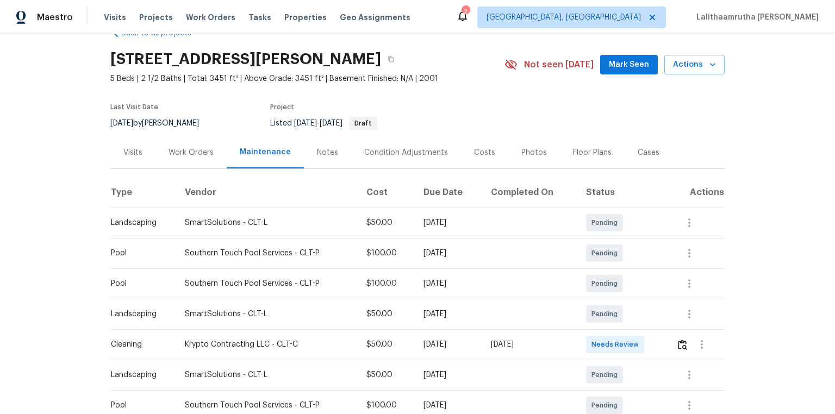
scroll to position [44, 0]
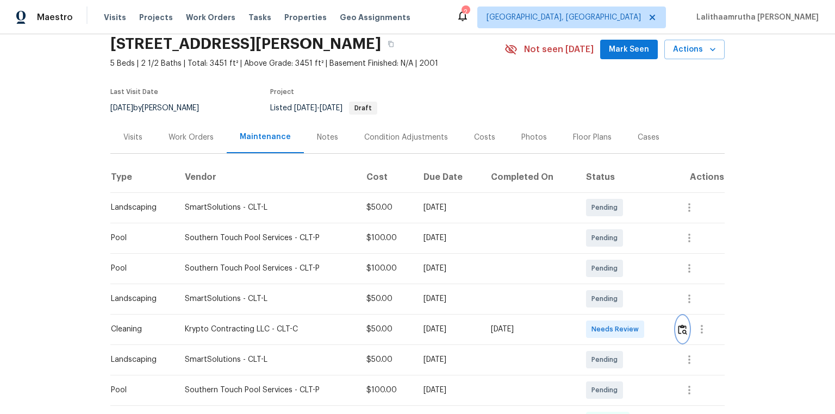
click at [594, 278] on img "button" at bounding box center [682, 330] width 9 height 10
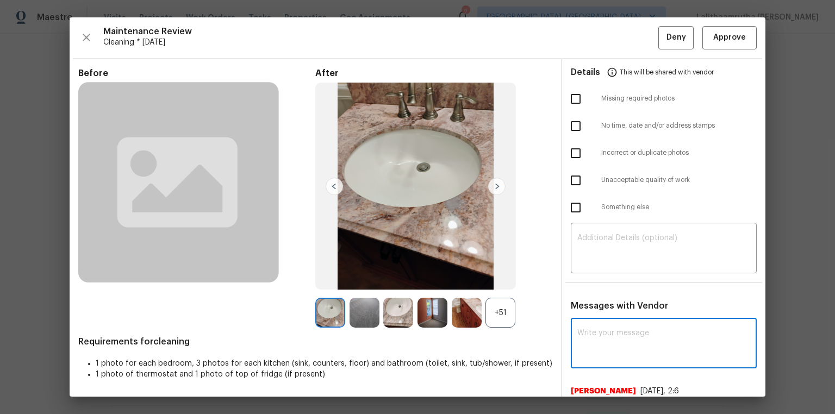
click at [594, 278] on textarea at bounding box center [664, 345] width 173 height 30
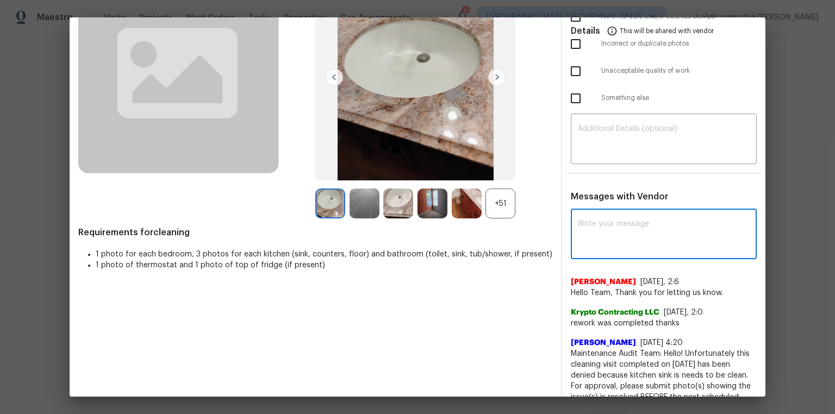
scroll to position [0, 0]
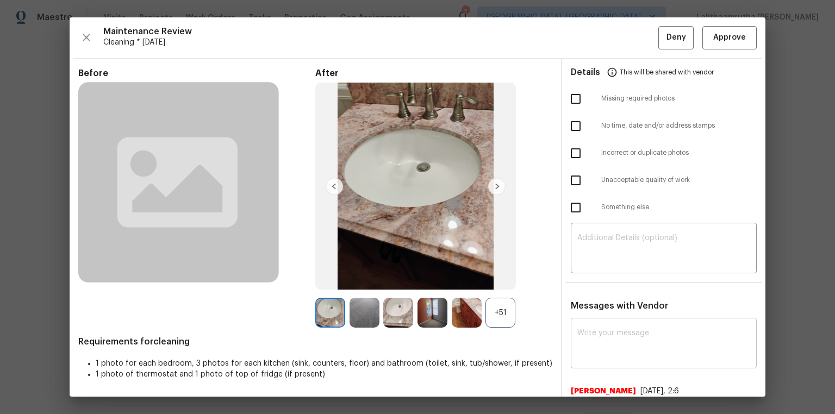
click at [594, 278] on div "x ​" at bounding box center [664, 345] width 186 height 48
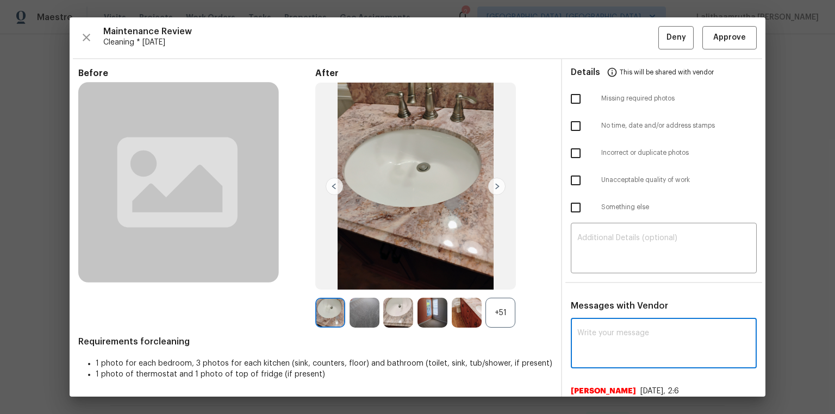
paste textarea "Maintenance Audit Team: Hello! Unfortunately, this cleaning visit completed on …"
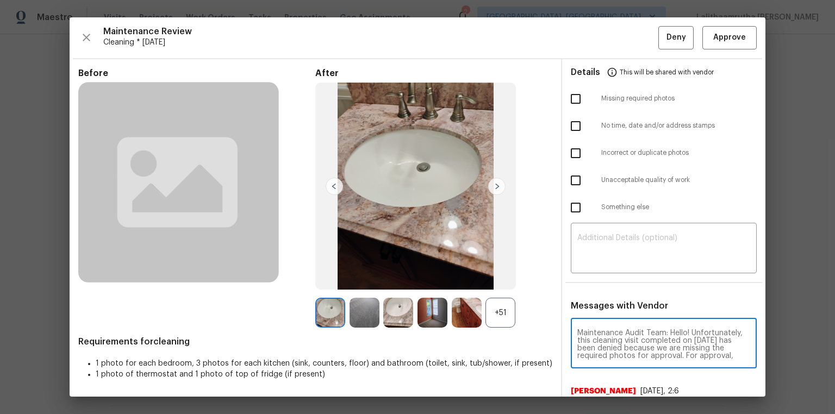
scroll to position [152, 0]
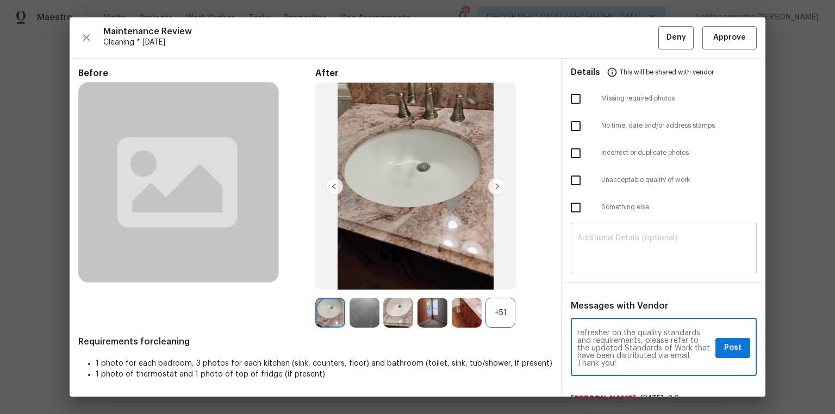
type textarea "Maintenance Audit Team: Hello! Unfortunately, this cleaning visit completed on …"
click at [594, 242] on textarea at bounding box center [664, 249] width 173 height 30
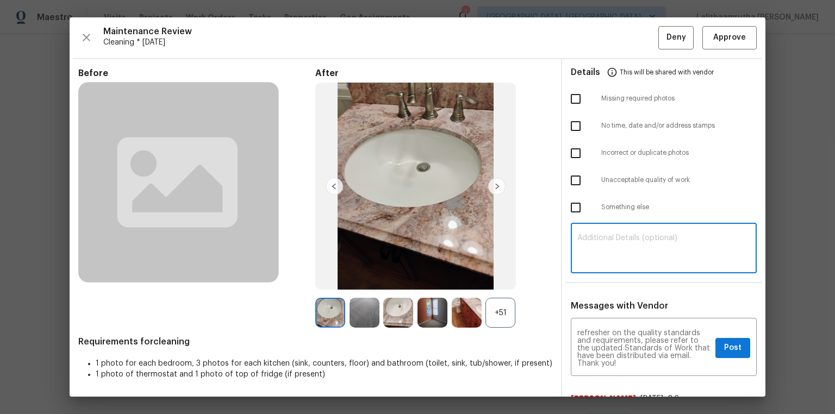
paste textarea "Maintenance Audit Team: Hello! Unfortunately, this cleaning visit completed on …"
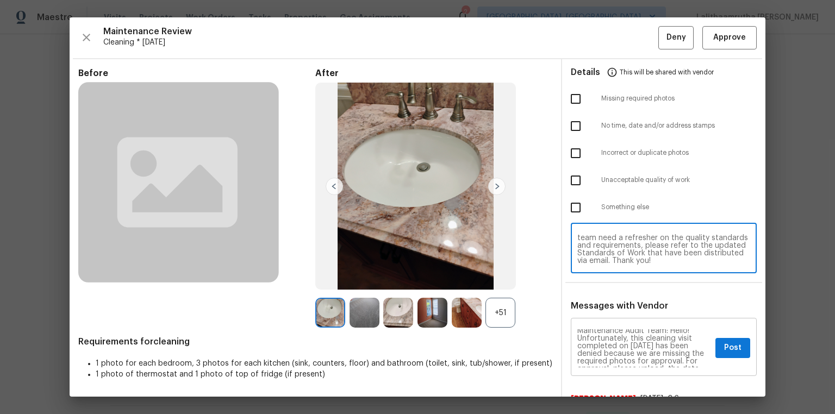
scroll to position [0, 0]
type textarea "Maintenance Audit Team: Hello! Unfortunately, this cleaning visit completed on …"
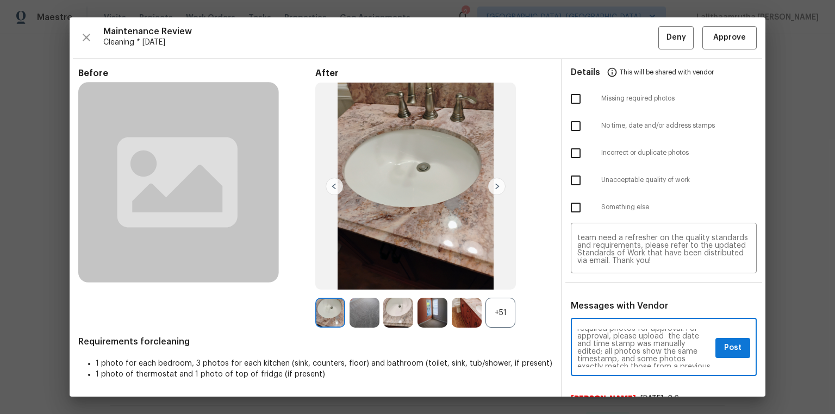
scroll to position [52, 0]
click at [594, 278] on textarea "Maintenance Audit Team: Hello! Unfortunately, this cleaning visit completed on …" at bounding box center [645, 349] width 134 height 38
type textarea "Maintenance Audit Team: Hello! Unfortunately, this cleaning visit completed on …"
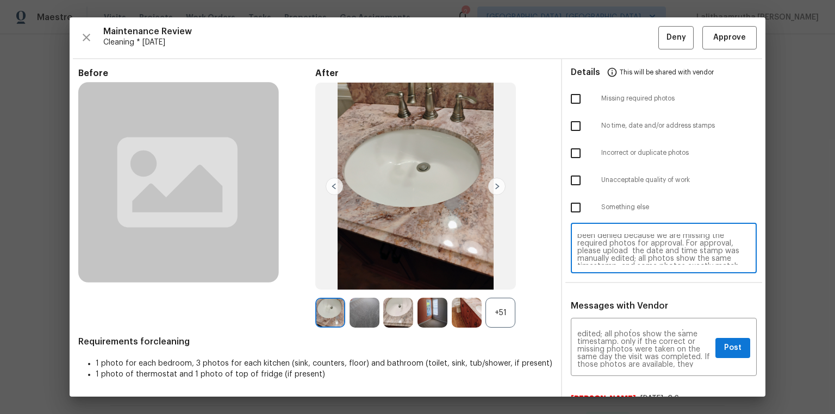
scroll to position [35, 0]
click at [594, 240] on textarea "Maintenance Audit Team: Hello! Unfortunately, this cleaning visit completed on …" at bounding box center [664, 249] width 173 height 30
click at [594, 255] on textarea "Maintenance Audit Team: Hello! Unfortunately, this cleaning visit completed on …" at bounding box center [664, 249] width 173 height 30
type textarea "Maintenance Audit Team: Hello! Unfortunately, this cleaning visit completed on …"
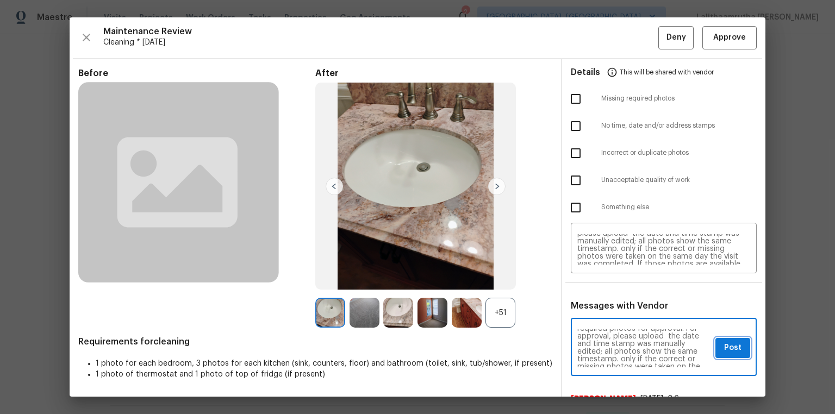
click at [594, 278] on span "Post" at bounding box center [732, 349] width 17 height 14
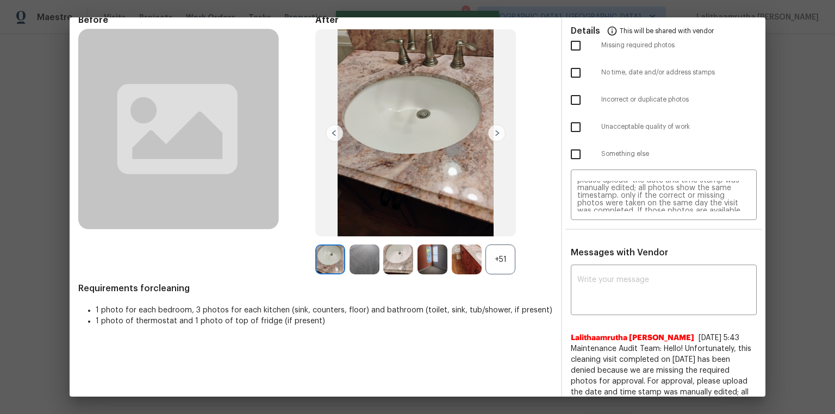
scroll to position [0, 0]
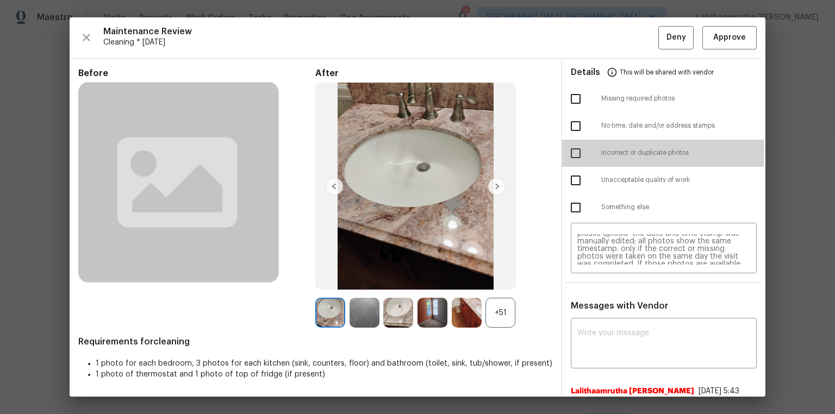
click at [570, 151] on input "checkbox" at bounding box center [576, 153] width 23 height 23
checkbox input "true"
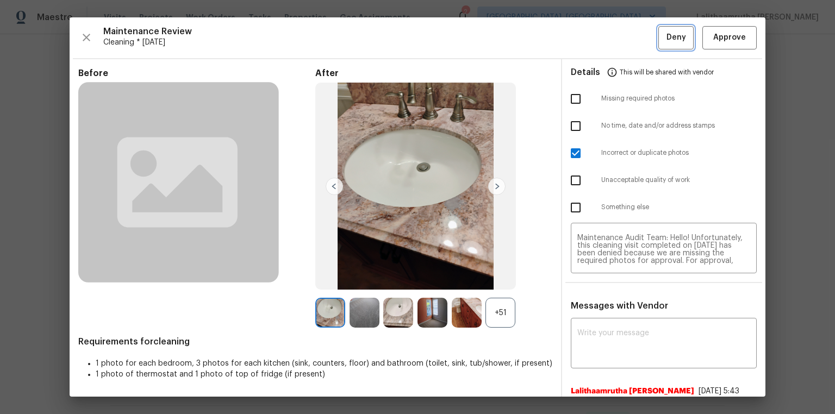
click at [594, 36] on span "Deny" at bounding box center [677, 38] width 20 height 14
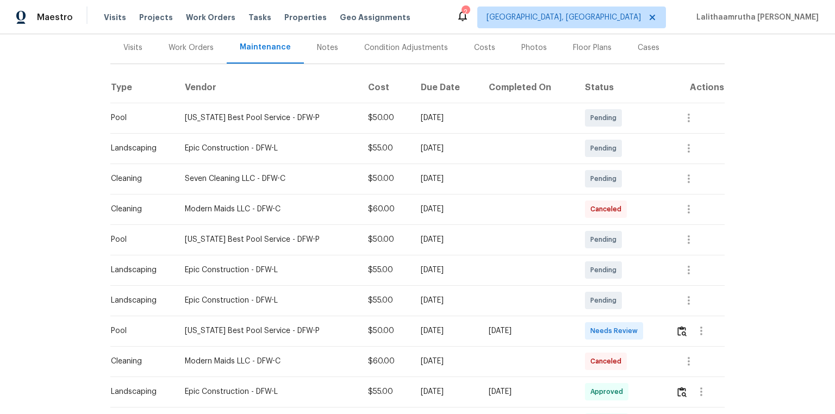
scroll to position [218, 0]
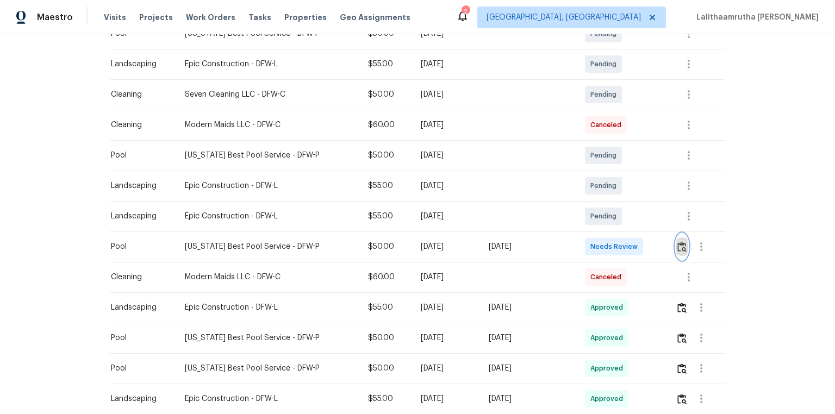
click at [594, 243] on img "button" at bounding box center [682, 247] width 9 height 10
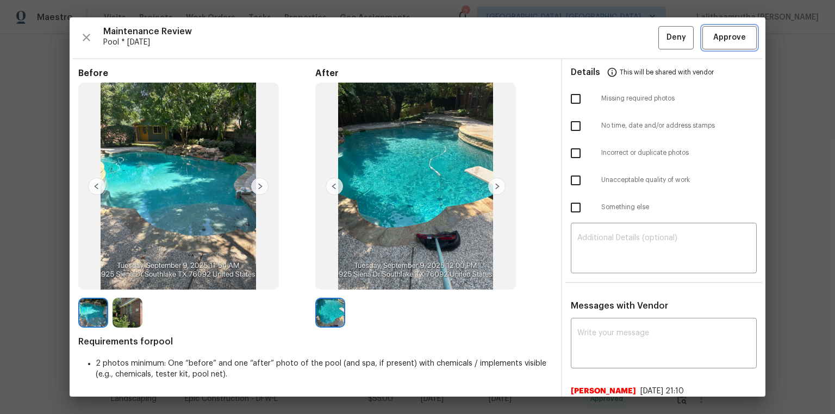
click at [594, 33] on span "Approve" at bounding box center [730, 38] width 33 height 14
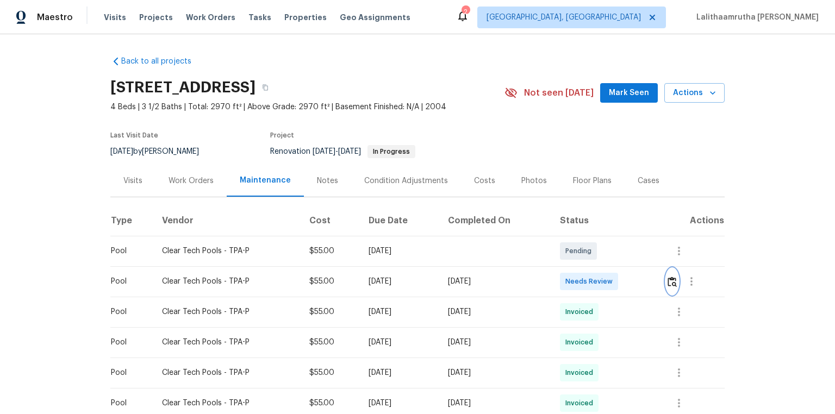
click at [594, 278] on img "button" at bounding box center [672, 282] width 9 height 10
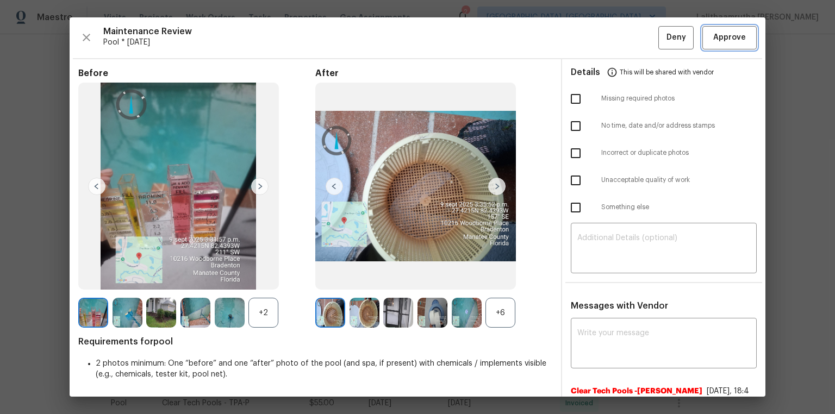
click at [594, 41] on span "Approve" at bounding box center [730, 38] width 33 height 14
